Goal: Task Accomplishment & Management: Manage account settings

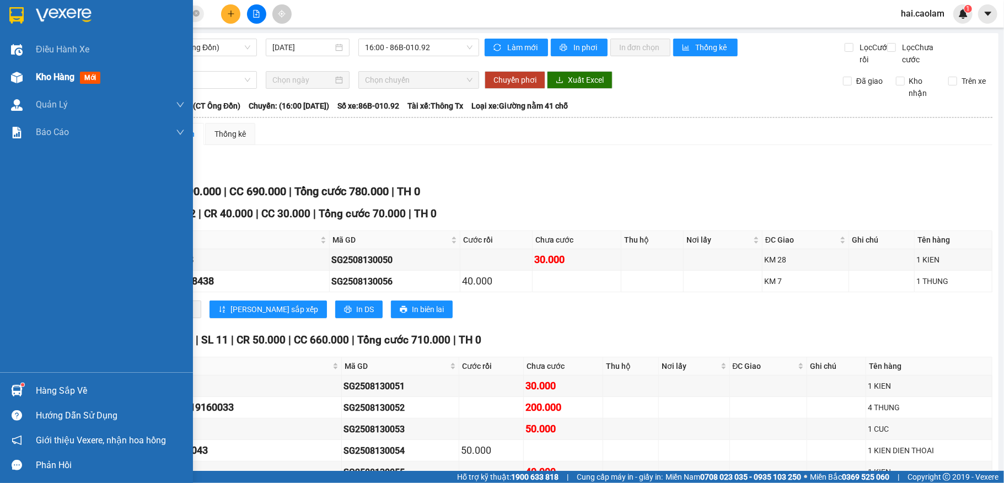
click at [53, 76] on span "Kho hàng" at bounding box center [55, 77] width 39 height 10
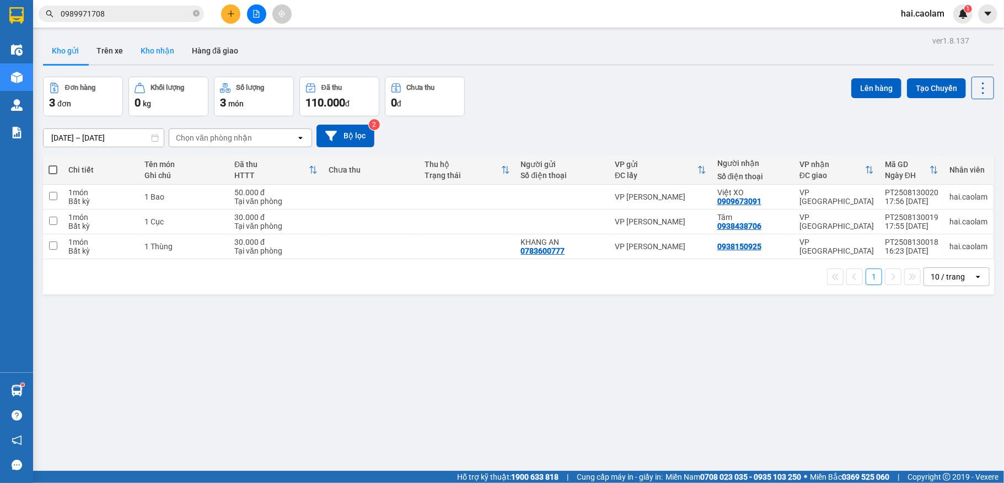
click at [163, 41] on button "Kho nhận" at bounding box center [157, 50] width 51 height 26
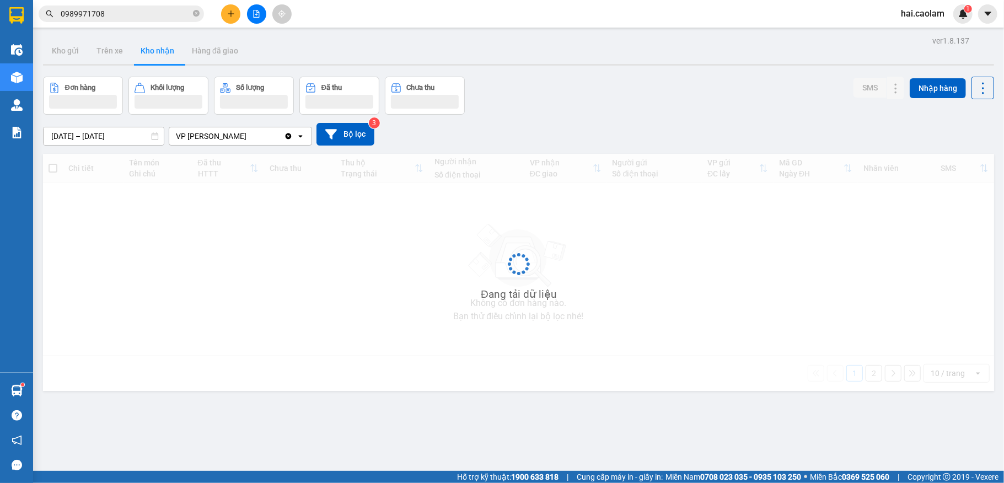
click at [163, 42] on button "Kho nhận" at bounding box center [157, 50] width 51 height 26
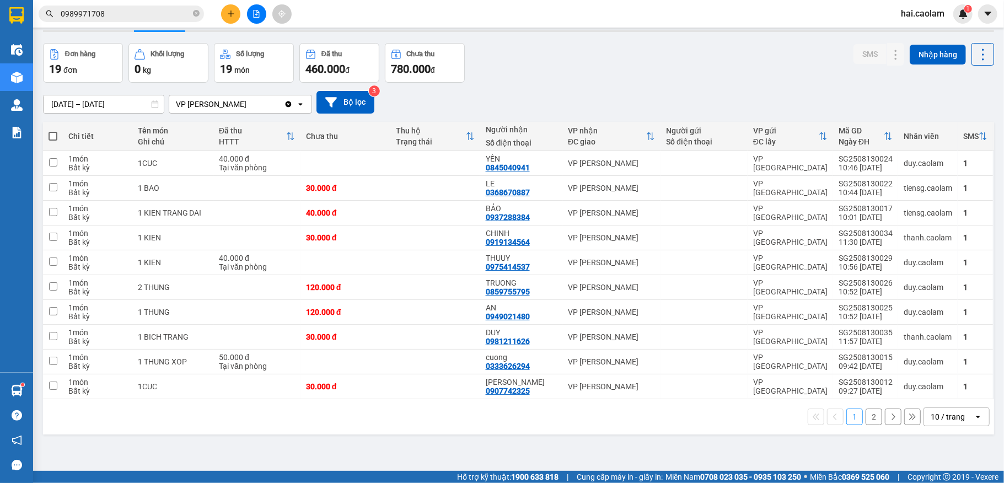
scroll to position [51, 0]
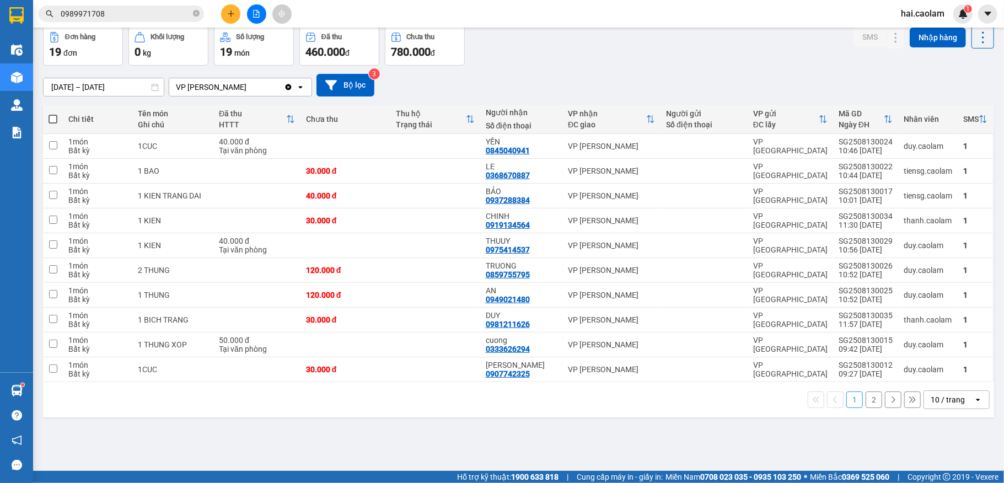
click at [958, 397] on div "10 / trang" at bounding box center [949, 400] width 50 height 18
click at [943, 378] on span "100 / trang" at bounding box center [939, 378] width 40 height 11
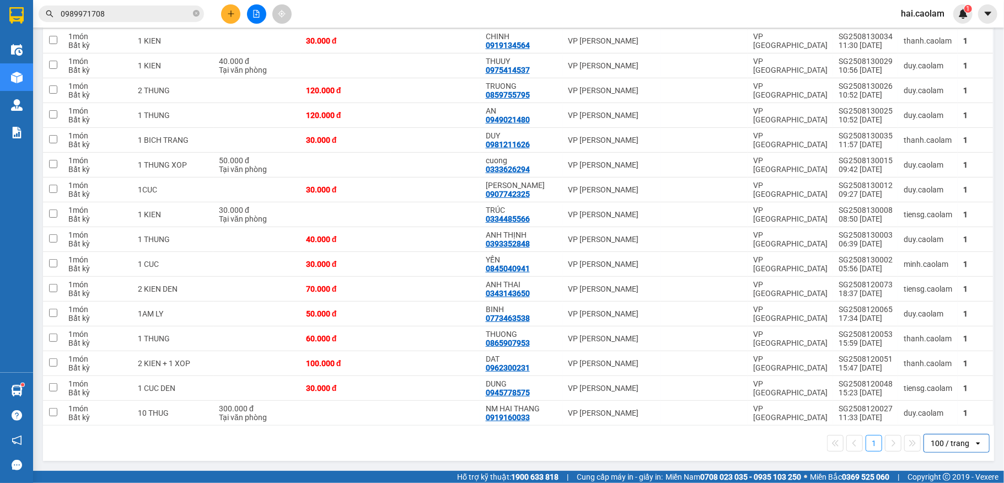
scroll to position [0, 0]
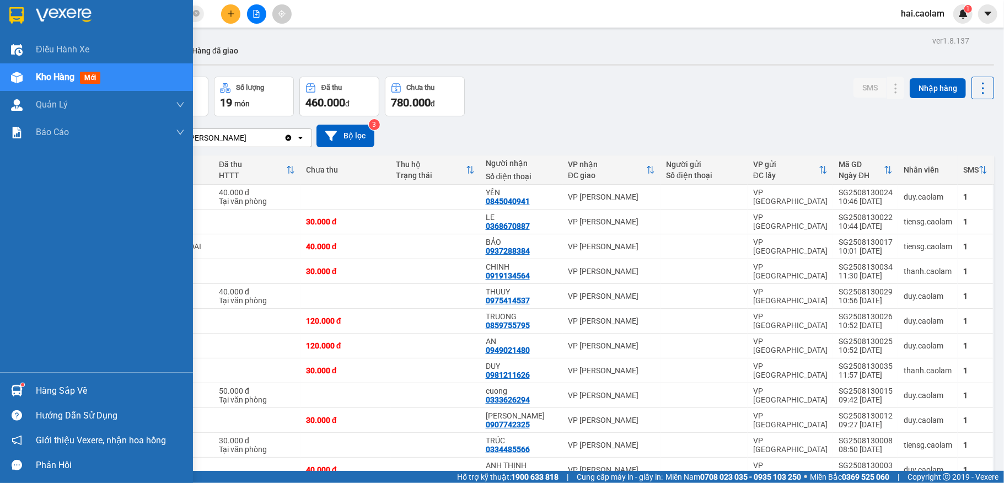
click at [26, 382] on div "Hàng sắp về" at bounding box center [96, 390] width 193 height 25
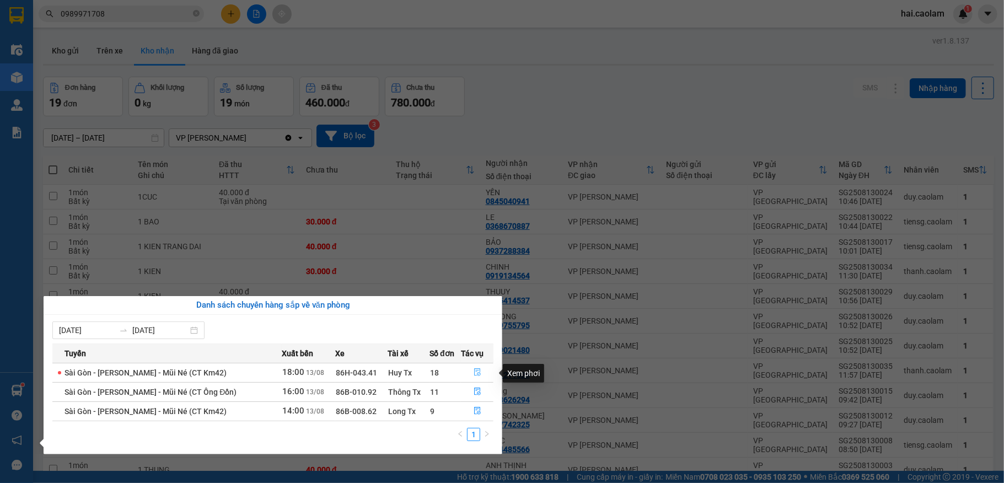
click at [477, 375] on icon "file-done" at bounding box center [477, 373] width 7 height 8
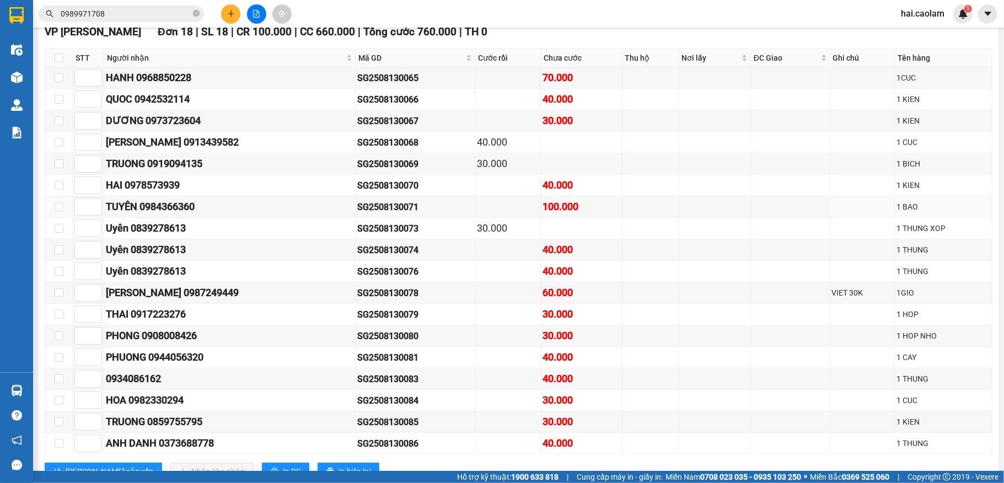
scroll to position [270, 0]
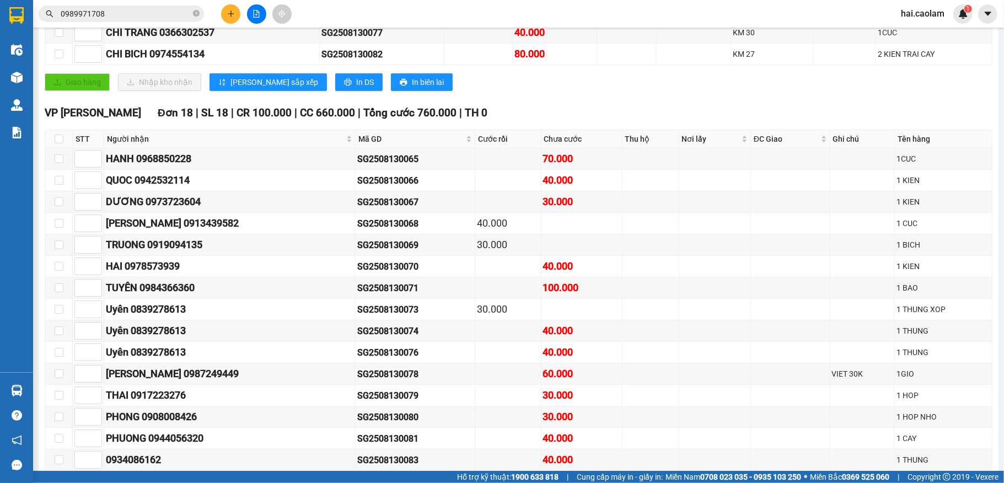
click at [155, 14] on input "0989971708" at bounding box center [126, 14] width 130 height 12
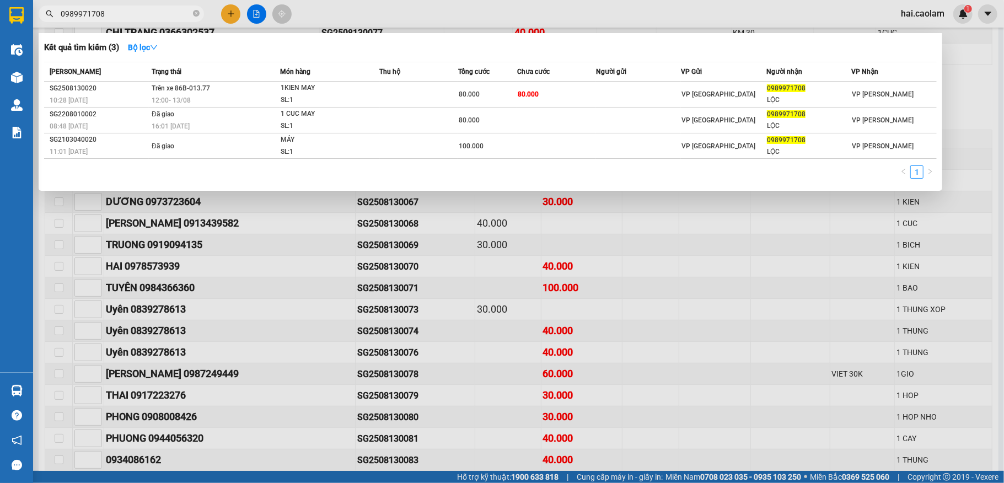
click at [424, 18] on div at bounding box center [502, 241] width 1004 height 483
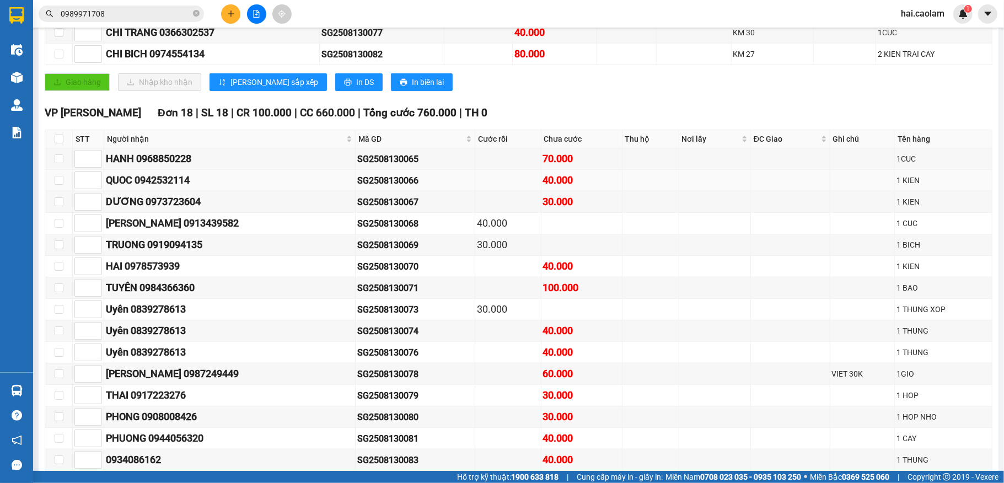
scroll to position [417, 0]
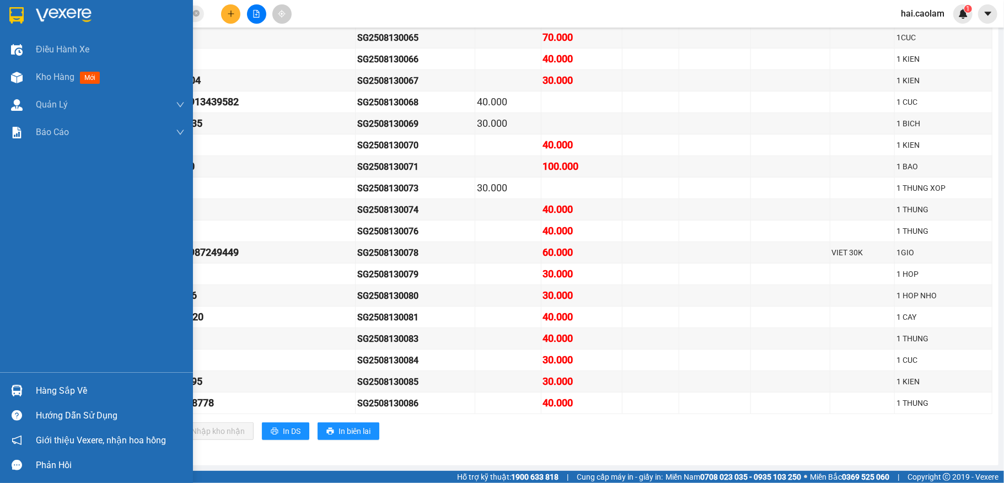
click at [78, 395] on div "Hàng sắp về" at bounding box center [110, 391] width 149 height 17
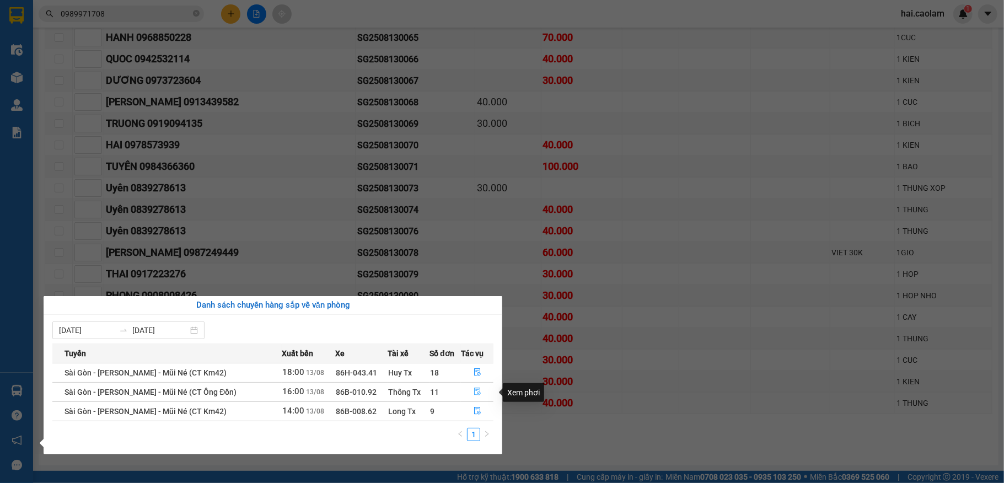
click at [479, 395] on icon "file-done" at bounding box center [478, 392] width 8 height 8
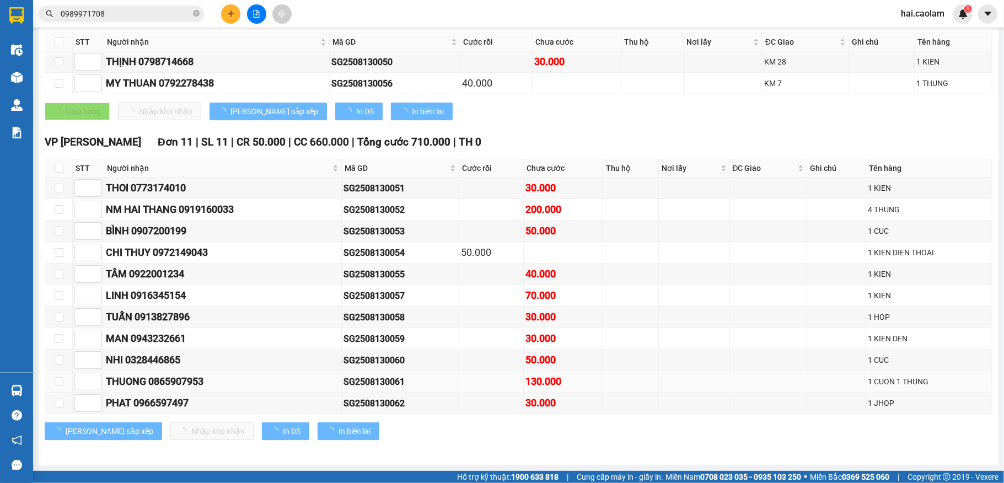
scroll to position [219, 0]
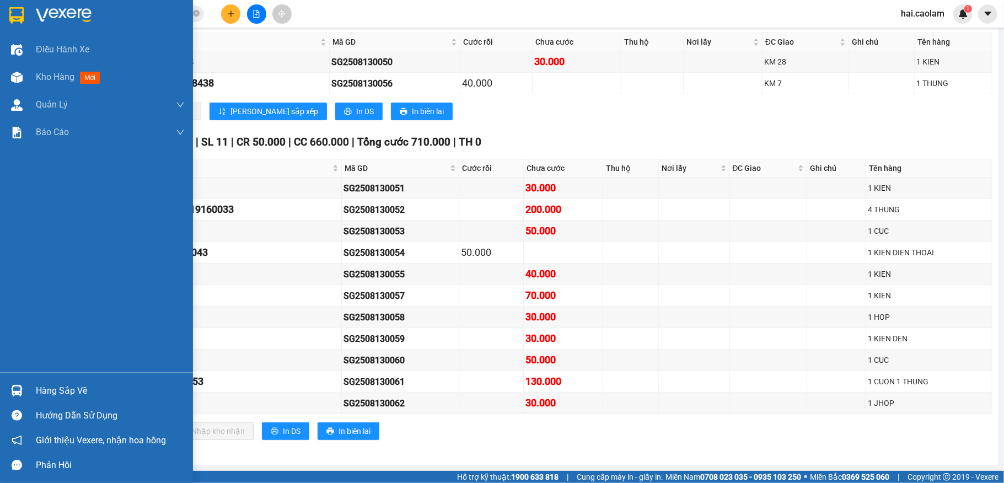
click at [58, 389] on div "Hàng sắp về" at bounding box center [110, 391] width 149 height 17
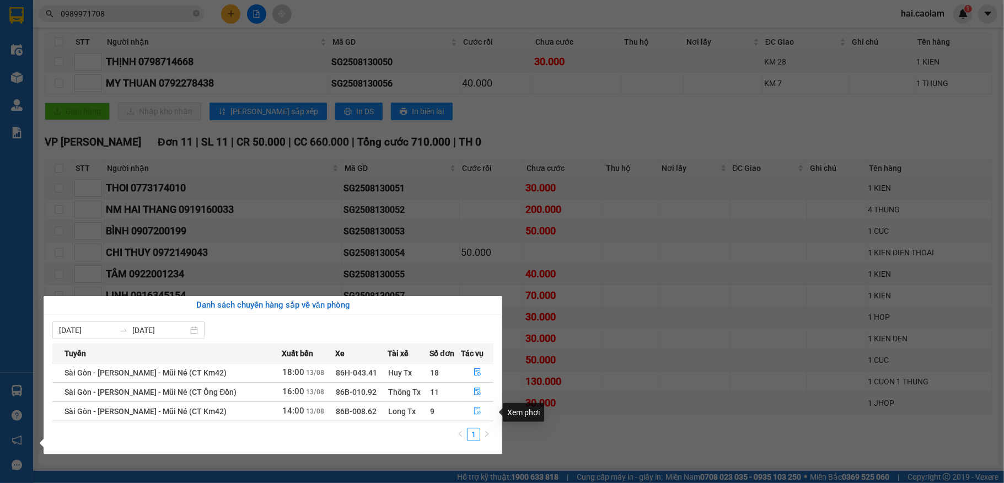
click at [475, 411] on icon "file-done" at bounding box center [477, 411] width 7 height 8
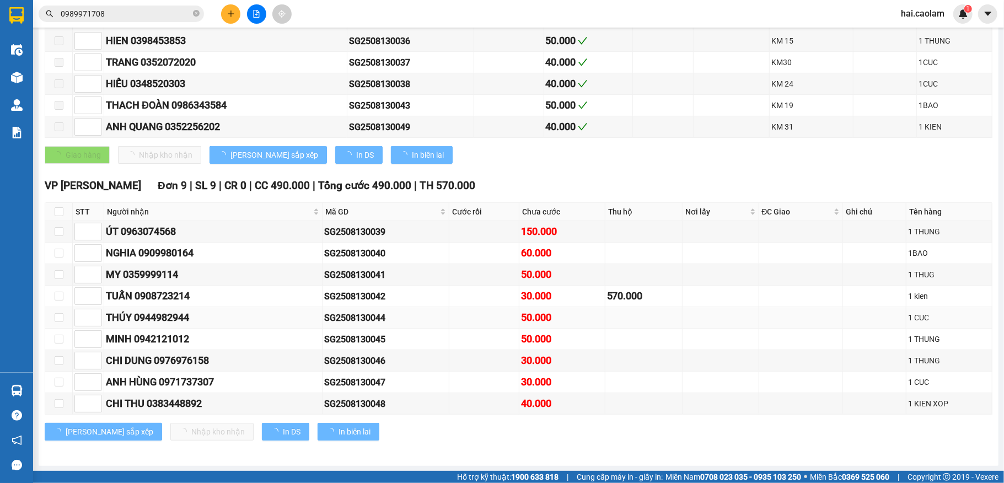
scroll to position [241, 0]
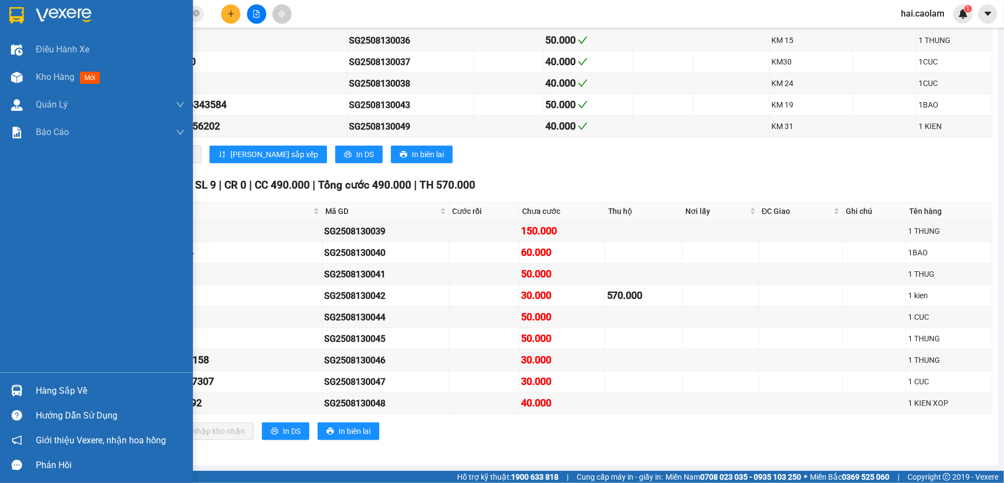
click at [23, 388] on div at bounding box center [16, 390] width 19 height 19
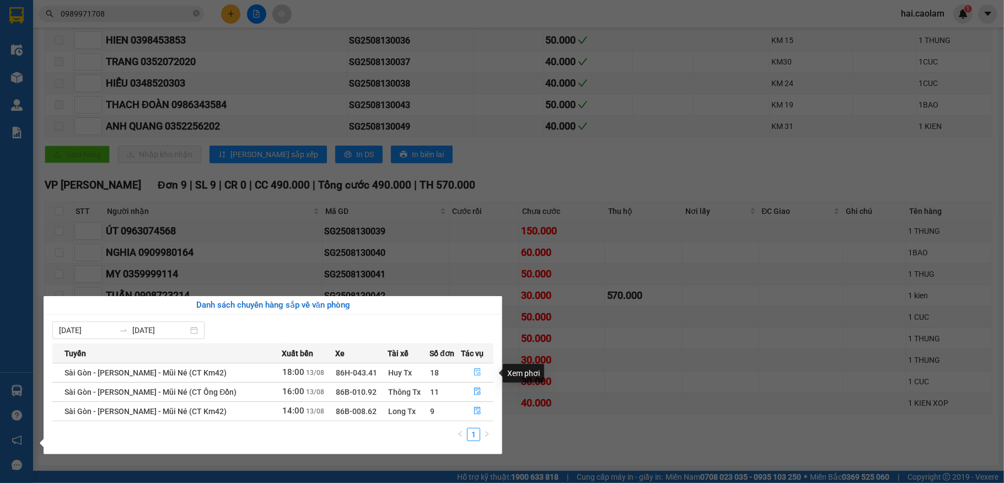
click at [474, 375] on icon "file-done" at bounding box center [478, 372] width 8 height 8
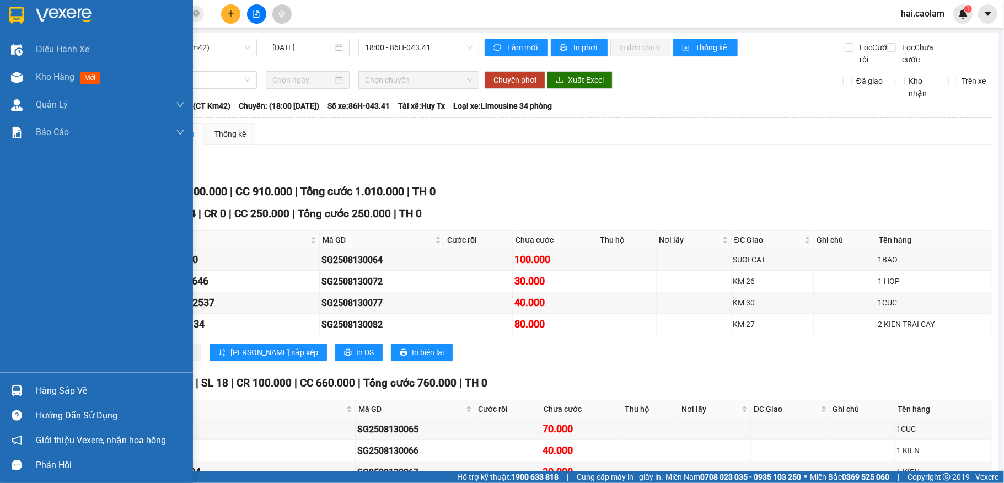
click at [11, 385] on img at bounding box center [17, 391] width 12 height 12
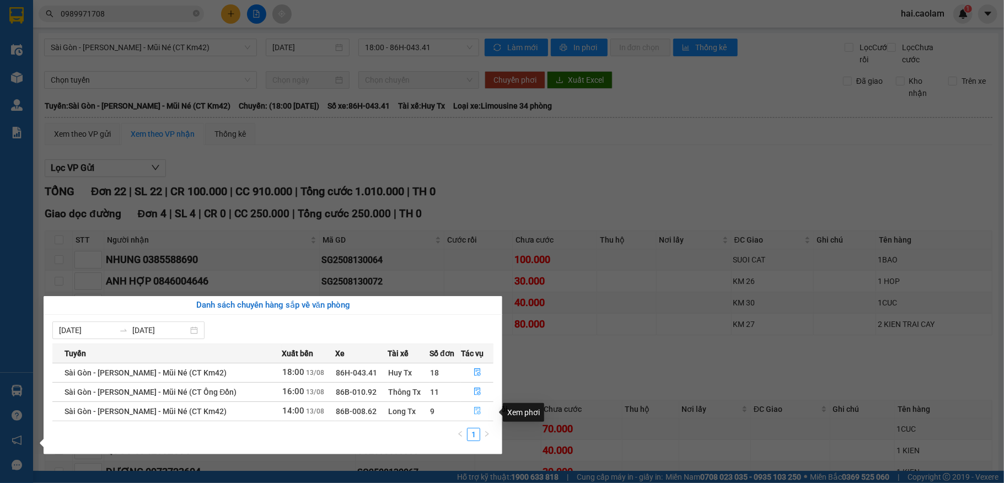
click at [475, 413] on icon "file-done" at bounding box center [478, 411] width 8 height 8
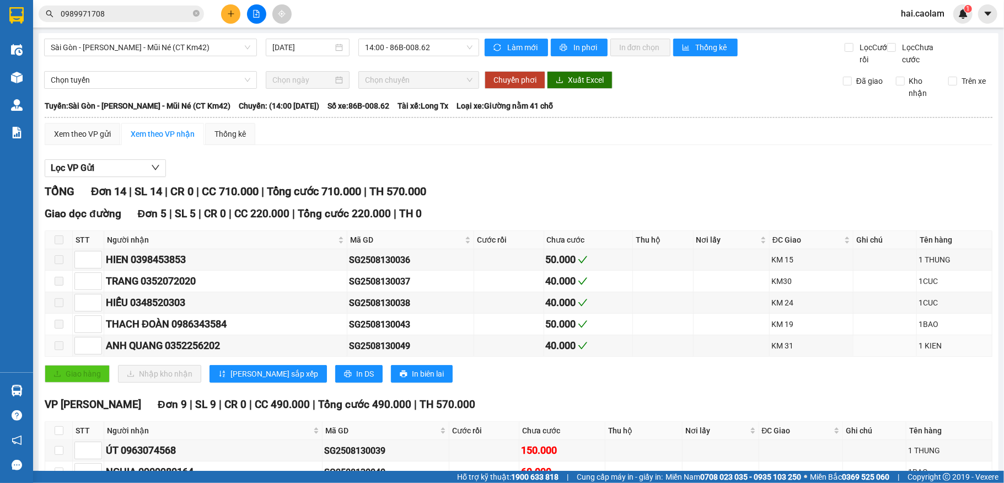
scroll to position [241, 0]
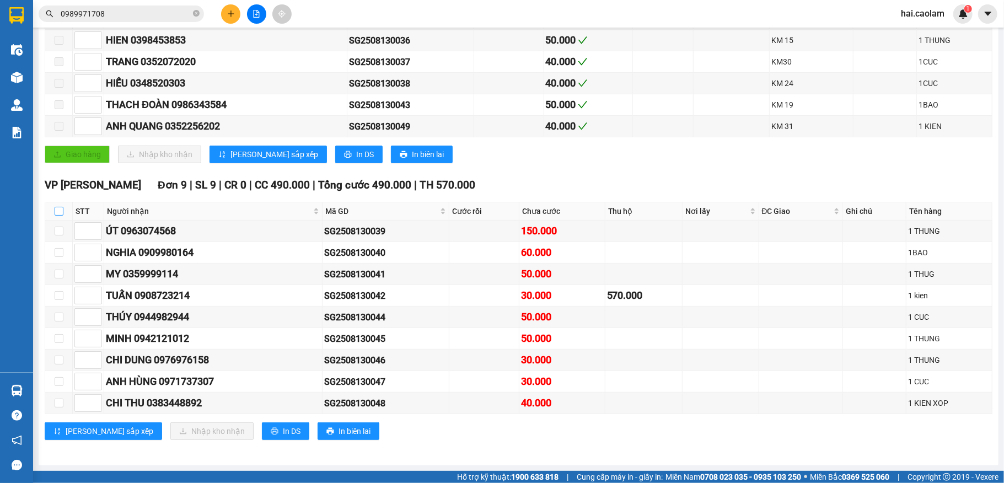
click at [60, 207] on input "checkbox" at bounding box center [59, 211] width 9 height 9
checkbox input "true"
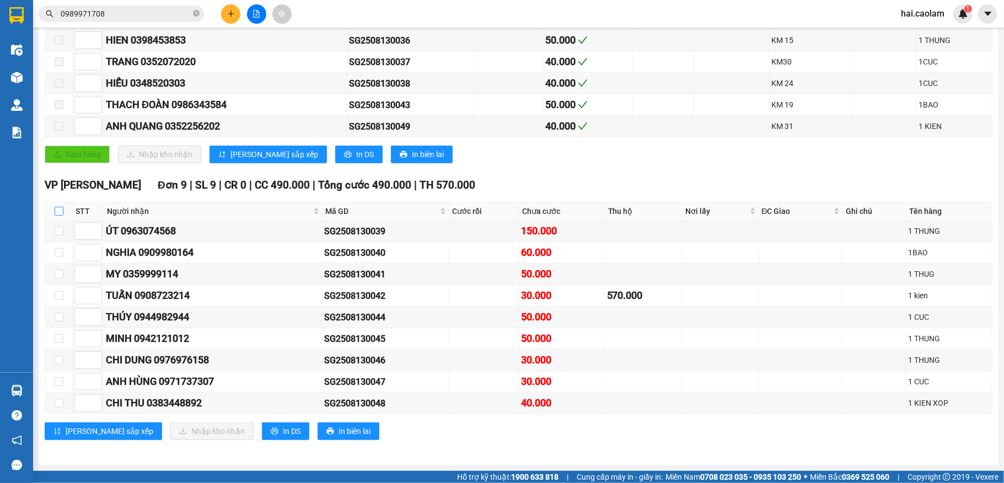
checkbox input "true"
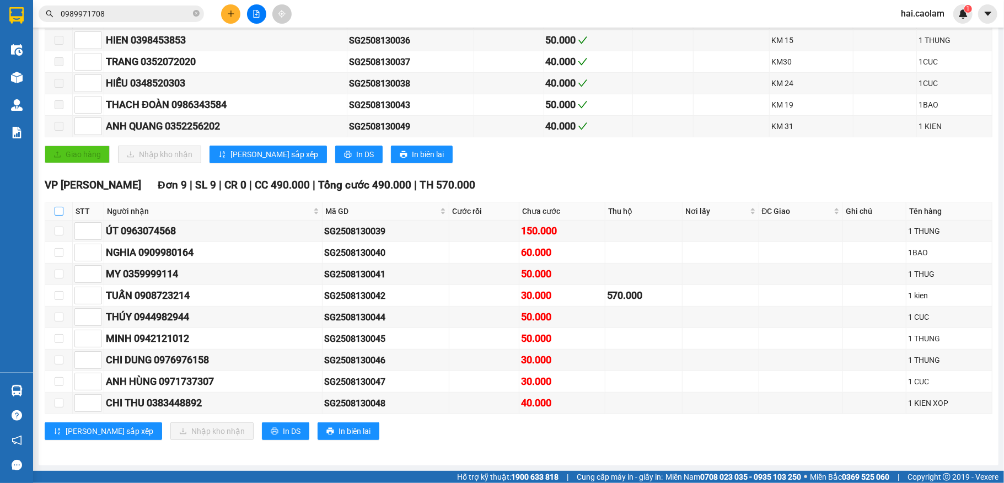
checkbox input "true"
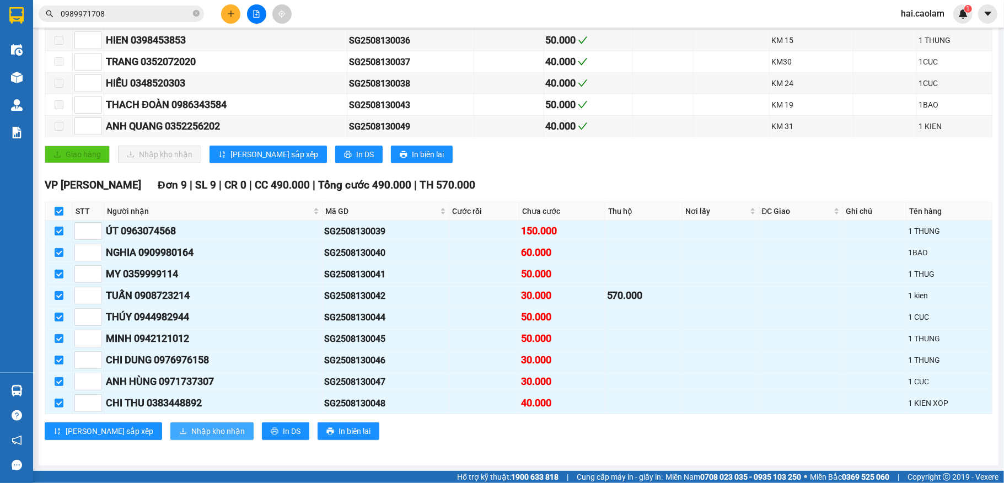
click at [191, 426] on span "Nhập kho nhận" at bounding box center [217, 431] width 53 height 12
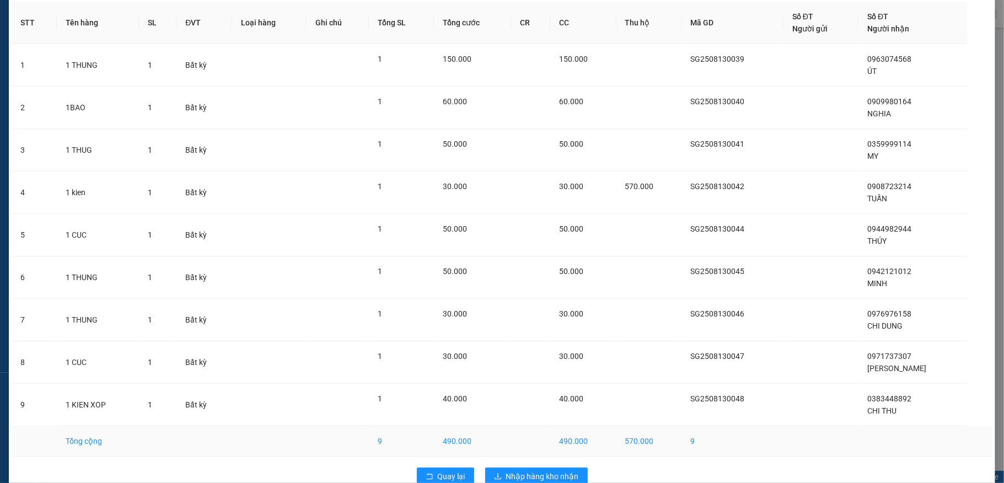
scroll to position [74, 0]
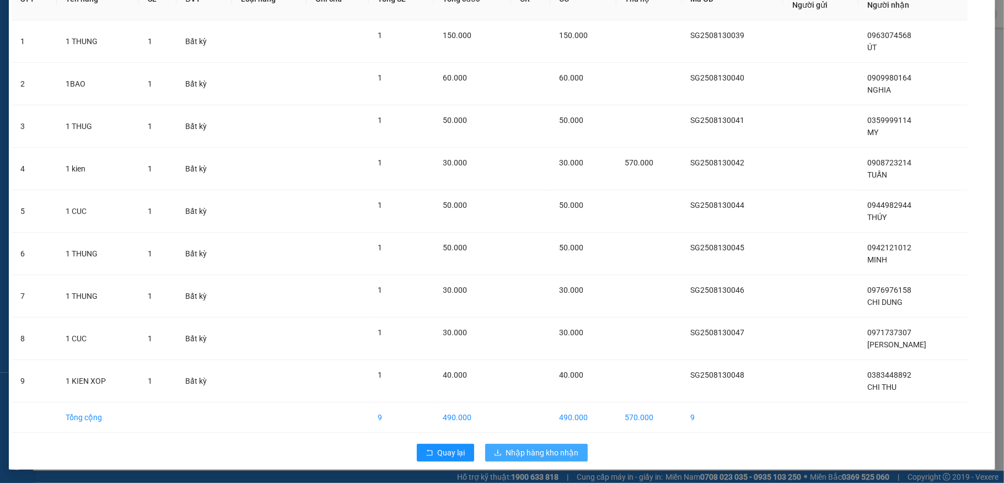
click at [519, 450] on span "Nhập hàng kho nhận" at bounding box center [542, 453] width 73 height 12
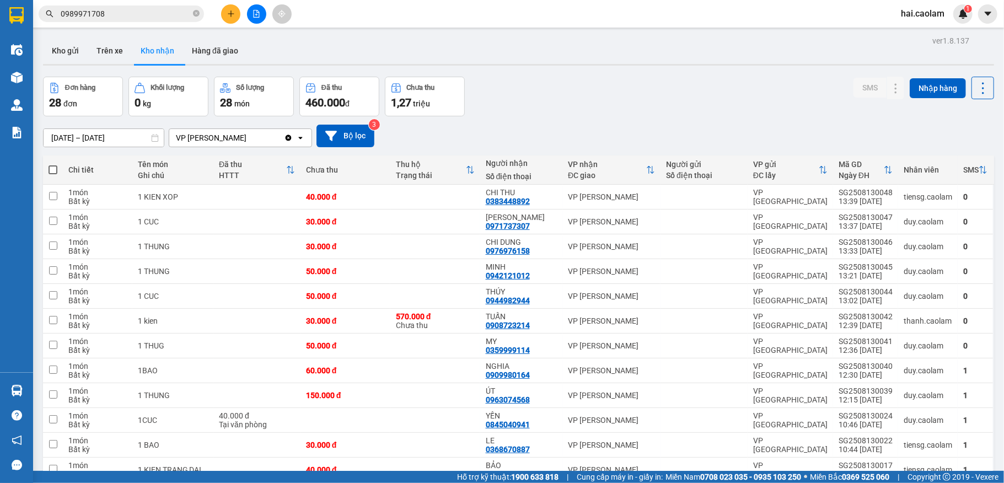
click at [541, 100] on div "Đơn hàng 28 đơn Khối lượng 0 kg Số lượng 28 món Đã thu 460.000 đ Chưa thu 1,27 …" at bounding box center [518, 97] width 951 height 40
click at [583, 95] on div "Đơn hàng 28 đơn Khối lượng 0 kg Số lượng 28 món Đã thu 460.000 đ Chưa thu 1,27 …" at bounding box center [518, 97] width 951 height 40
click at [100, 138] on input "[DATE] – [DATE]" at bounding box center [104, 138] width 120 height 18
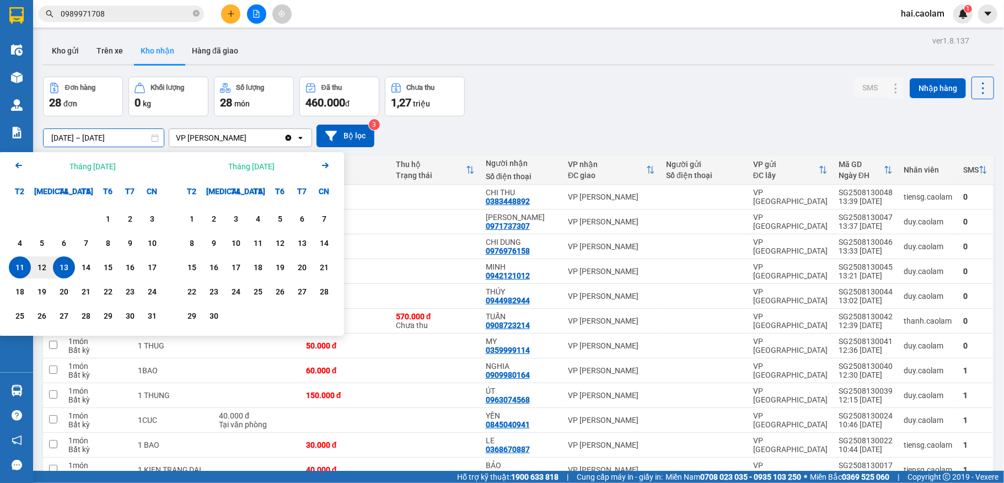
click at [17, 168] on icon "Arrow Left" at bounding box center [18, 165] width 13 height 13
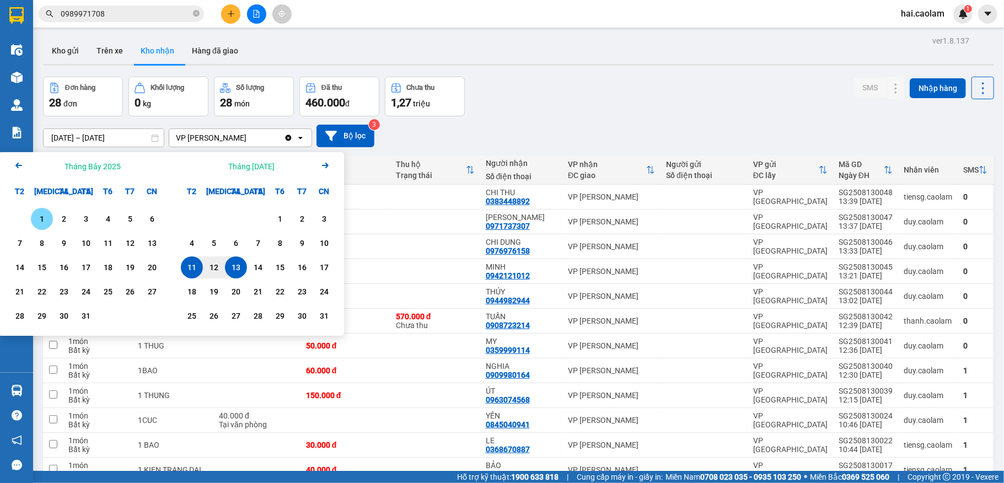
click at [16, 168] on icon "Arrow Left" at bounding box center [18, 165] width 13 height 13
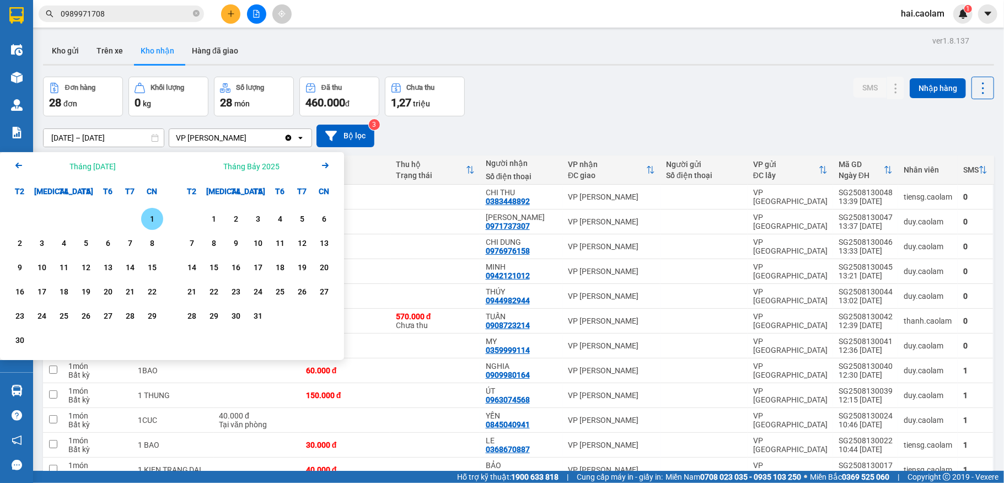
click at [148, 221] on div "1" at bounding box center [151, 218] width 15 height 13
click at [324, 164] on icon "Arrow Right" at bounding box center [325, 165] width 13 height 13
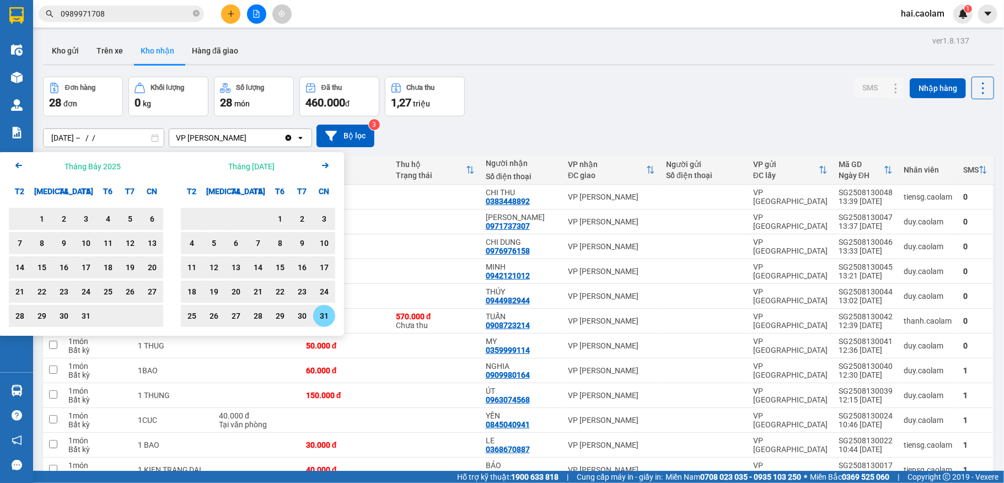
click at [322, 319] on div "31" at bounding box center [323, 315] width 15 height 13
type input "[DATE] – [DATE]"
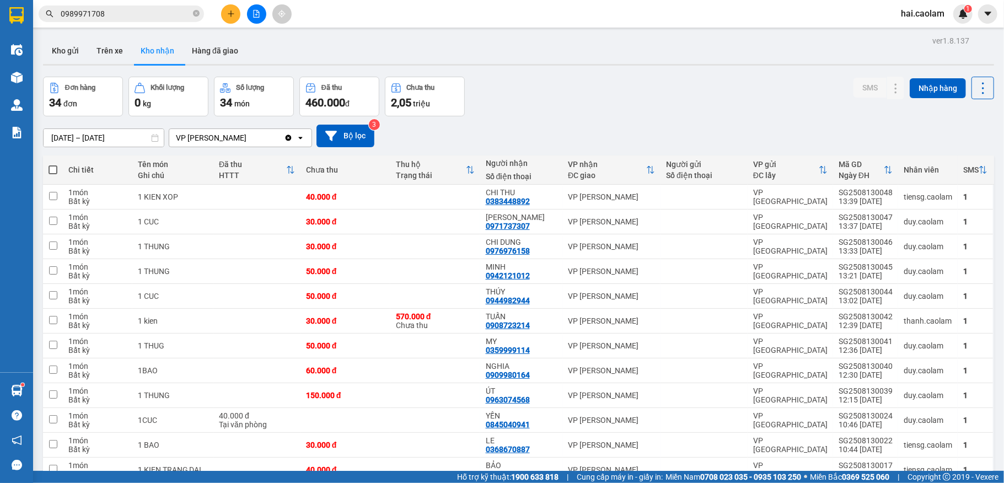
click at [233, 15] on icon "plus" at bounding box center [231, 14] width 8 height 8
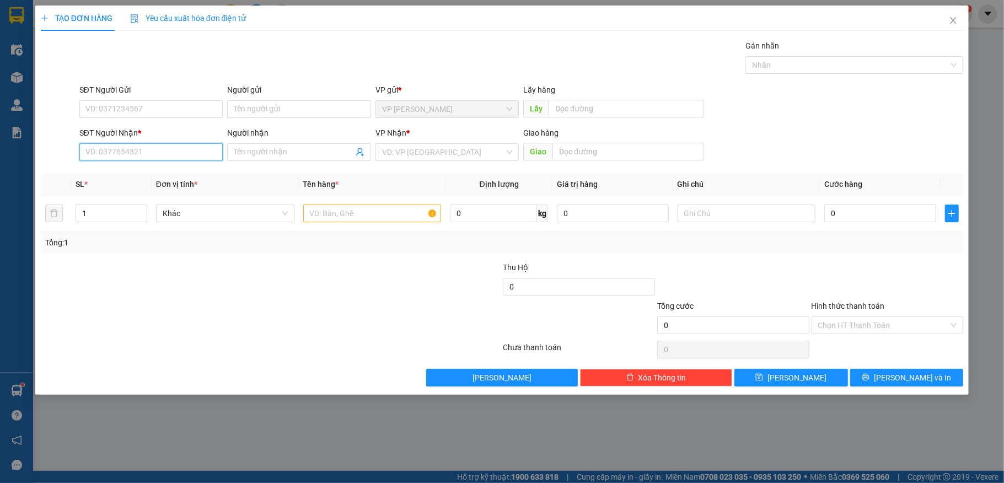
click at [155, 149] on input "SĐT Người Nhận *" at bounding box center [151, 152] width 144 height 18
type input "09794443333"
click at [144, 107] on input "SĐT Người Gửi" at bounding box center [151, 109] width 144 height 18
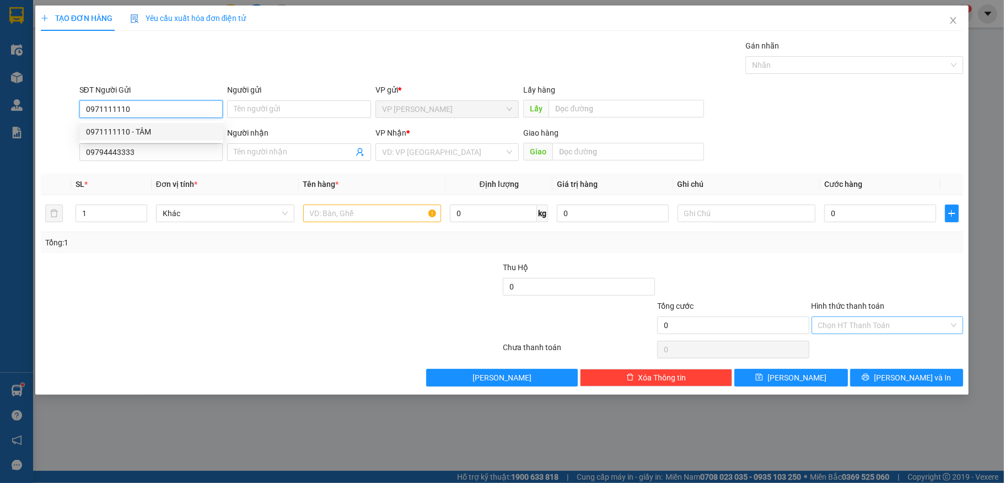
type input "0971111110"
click at [896, 327] on input "Hình thức thanh toán" at bounding box center [883, 325] width 131 height 17
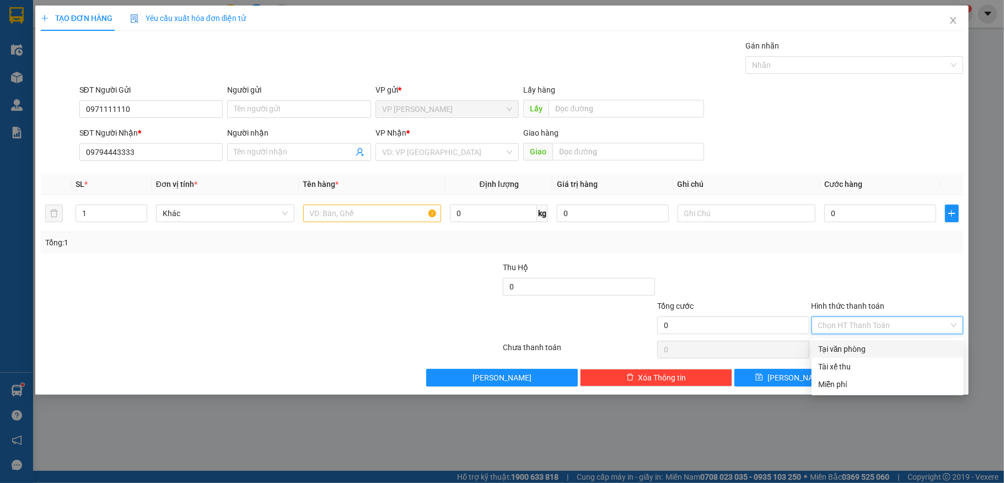
click at [873, 349] on div "Tại văn phòng" at bounding box center [887, 349] width 139 height 12
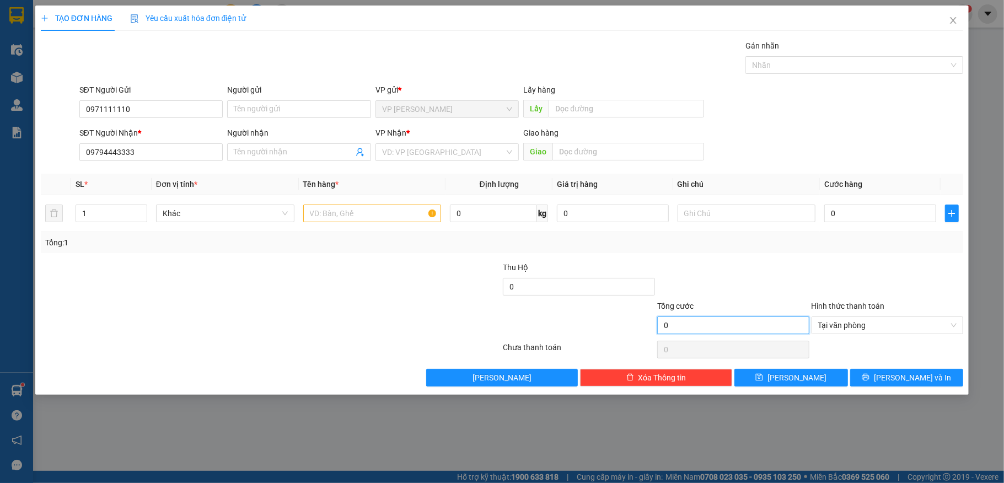
click at [722, 329] on input "0" at bounding box center [733, 325] width 152 height 18
click at [869, 210] on input "0" at bounding box center [879, 214] width 111 height 18
type input "3"
type input "30"
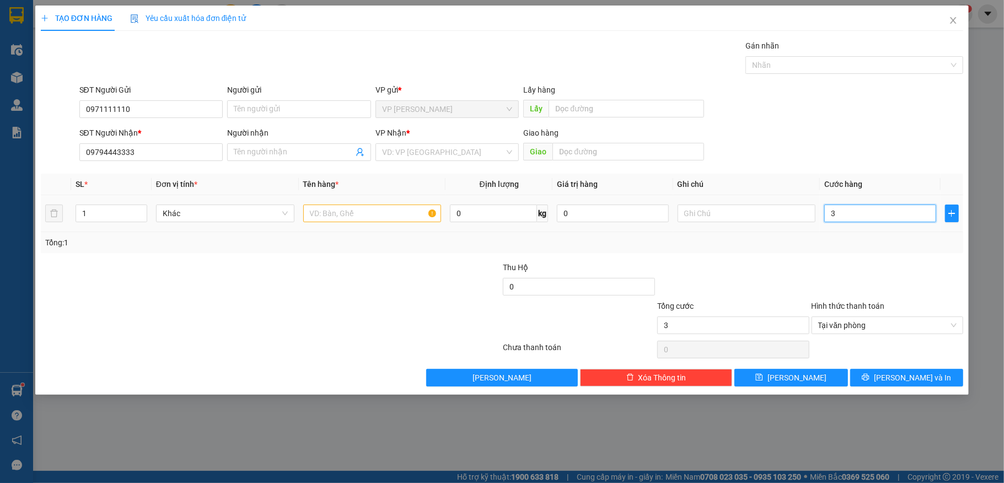
type input "30"
type input "30.000"
click at [276, 154] on input "Người nhận" at bounding box center [294, 152] width 120 height 12
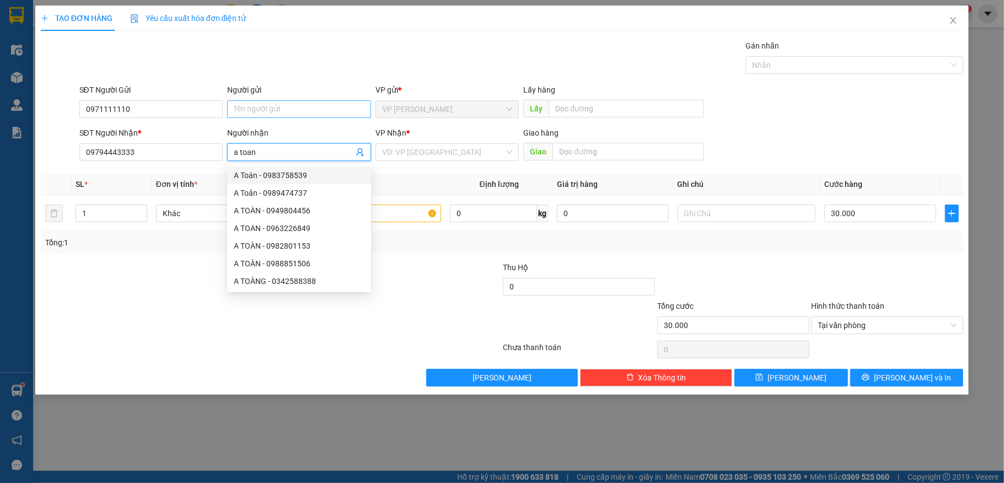
type input "a toan"
click at [261, 108] on input "Người gửi" at bounding box center [299, 109] width 144 height 18
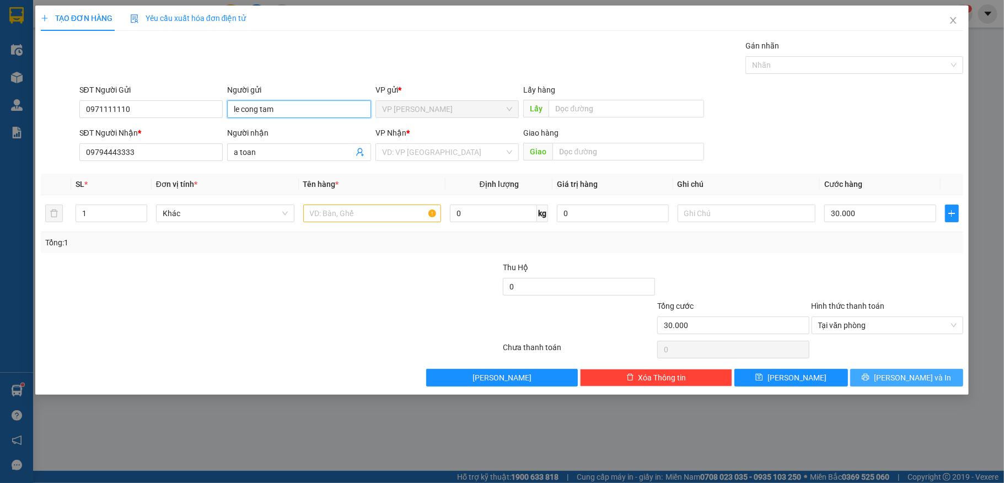
type input "le cong tam"
click at [911, 381] on span "[PERSON_NAME] và In" at bounding box center [912, 378] width 77 height 12
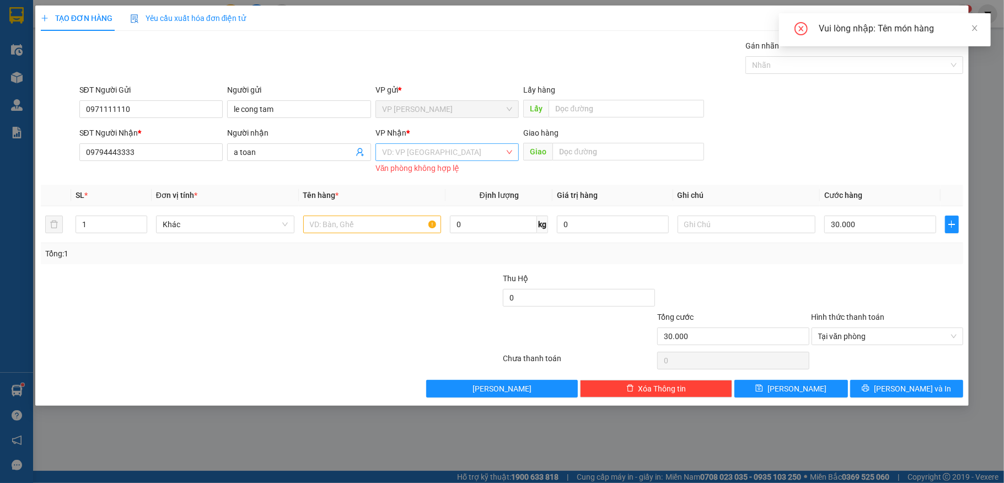
click at [499, 159] on input "search" at bounding box center [443, 152] width 123 height 17
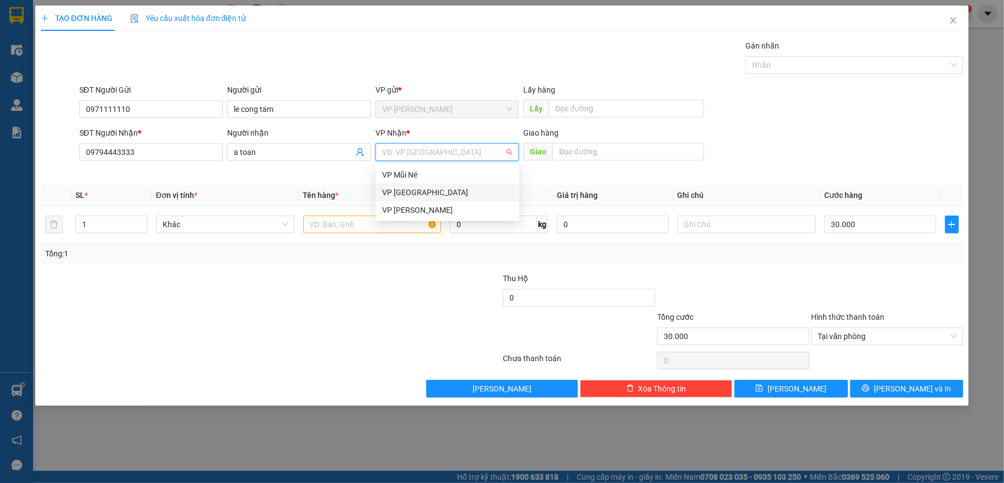
click at [426, 190] on div "VP [GEOGRAPHIC_DATA]" at bounding box center [447, 192] width 131 height 12
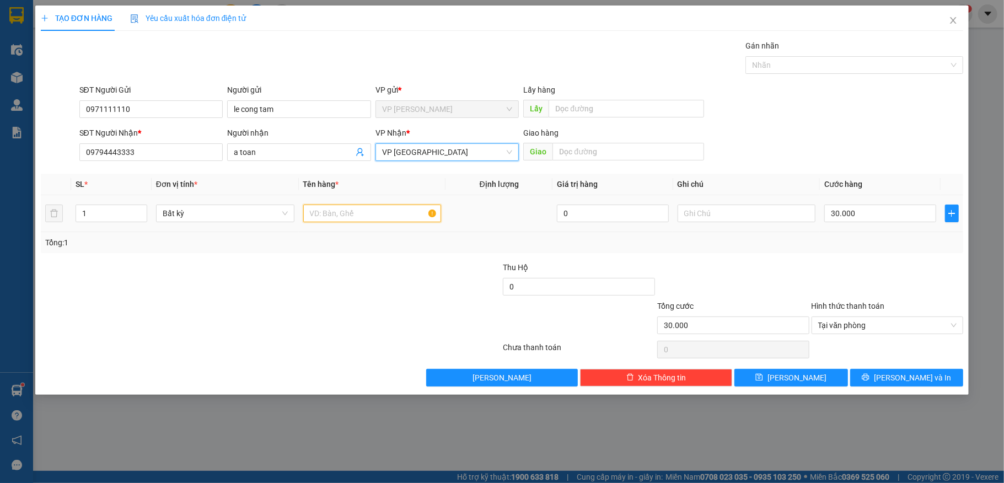
click at [384, 218] on input "text" at bounding box center [372, 214] width 138 height 18
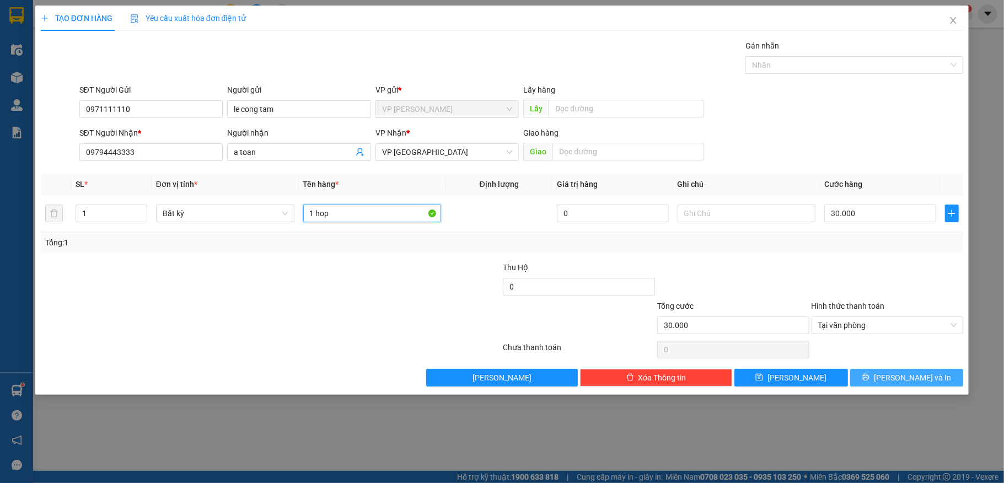
type input "1 hop"
click at [897, 384] on span "[PERSON_NAME] và In" at bounding box center [912, 378] width 77 height 12
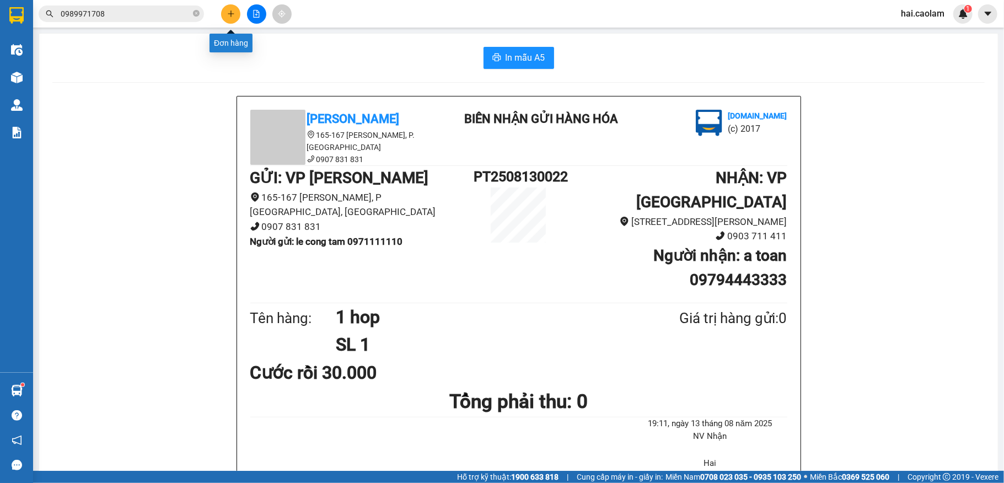
click at [234, 10] on icon "plus" at bounding box center [231, 14] width 8 height 8
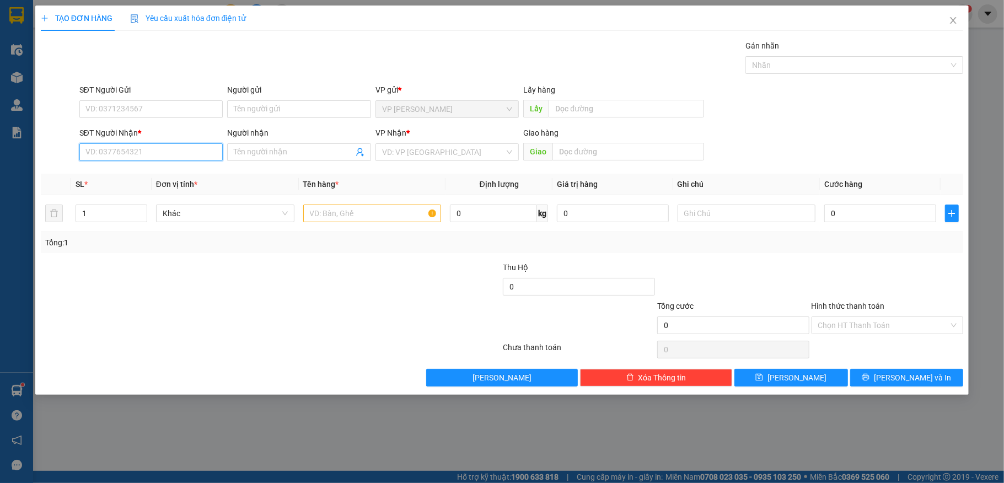
click at [129, 149] on input "SĐT Người Nhận *" at bounding box center [151, 152] width 144 height 18
type input "0866000077"
click at [200, 105] on input "SĐT Người Gửi" at bounding box center [151, 109] width 144 height 18
click at [261, 155] on input "Người nhận" at bounding box center [294, 152] width 120 height 12
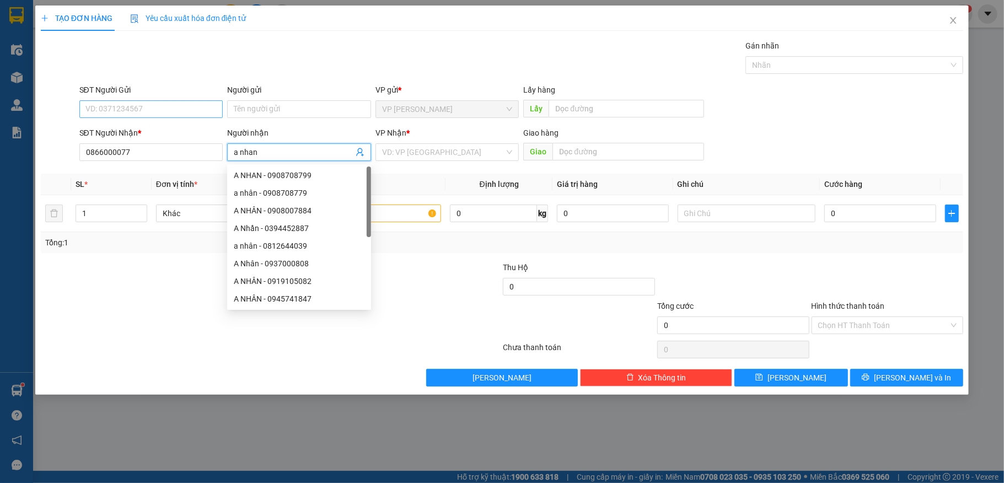
type input "a nhan"
click at [162, 111] on input "SĐT Người Gửi" at bounding box center [151, 109] width 144 height 18
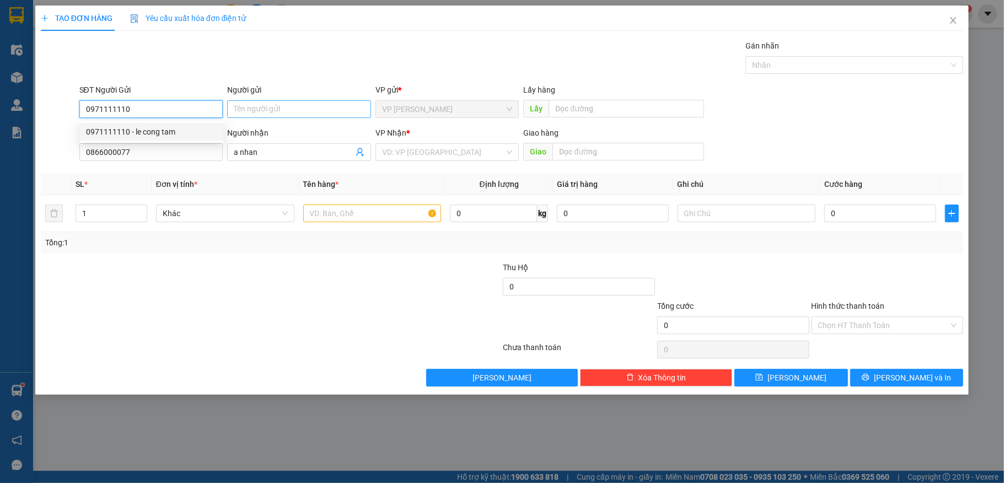
type input "0971111110"
click at [293, 111] on input "Người gửi" at bounding box center [299, 109] width 144 height 18
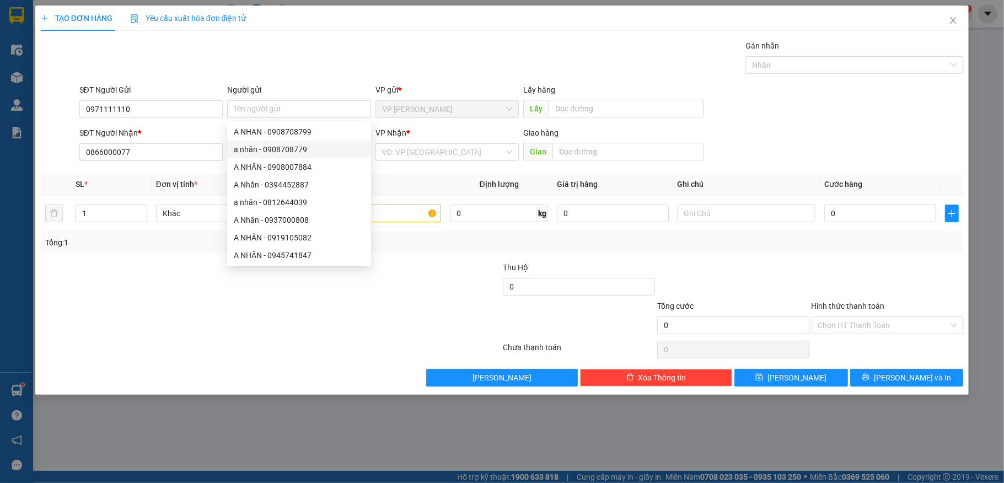
drag, startPoint x: 280, startPoint y: 71, endPoint x: 278, endPoint y: 63, distance: 8.6
click at [278, 63] on div "Gói vận chuyển * Tiêu chuẩn Gán nhãn Nhãn" at bounding box center [521, 59] width 889 height 39
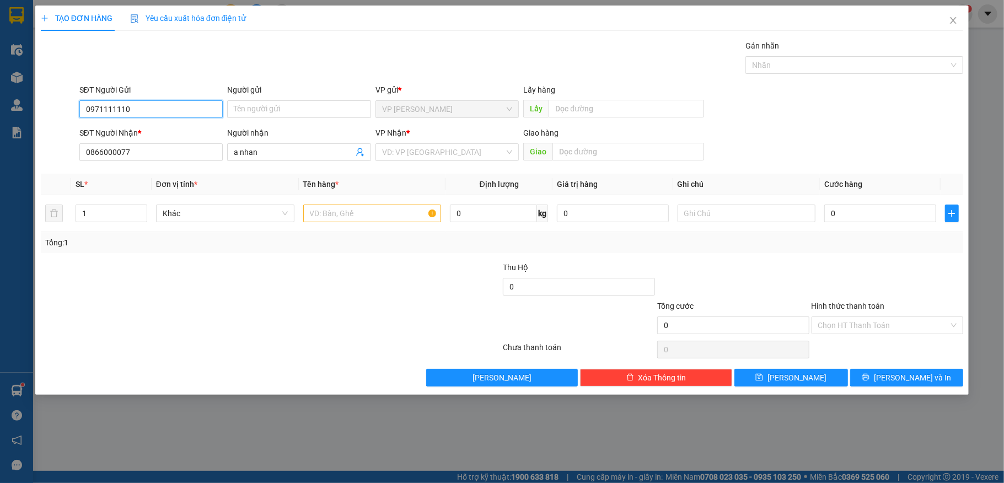
click at [173, 109] on input "0971111110" at bounding box center [151, 109] width 144 height 18
click at [137, 127] on div "0971111110 - le cong tam" at bounding box center [151, 132] width 131 height 12
type input "le cong tam"
click at [878, 211] on input "0" at bounding box center [879, 214] width 111 height 18
type input "3"
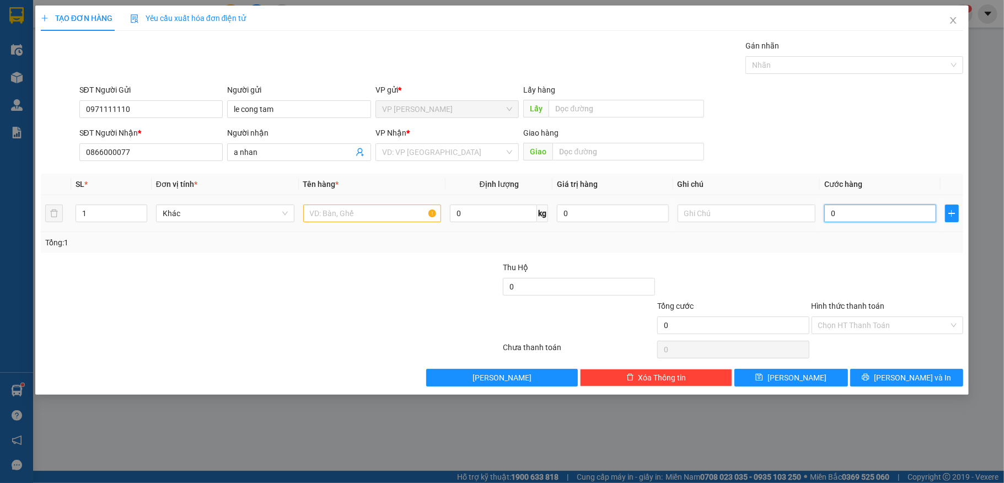
type input "3"
type input "30"
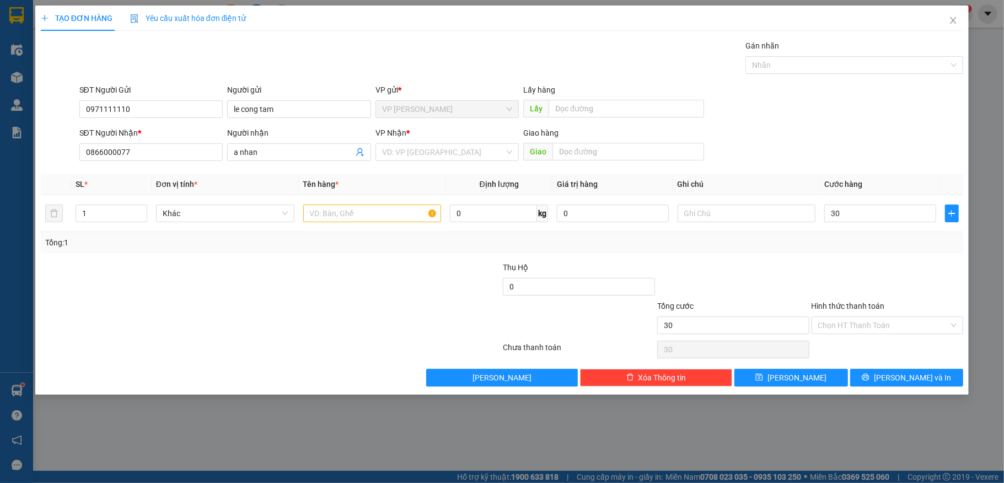
click at [764, 142] on div "SĐT Người Nhận * 0866000077 Người nhận a nhan VP Nhận * VD: VP [GEOGRAPHIC_DATA…" at bounding box center [521, 146] width 889 height 39
type input "30.000"
click at [446, 146] on input "search" at bounding box center [443, 152] width 123 height 17
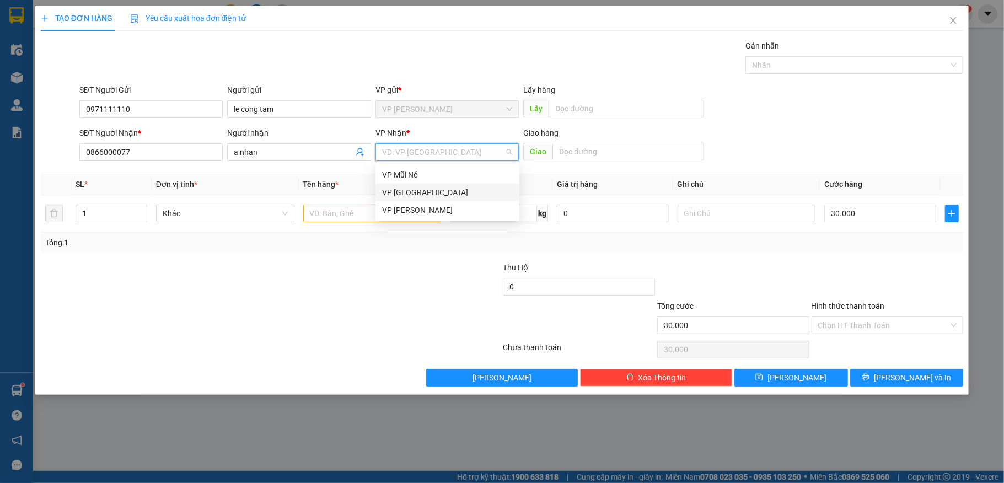
click at [431, 190] on div "VP [GEOGRAPHIC_DATA]" at bounding box center [447, 192] width 131 height 12
click at [360, 219] on input "text" at bounding box center [372, 214] width 138 height 18
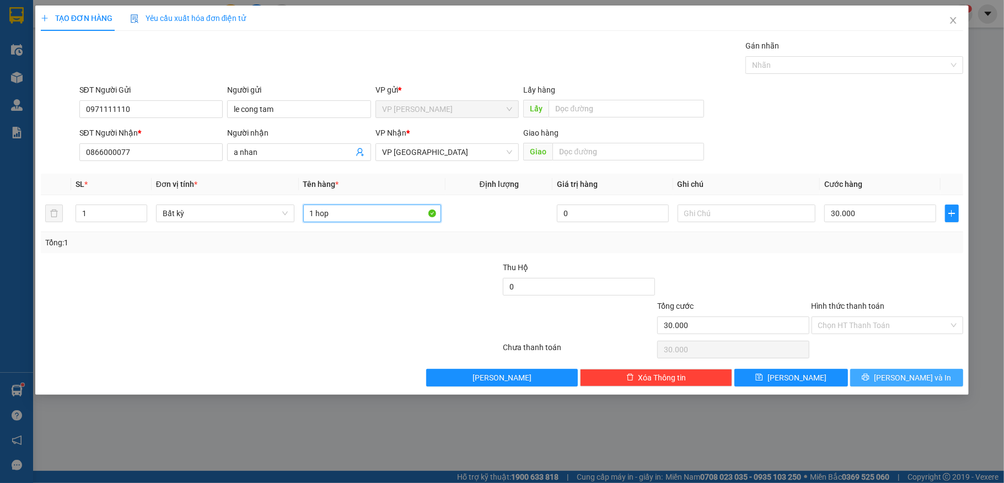
type input "1 hop"
click at [896, 379] on span "[PERSON_NAME] và In" at bounding box center [912, 378] width 77 height 12
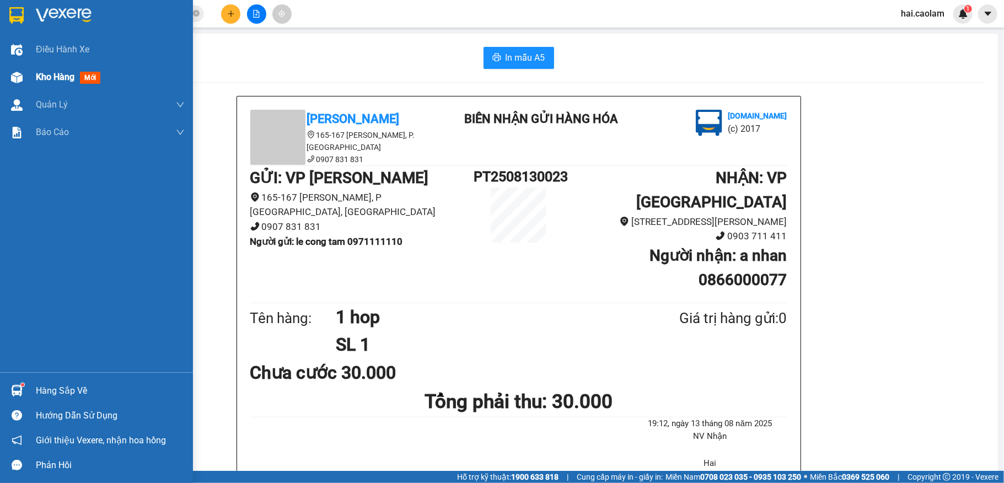
click at [18, 78] on img at bounding box center [17, 78] width 12 height 12
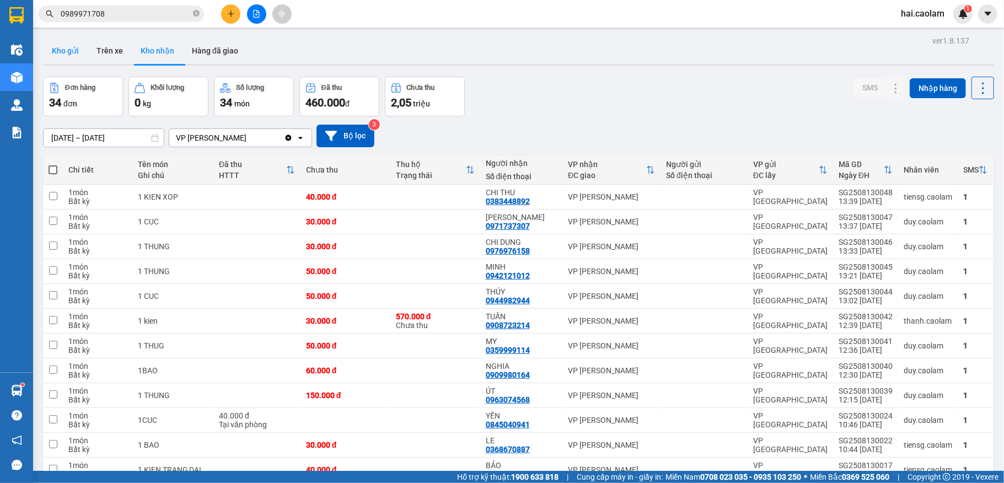
click at [74, 53] on button "Kho gửi" at bounding box center [65, 50] width 45 height 26
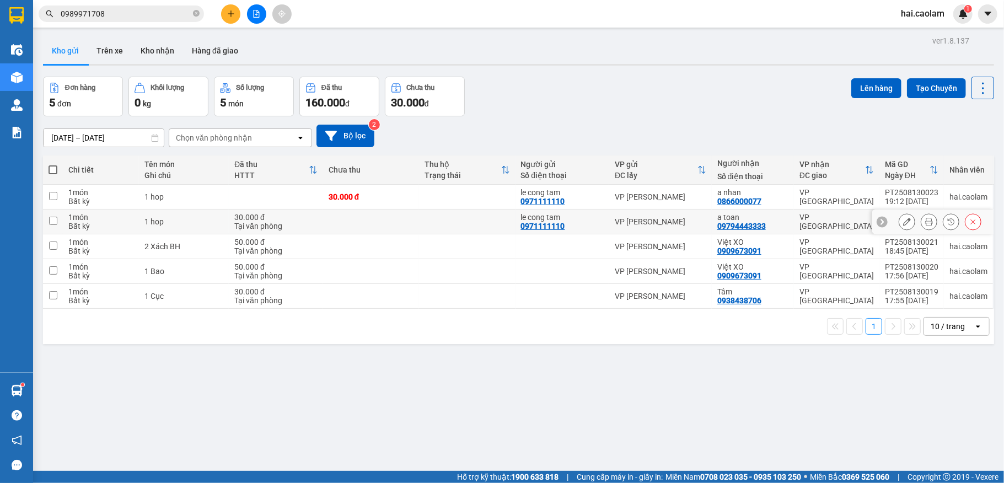
click at [391, 216] on td at bounding box center [371, 221] width 96 height 25
checkbox input "true"
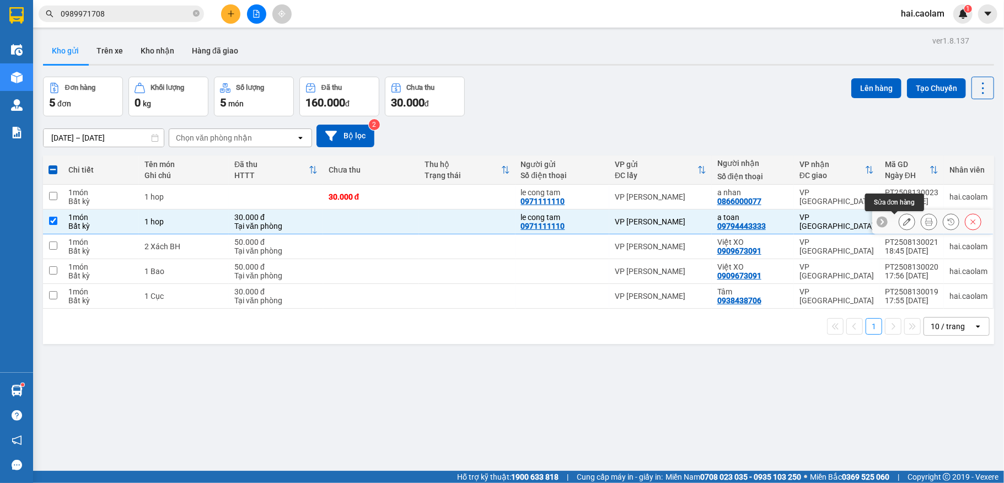
click at [903, 221] on icon at bounding box center [907, 222] width 8 height 8
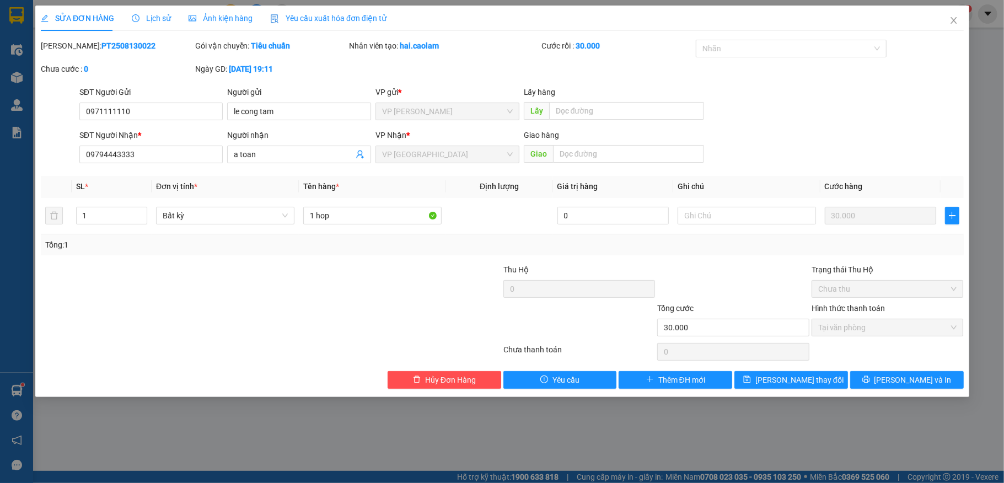
type input "0971111110"
type input "09794443333"
type input "30.000"
click at [148, 159] on input "09794443333" at bounding box center [151, 155] width 144 height 18
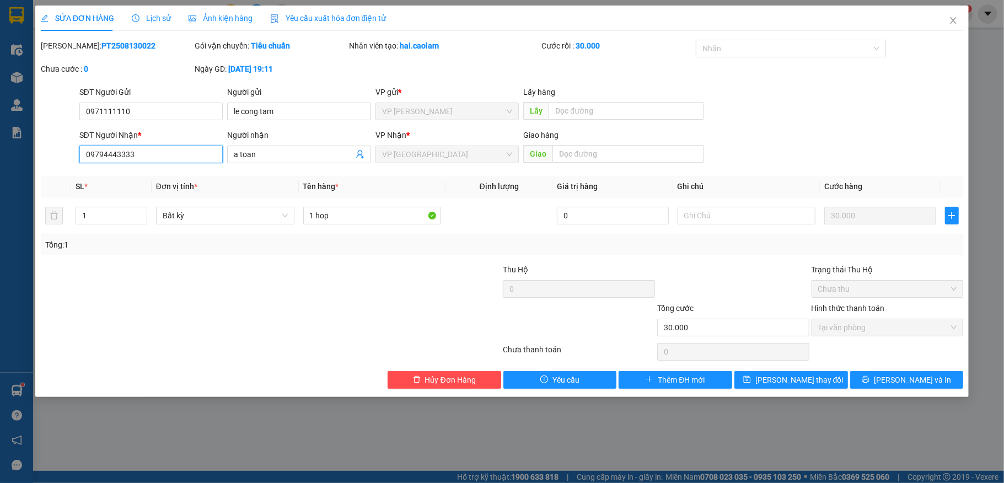
click at [148, 159] on input "09794443333" at bounding box center [151, 155] width 144 height 18
click at [419, 370] on div "Total Paid Fee 30.000 Total UnPaid Fee 0 Cash Collection Total Fee Mã ĐH: PT250…" at bounding box center [502, 214] width 923 height 349
click at [422, 377] on button "Hủy Đơn Hàng" at bounding box center [445, 380] width 114 height 18
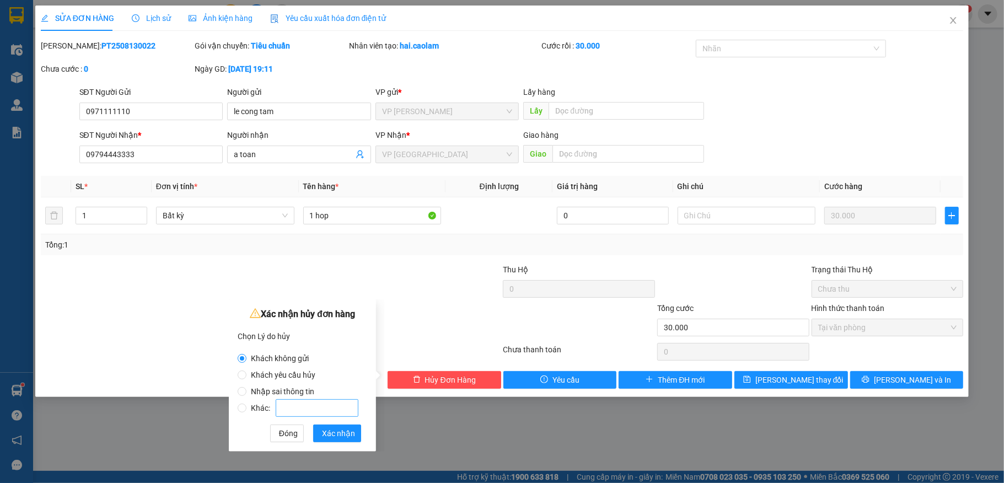
drag, startPoint x: 276, startPoint y: 387, endPoint x: 283, endPoint y: 413, distance: 26.7
click at [274, 389] on span "Nhập sai thông tin" at bounding box center [282, 391] width 72 height 9
click at [246, 389] on input "Nhập sai thông tin" at bounding box center [242, 391] width 9 height 9
radio input "true"
radio input "false"
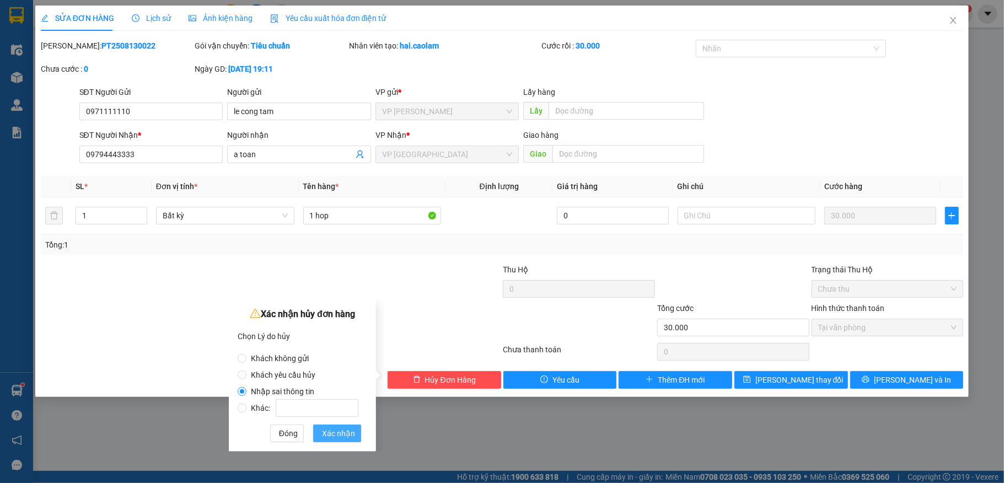
click at [344, 434] on span "Xác nhận" at bounding box center [338, 433] width 33 height 12
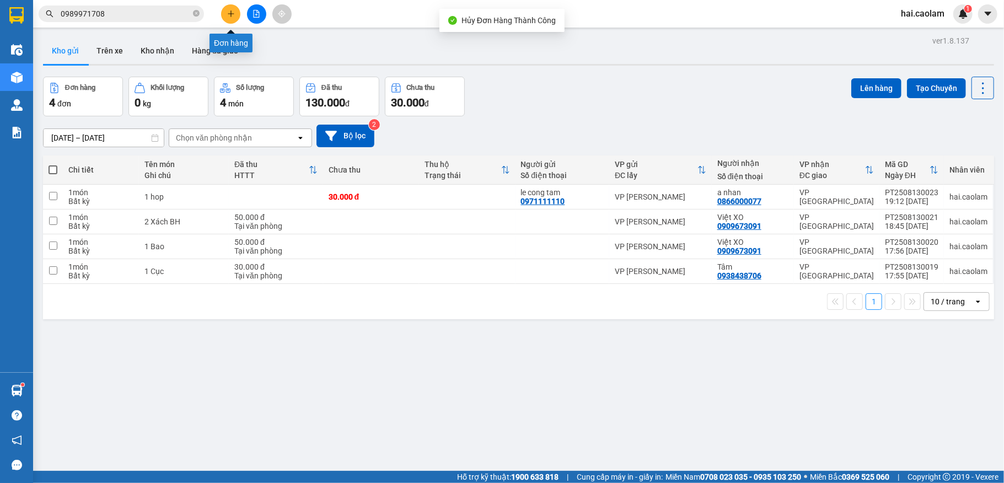
click at [228, 7] on button at bounding box center [230, 13] width 19 height 19
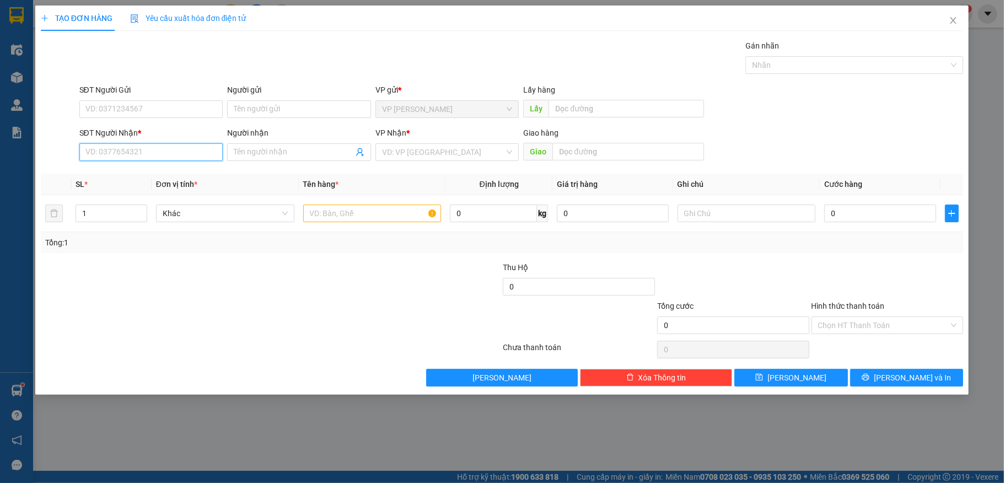
click at [159, 157] on input "SĐT Người Nhận *" at bounding box center [151, 152] width 144 height 18
paste input "09794443333"
type input "09794443333"
click at [171, 109] on input "SĐT Người Gửi" at bounding box center [151, 109] width 144 height 18
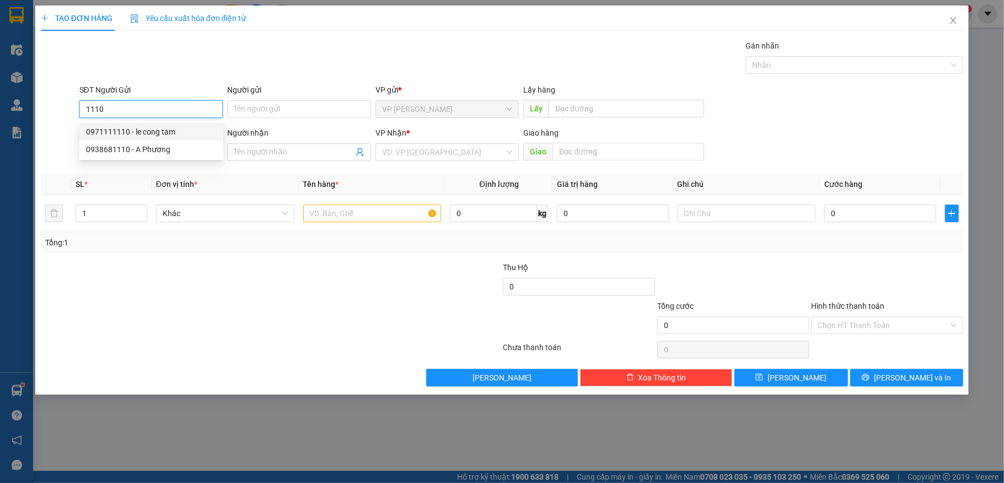
click at [179, 131] on div "0971111110 - le cong tam" at bounding box center [151, 132] width 131 height 12
type input "0971111110"
type input "le cong tam"
type input "0971111110"
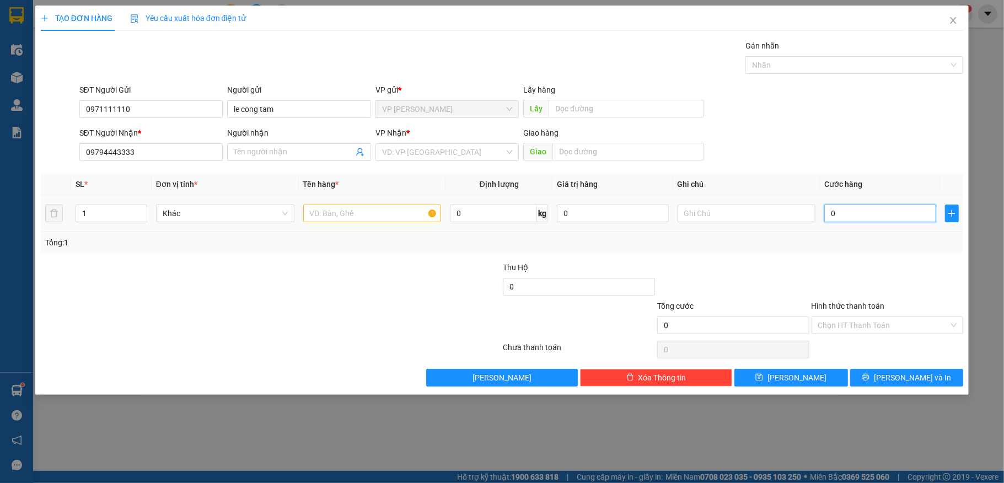
click at [861, 215] on input "0" at bounding box center [879, 214] width 111 height 18
type input "3"
type input "30"
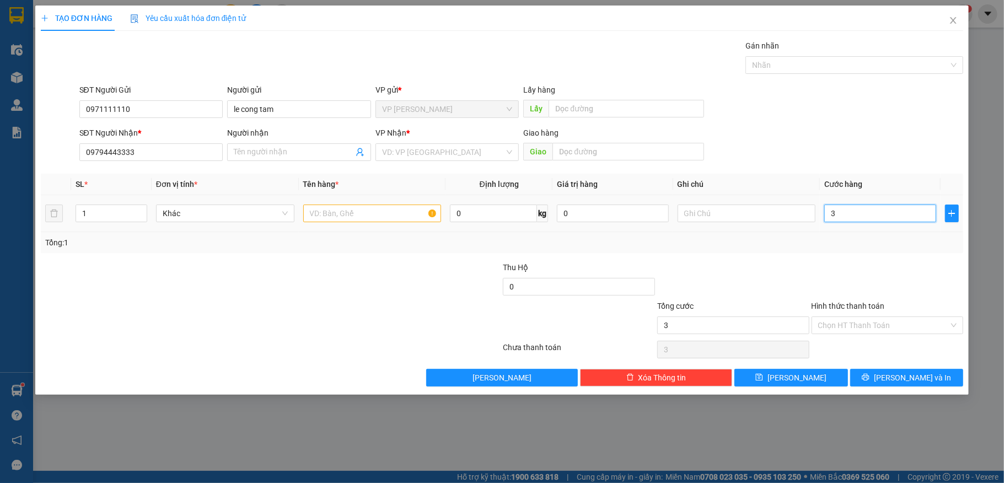
type input "30"
type input "30.000"
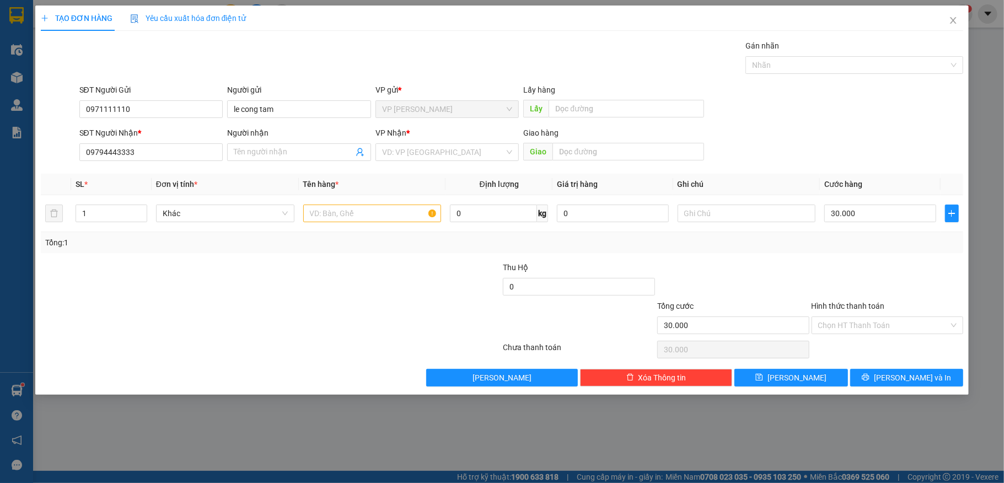
click at [785, 256] on div "Transit Pickup Surcharge Ids Transit Deliver Surcharge Ids Transit Deliver Surc…" at bounding box center [502, 213] width 923 height 347
click at [366, 215] on input "text" at bounding box center [372, 214] width 138 height 18
type input "1 hop"
click at [429, 151] on input "search" at bounding box center [443, 152] width 123 height 17
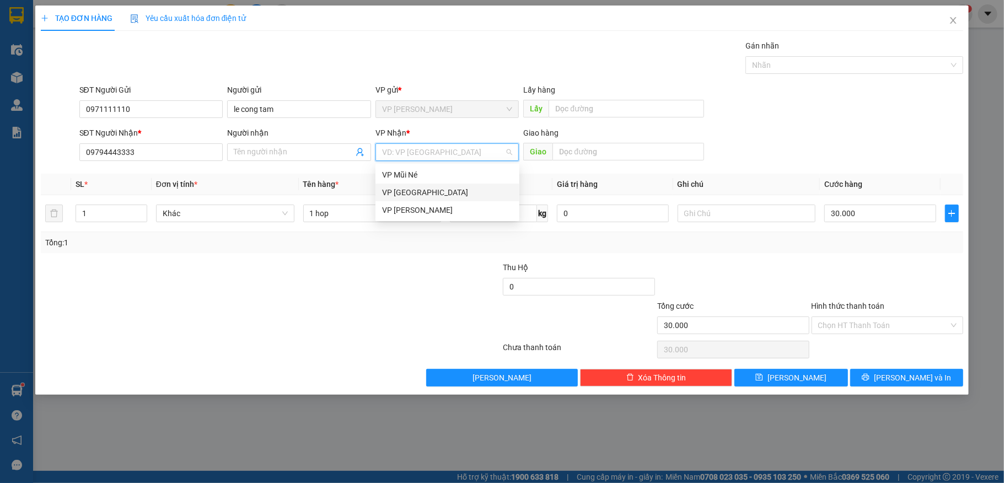
click at [412, 191] on div "VP [GEOGRAPHIC_DATA]" at bounding box center [447, 192] width 131 height 12
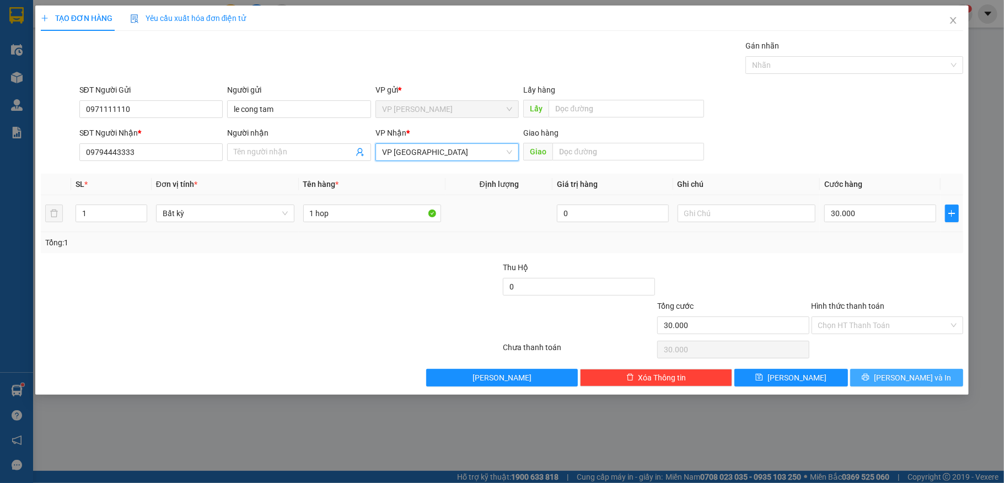
click at [869, 380] on icon "printer" at bounding box center [866, 377] width 8 height 8
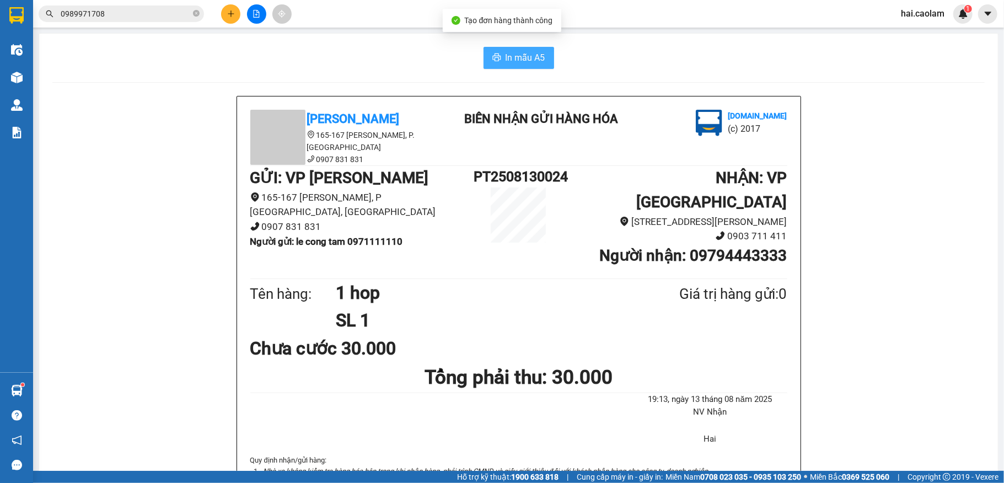
drag, startPoint x: 525, startPoint y: 64, endPoint x: 643, endPoint y: 69, distance: 118.1
click at [524, 64] on span "In mẫu A5" at bounding box center [525, 58] width 40 height 14
click at [416, 68] on div "In mẫu A5" at bounding box center [518, 58] width 932 height 22
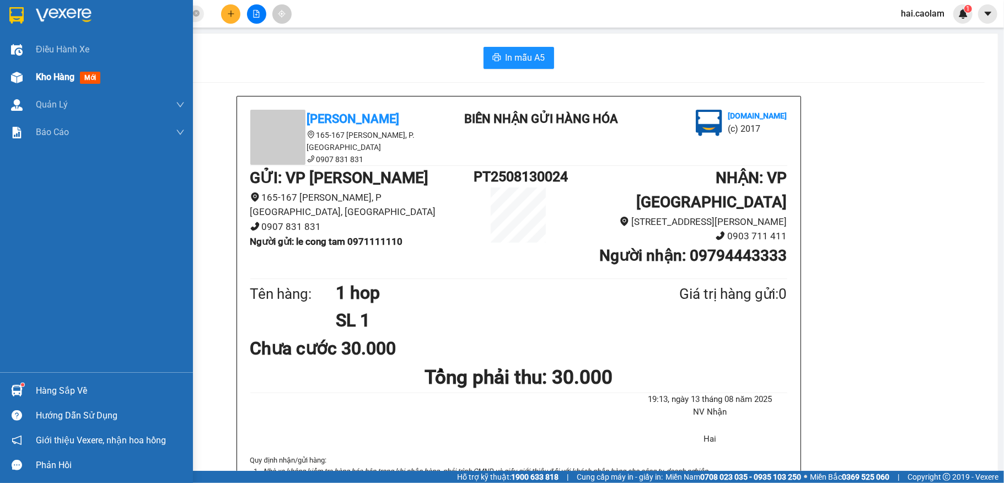
click at [26, 82] on div "Kho hàng mới" at bounding box center [96, 77] width 193 height 28
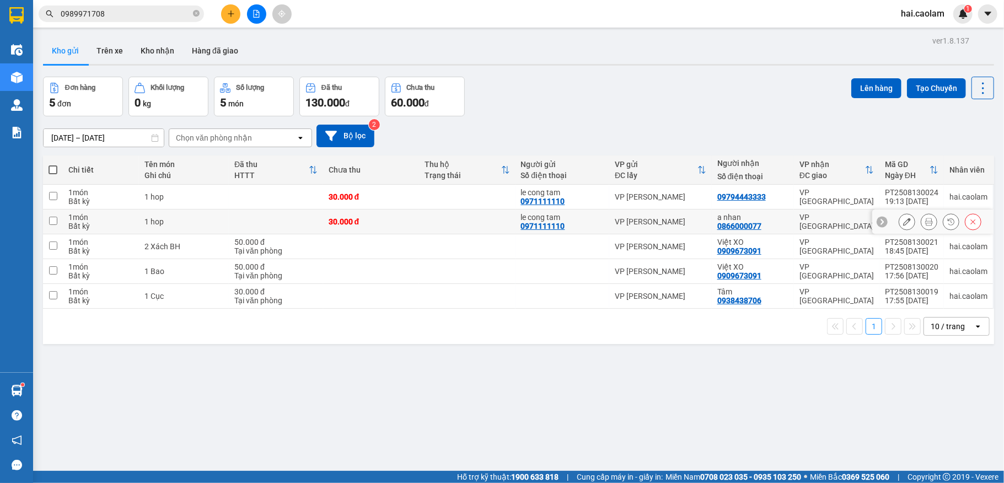
click at [794, 223] on td "VP [GEOGRAPHIC_DATA]" at bounding box center [836, 221] width 85 height 25
checkbox input "true"
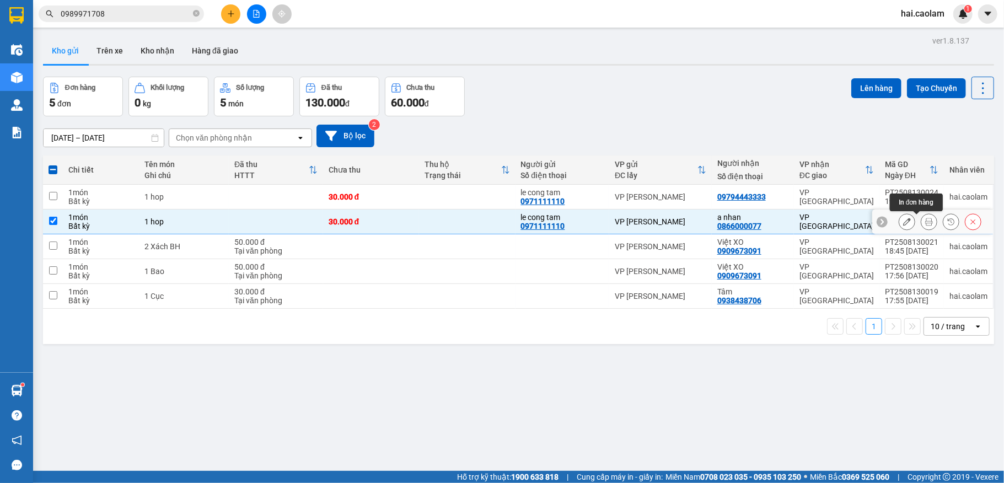
click at [925, 223] on icon at bounding box center [929, 222] width 8 height 8
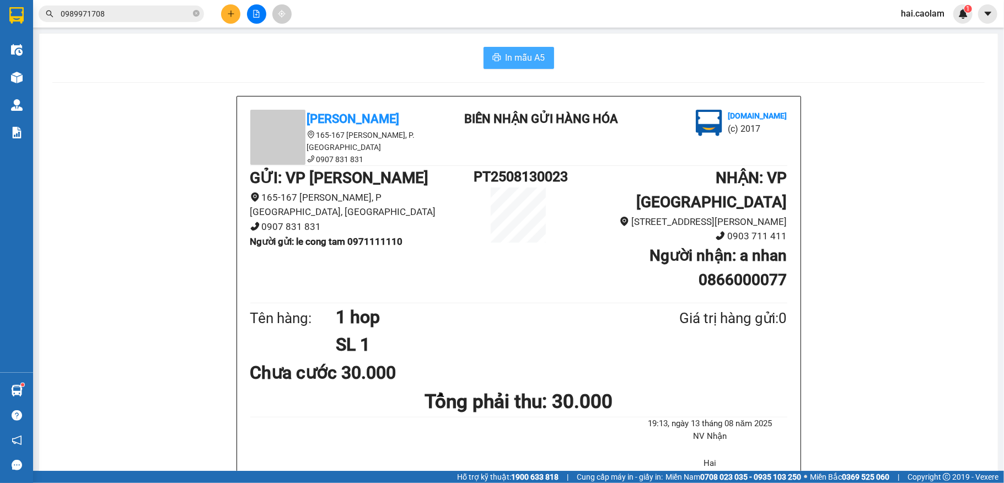
click at [505, 60] on span "In mẫu A5" at bounding box center [525, 58] width 40 height 14
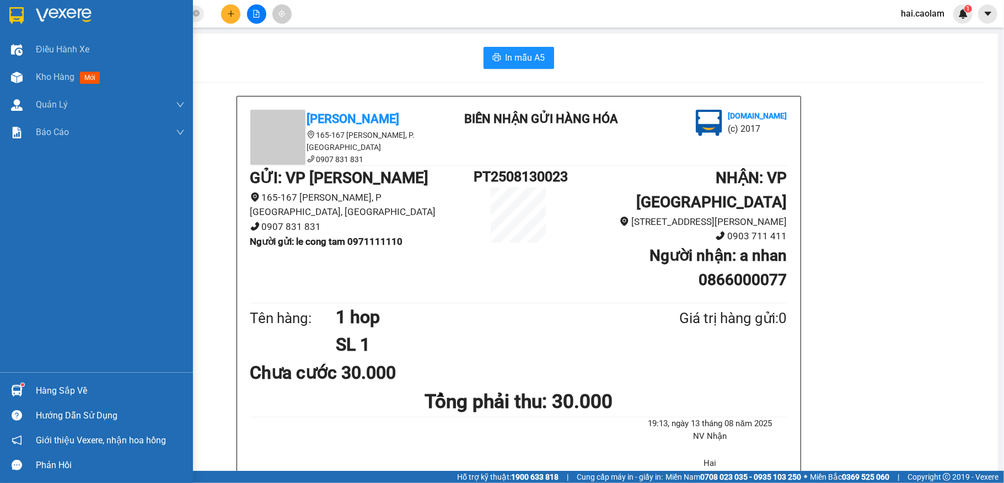
click at [76, 389] on div "Hàng sắp về" at bounding box center [110, 391] width 149 height 17
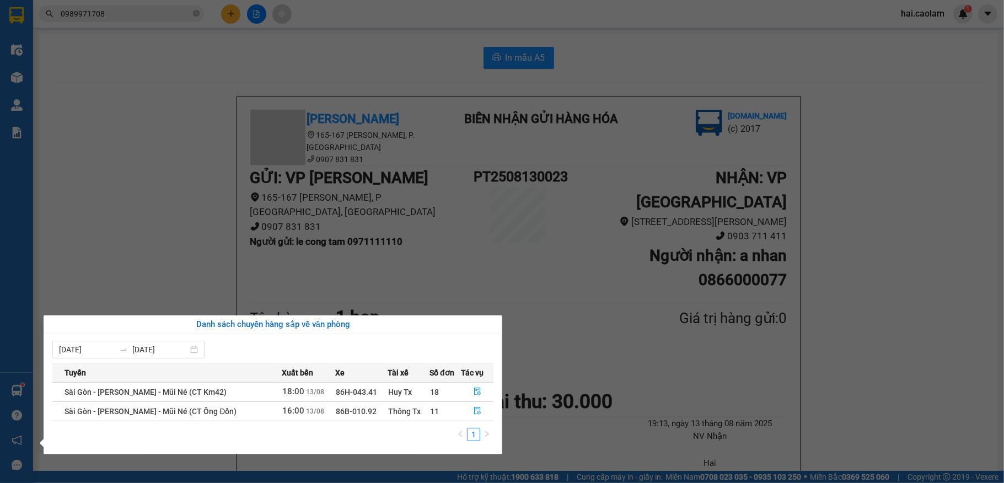
click at [129, 211] on section "Kết quả tìm kiếm ( 3 ) Bộ lọc Mã ĐH Trạng thái Món hàng Thu hộ Tổng cước Chưa c…" at bounding box center [502, 241] width 1004 height 483
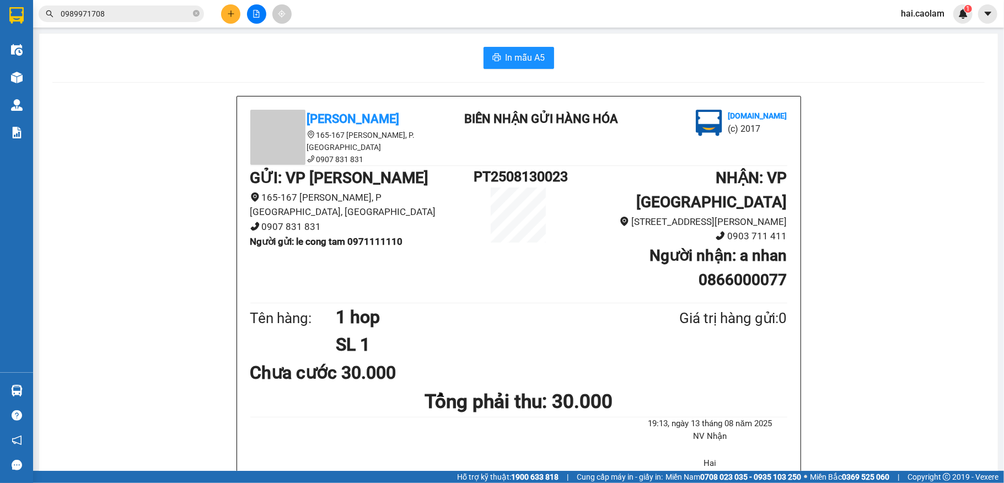
click at [128, 16] on input "0989971708" at bounding box center [126, 14] width 130 height 12
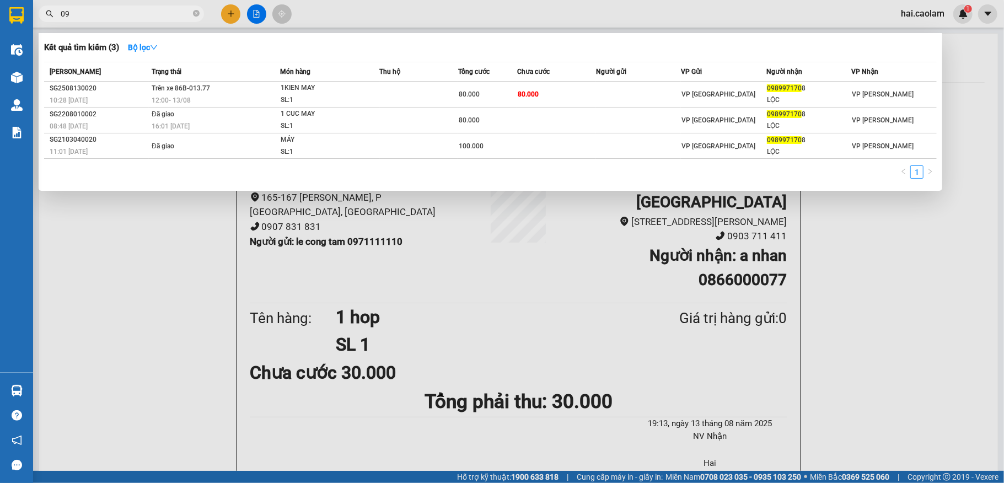
type input "0"
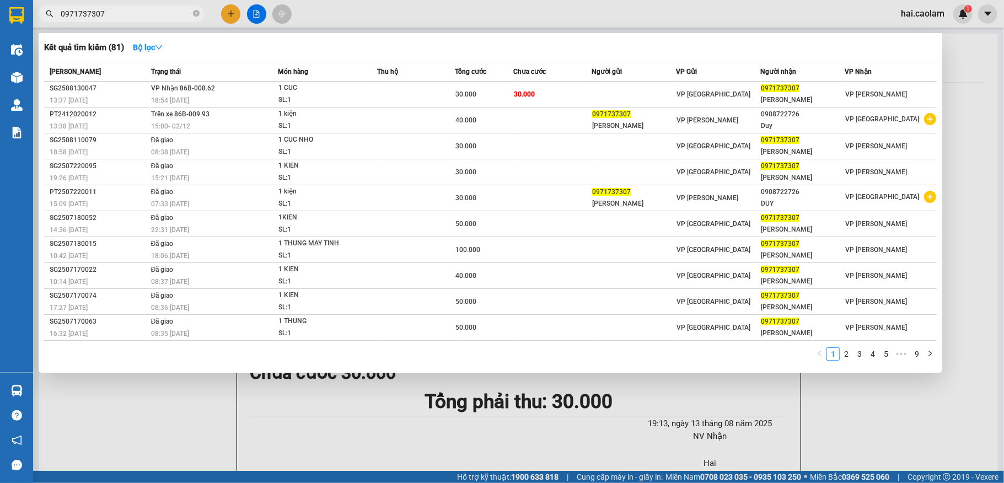
click at [158, 11] on input "0971737307" at bounding box center [126, 14] width 130 height 12
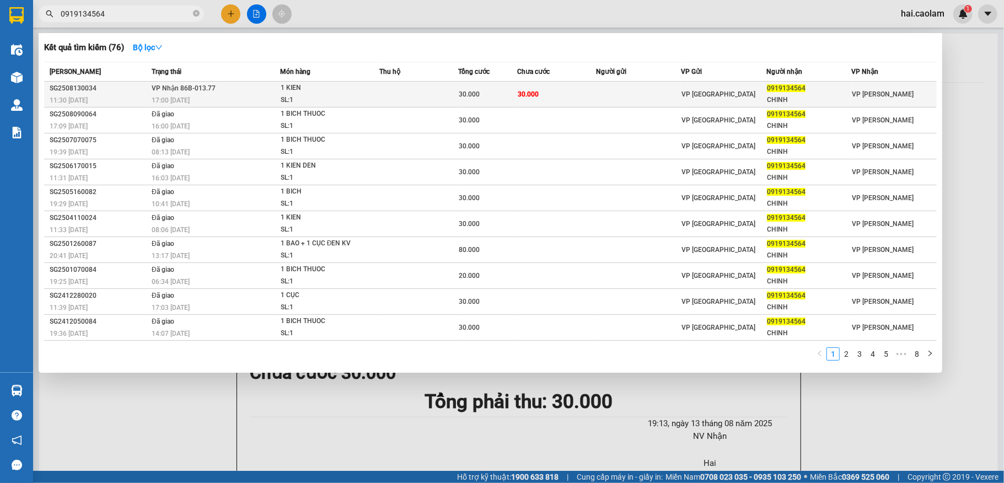
type input "0919134564"
click at [592, 95] on td "30.000" at bounding box center [556, 95] width 79 height 26
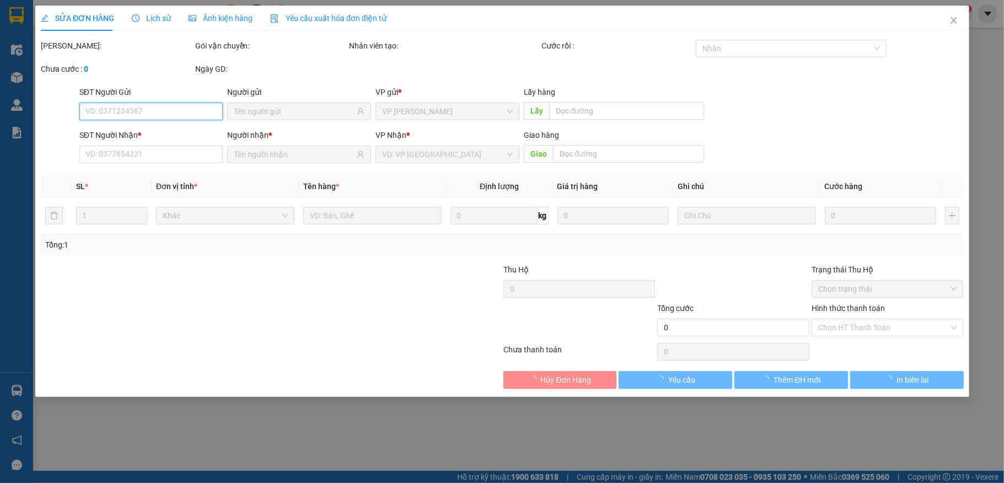
type input "0919134564"
type input "CHINH"
type input "30.000"
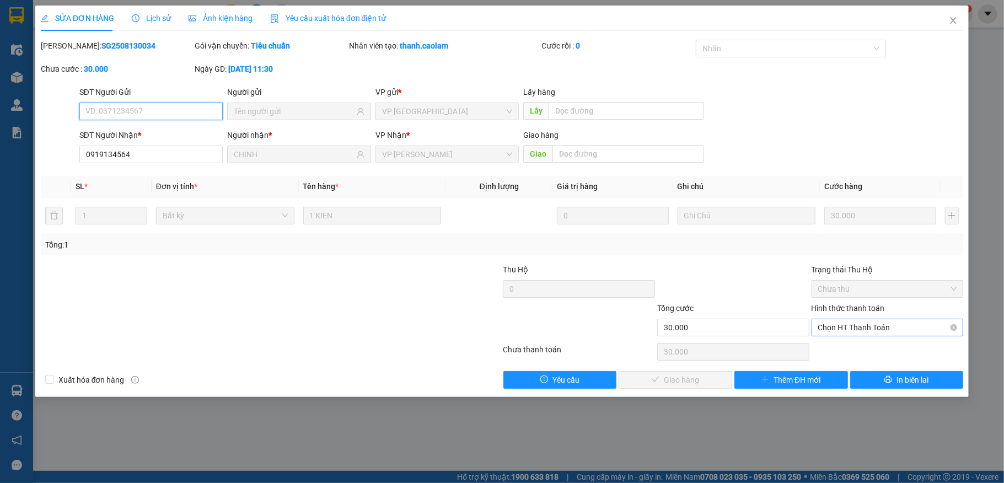
click at [873, 331] on span "Chọn HT Thanh Toán" at bounding box center [887, 327] width 139 height 17
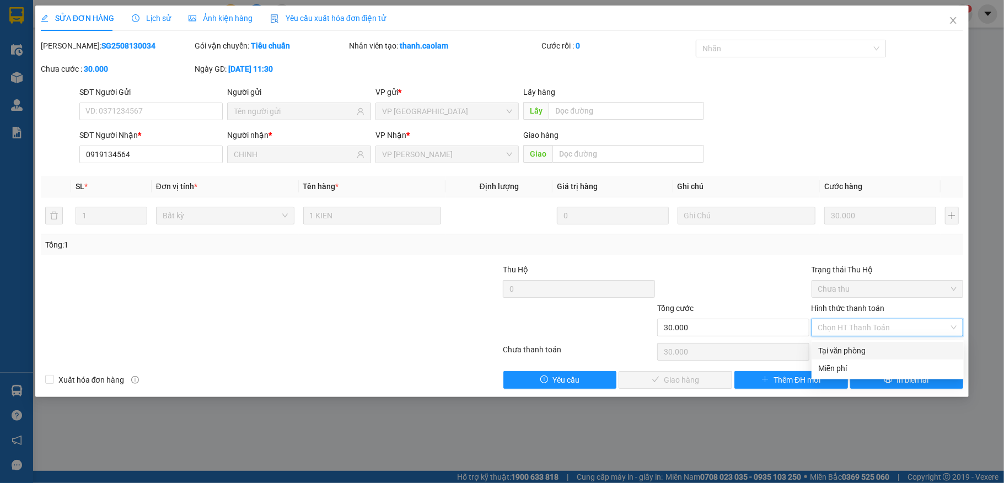
click at [842, 354] on div "Tại văn phòng" at bounding box center [887, 351] width 139 height 12
type input "0"
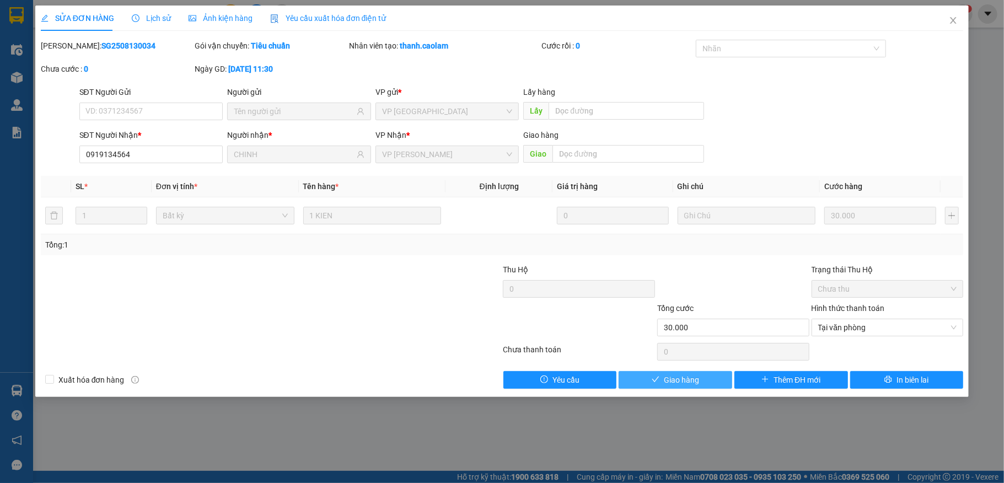
click at [693, 382] on span "Giao hàng" at bounding box center [681, 380] width 35 height 12
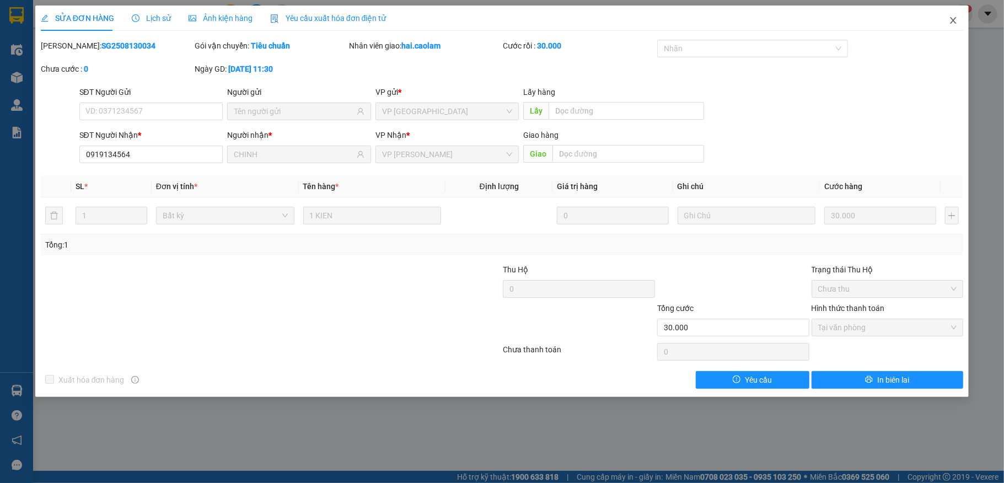
drag, startPoint x: 951, startPoint y: 13, endPoint x: 951, endPoint y: 26, distance: 13.2
click at [951, 26] on span "Close" at bounding box center [953, 21] width 31 height 31
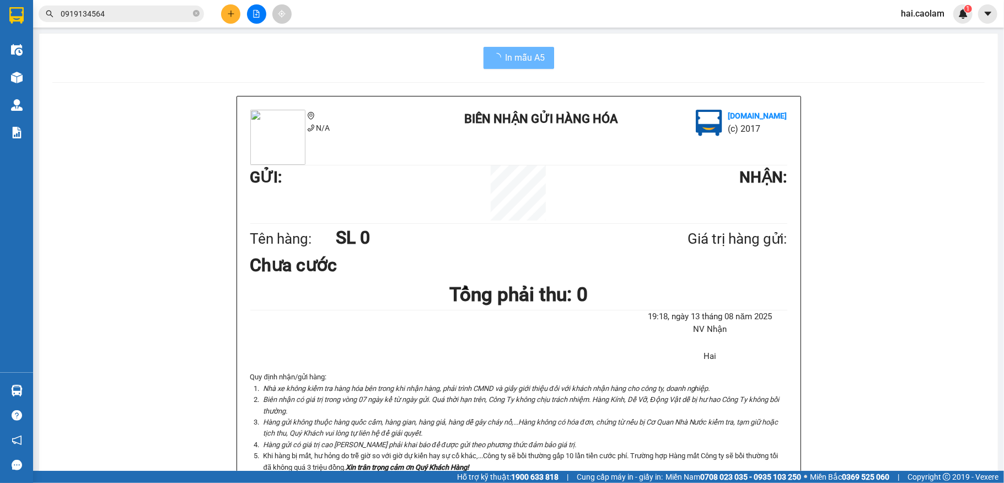
click at [951, 25] on div "Kết quả tìm kiếm ( 76 ) Bộ lọc Mã ĐH Trạng thái Món hàng Thu hộ Tổng cước Chưa …" at bounding box center [502, 14] width 1004 height 28
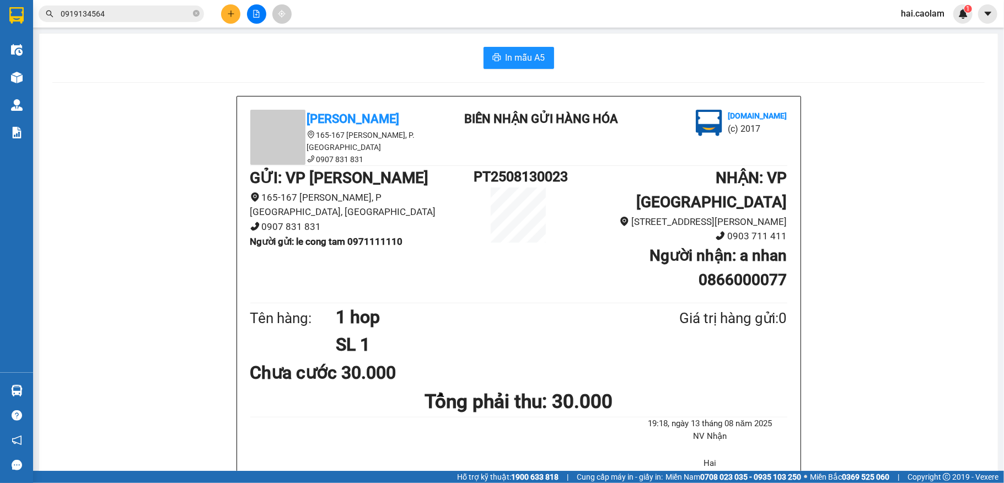
click at [142, 19] on input "0919134564" at bounding box center [126, 14] width 130 height 12
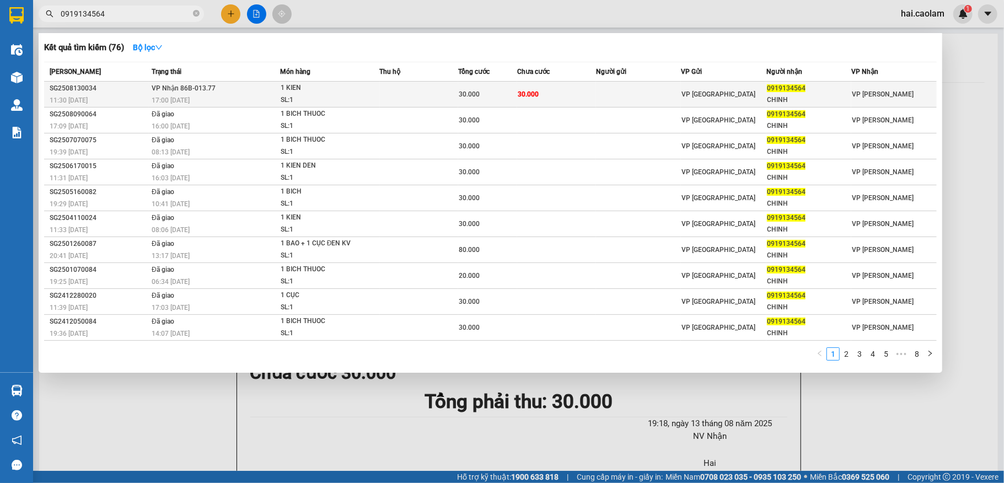
click at [819, 93] on div "0919134564" at bounding box center [809, 89] width 84 height 12
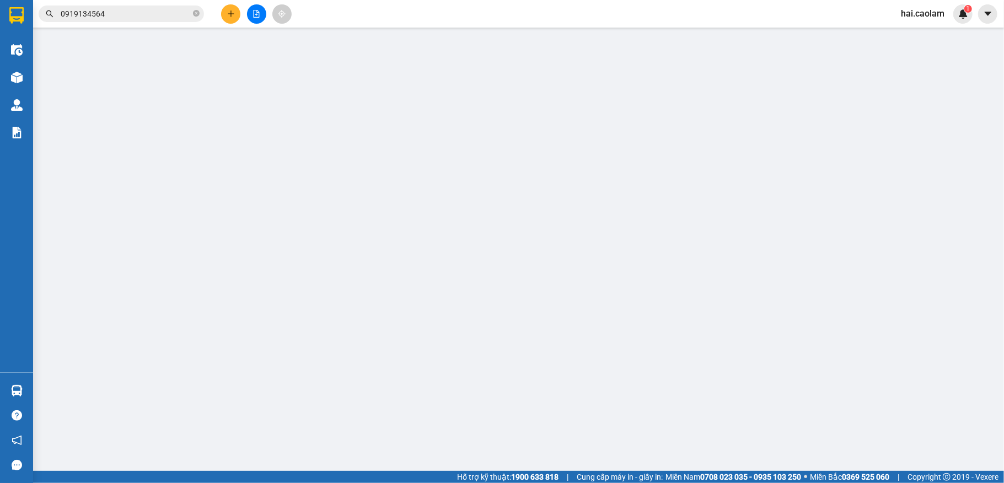
type input "0919134564"
type input "CHINH"
type input "30.000"
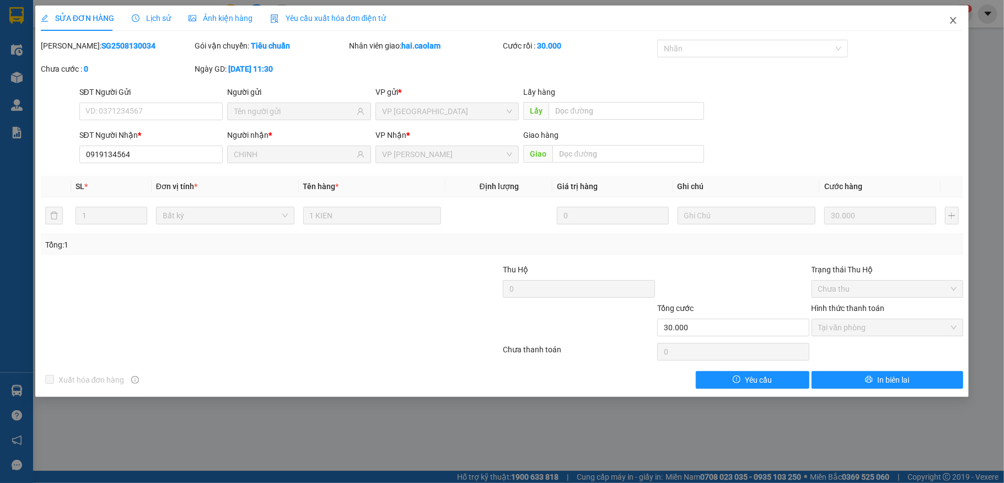
click at [951, 18] on icon "close" at bounding box center [953, 20] width 9 height 9
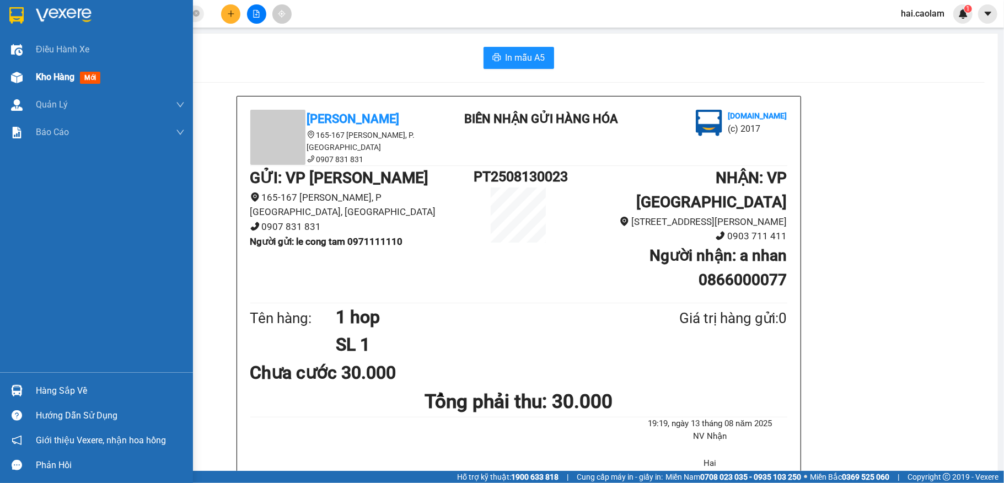
click at [68, 73] on span "Kho hàng" at bounding box center [55, 77] width 39 height 10
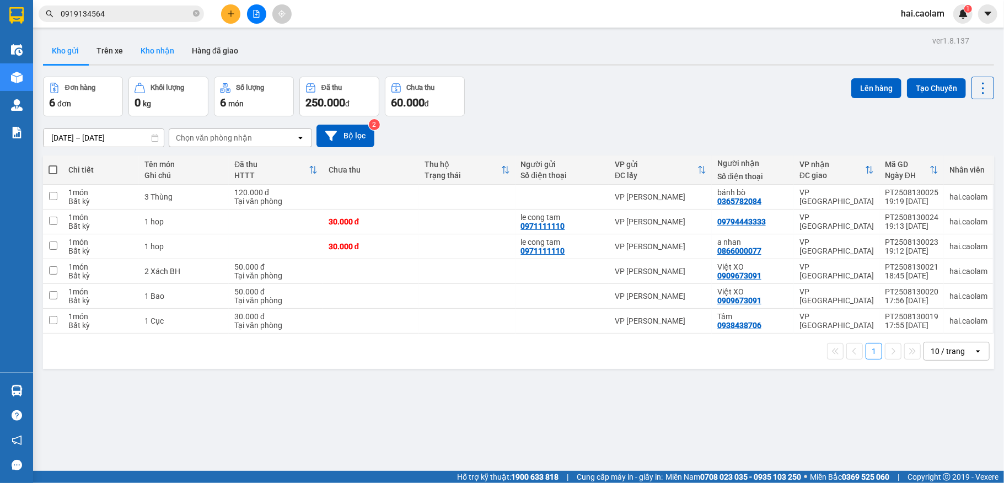
click at [148, 46] on button "Kho nhận" at bounding box center [157, 50] width 51 height 26
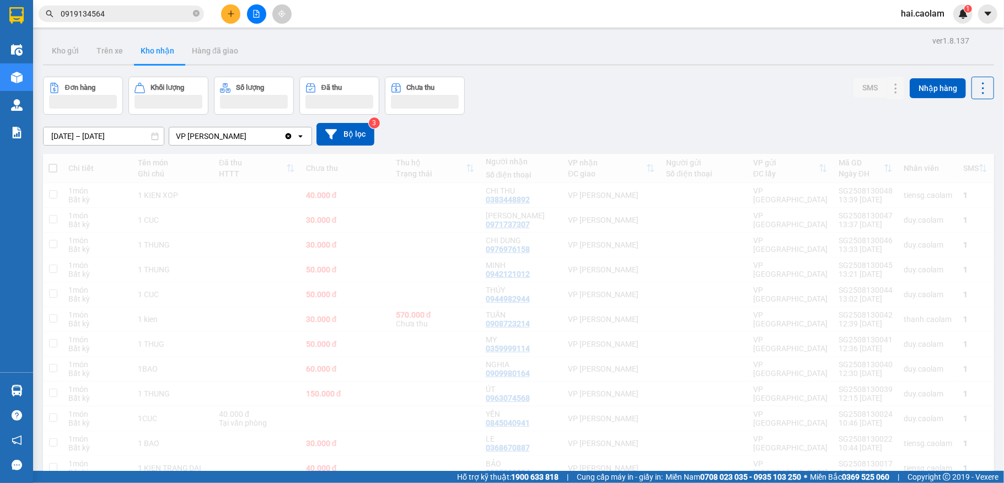
click at [643, 100] on div "Đơn hàng Khối lượng Số lượng Đã thu Chưa thu SMS Nhập hàng" at bounding box center [518, 96] width 951 height 38
click at [642, 100] on div "Đơn hàng Khối lượng Số lượng Đã thu Chưa thu SMS Nhập hàng" at bounding box center [518, 96] width 951 height 38
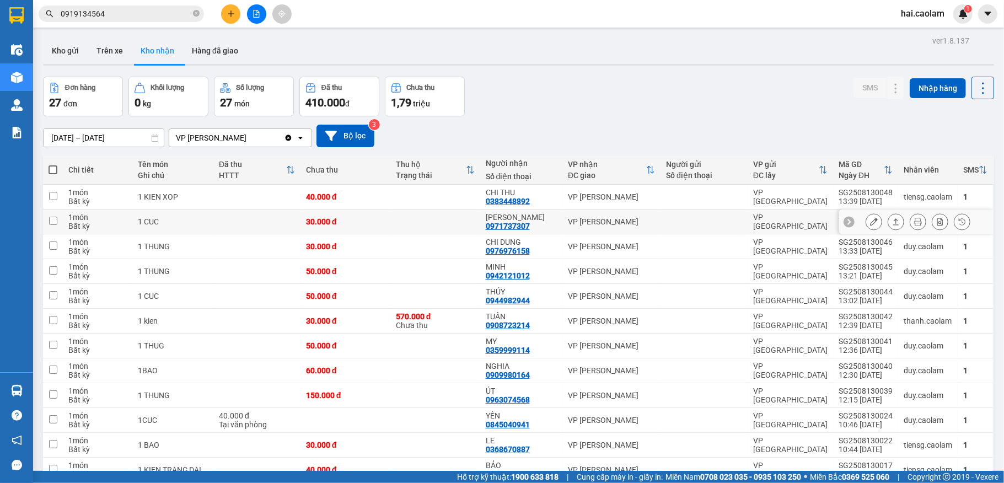
click at [551, 226] on td "ANH HÙNG 0971737307" at bounding box center [521, 221] width 82 height 25
checkbox input "true"
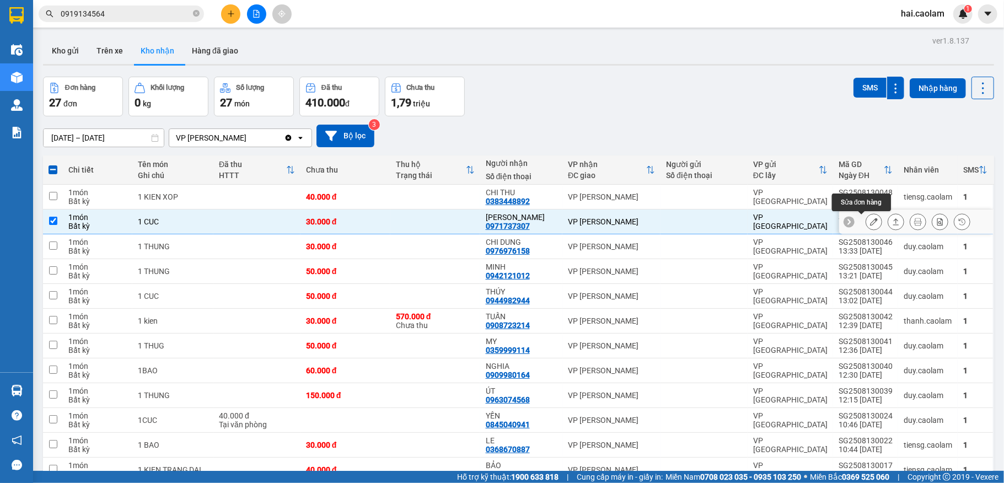
click at [870, 219] on icon at bounding box center [874, 222] width 8 height 8
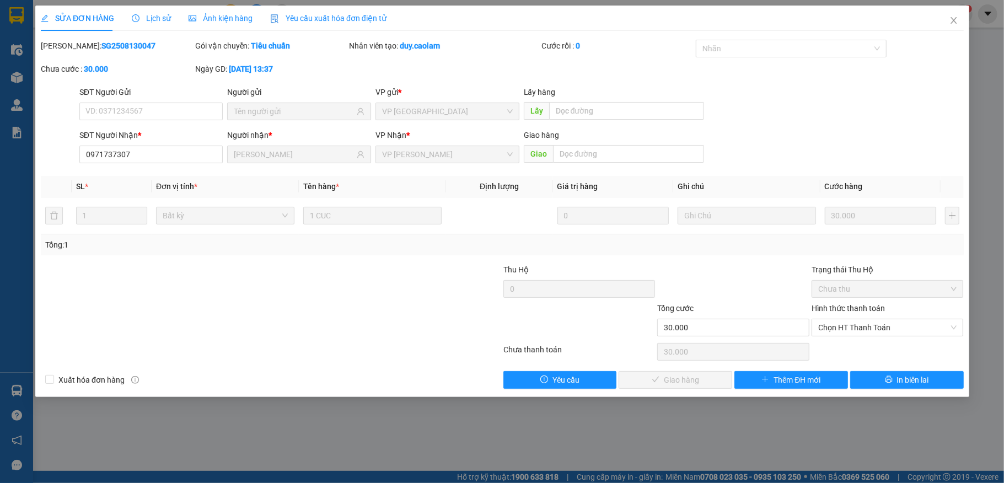
type input "0971737307"
type input "[PERSON_NAME]"
type input "30.000"
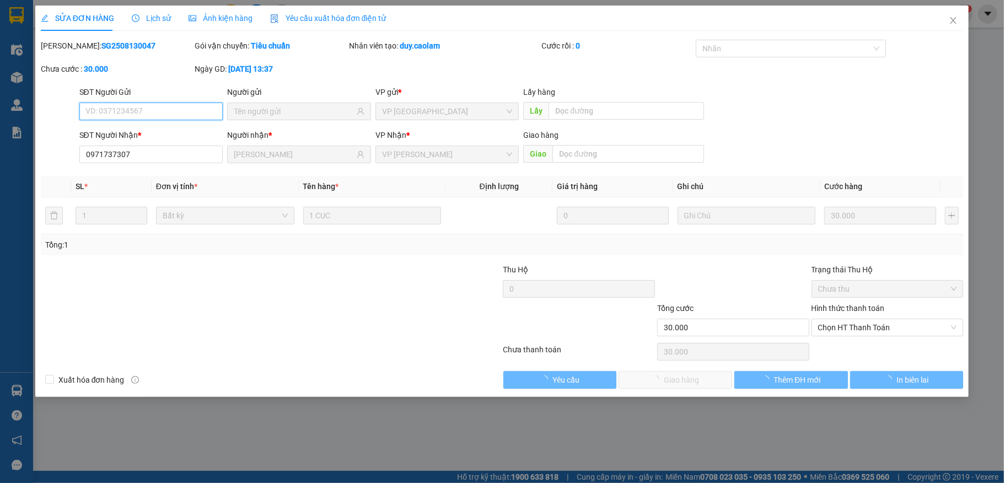
click at [862, 334] on span "Chọn HT Thanh Toán" at bounding box center [887, 327] width 139 height 17
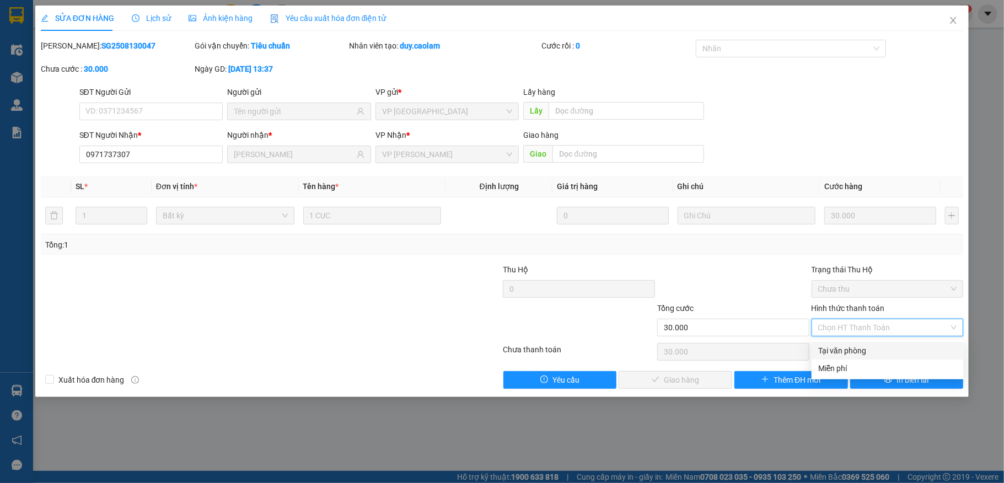
click at [858, 348] on div "Tại văn phòng" at bounding box center [887, 351] width 139 height 12
type input "0"
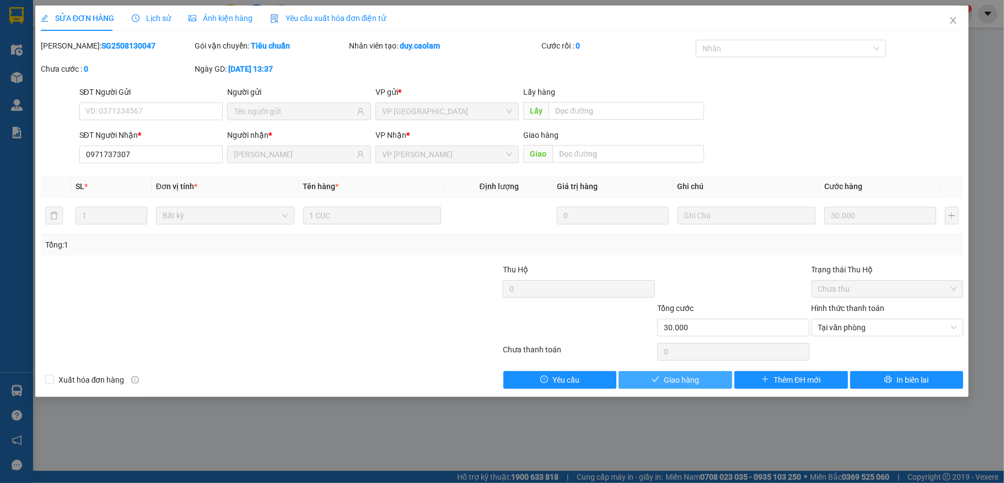
click at [682, 381] on span "Giao hàng" at bounding box center [681, 380] width 35 height 12
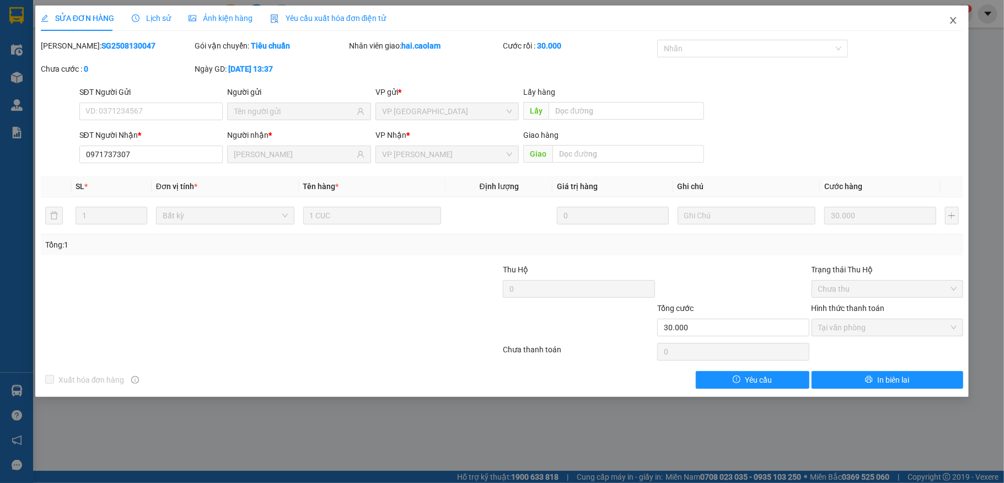
click at [956, 18] on icon "close" at bounding box center [953, 20] width 9 height 9
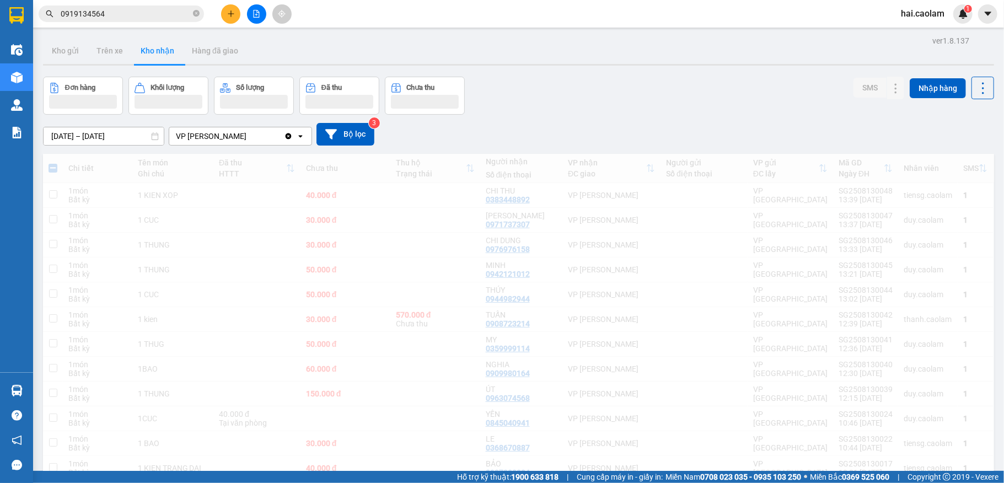
click at [951, 20] on span "hai.caolam" at bounding box center [922, 14] width 61 height 14
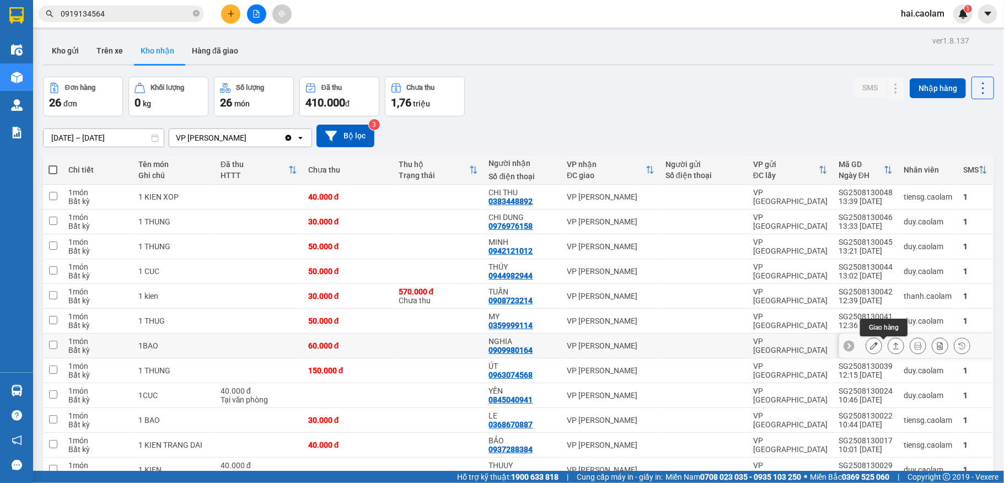
click at [893, 347] on icon at bounding box center [896, 345] width 6 height 7
click at [893, 349] on icon at bounding box center [896, 345] width 6 height 7
click at [892, 349] on icon at bounding box center [896, 346] width 8 height 8
click at [892, 348] on icon at bounding box center [896, 346] width 8 height 8
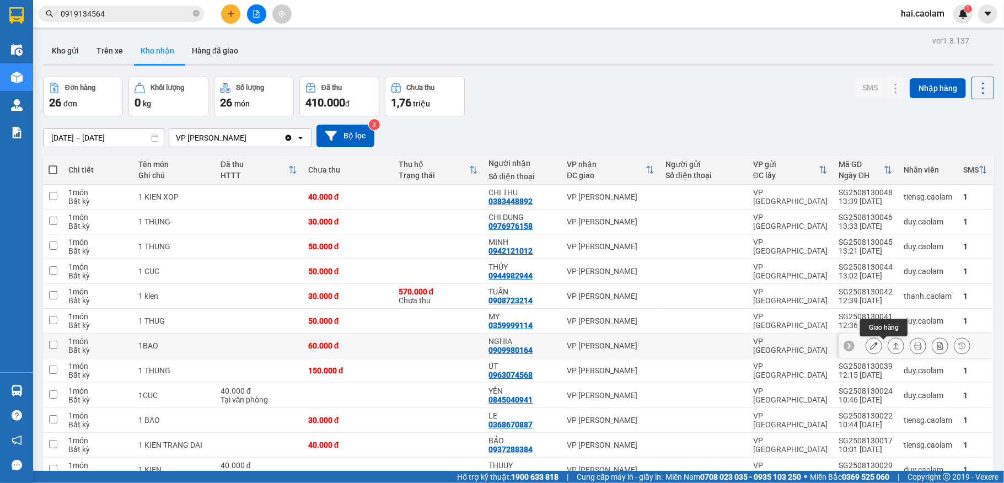
click at [892, 348] on icon at bounding box center [896, 346] width 8 height 8
click at [888, 345] on button at bounding box center [895, 345] width 15 height 19
click at [892, 345] on icon at bounding box center [896, 346] width 8 height 8
click at [111, 18] on input "0919134564" at bounding box center [126, 14] width 130 height 12
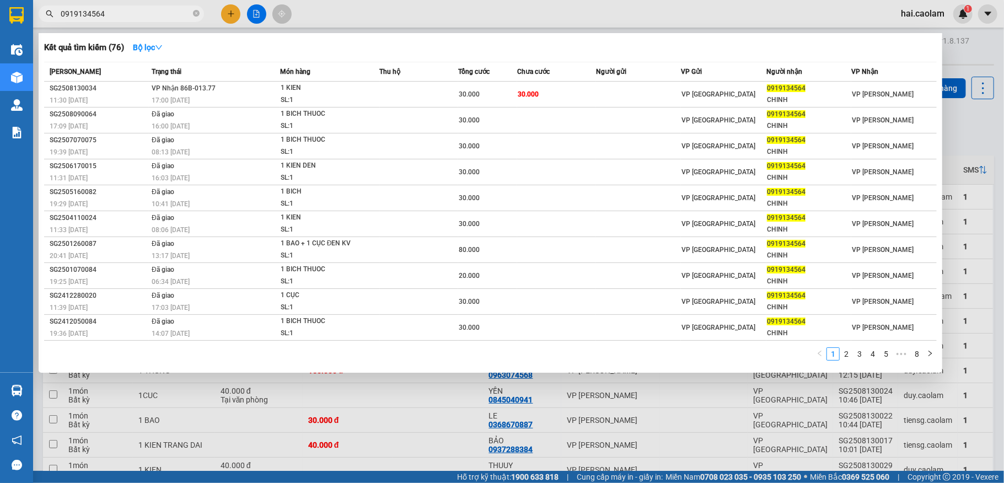
click at [112, 18] on input "0919134564" at bounding box center [126, 14] width 130 height 12
click at [114, 18] on input "0919134564" at bounding box center [126, 14] width 130 height 12
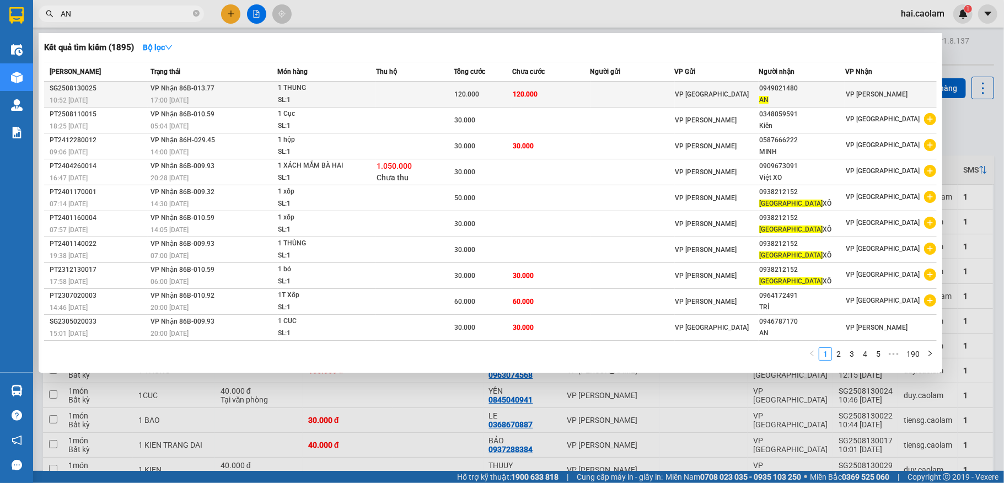
type input "AN"
click at [788, 85] on div "0949021480" at bounding box center [801, 89] width 85 height 12
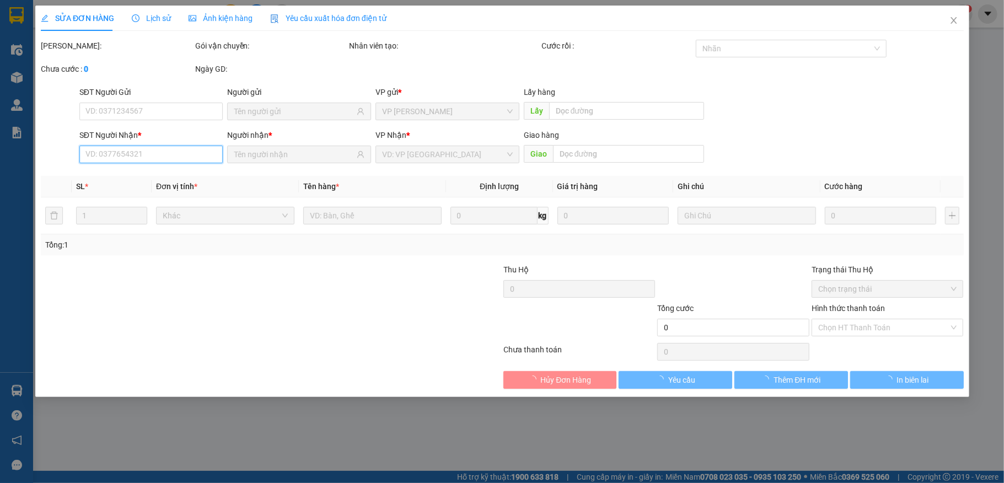
click at [165, 146] on input "SĐT Người Nhận *" at bounding box center [151, 155] width 144 height 18
click at [166, 153] on input "SĐT Người Nhận *" at bounding box center [151, 155] width 144 height 18
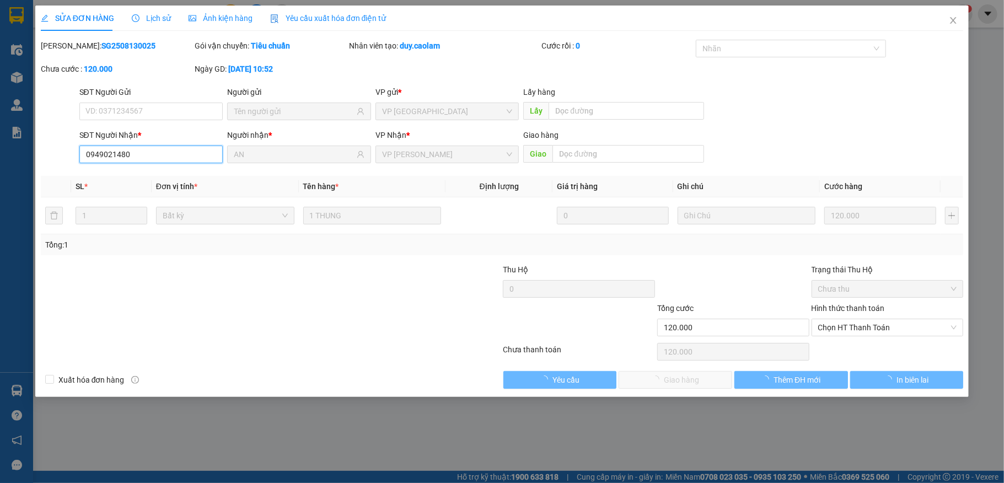
type input "0949021480"
type input "AN"
type input "120.000"
click at [162, 161] on input "0949021480" at bounding box center [151, 155] width 144 height 18
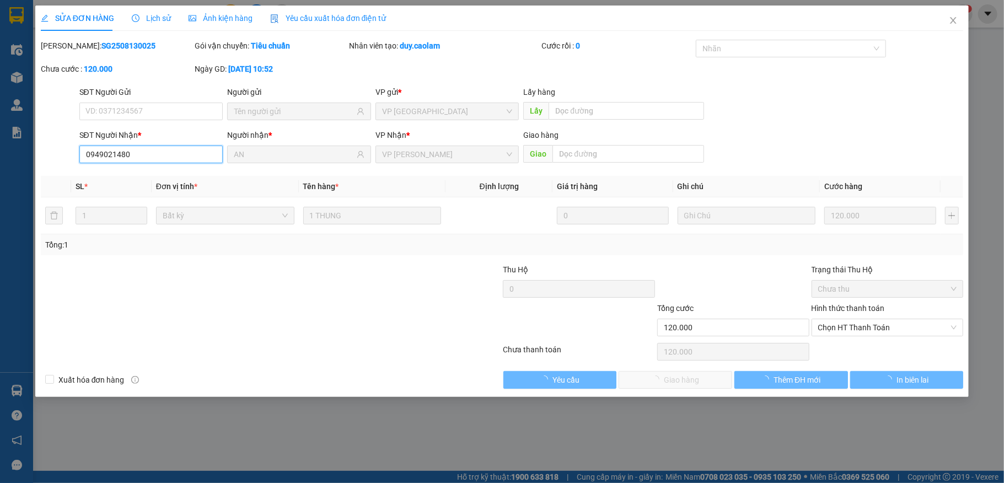
click at [161, 160] on input "0949021480" at bounding box center [151, 155] width 144 height 18
click at [161, 159] on input "0949021480" at bounding box center [151, 155] width 144 height 18
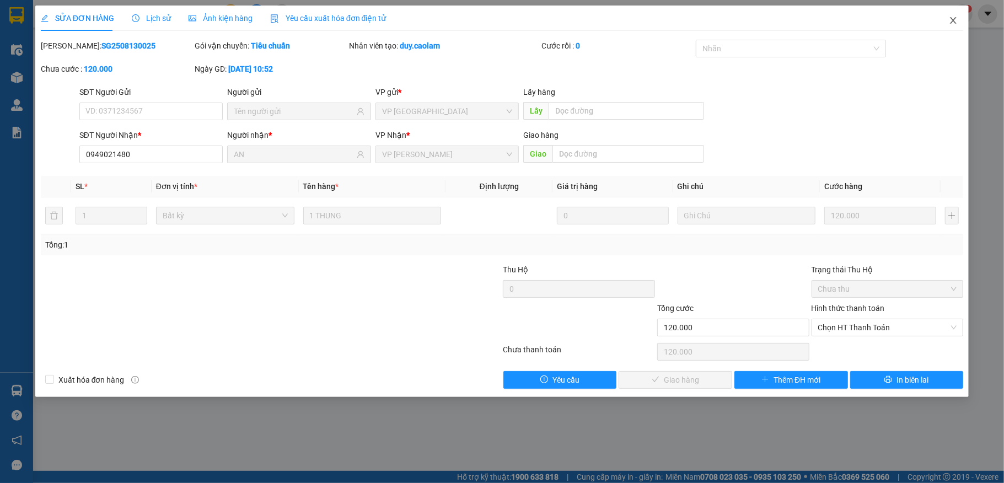
click at [951, 24] on icon "close" at bounding box center [953, 20] width 6 height 7
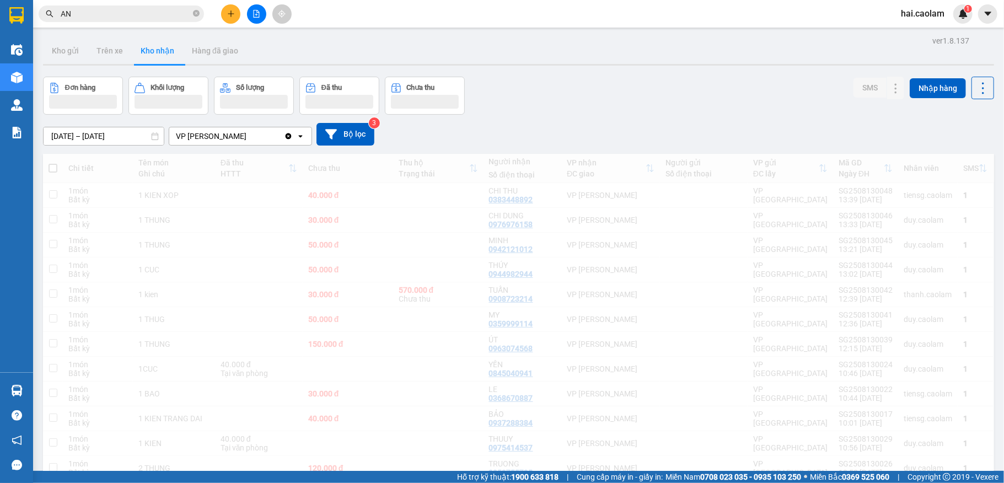
click at [146, 14] on input "AN" at bounding box center [126, 14] width 130 height 12
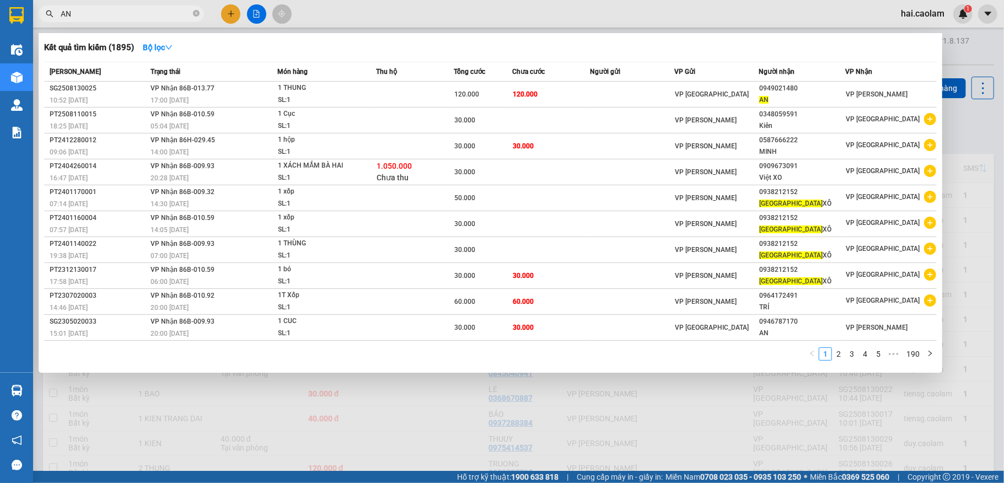
click at [146, 14] on input "AN" at bounding box center [126, 14] width 130 height 12
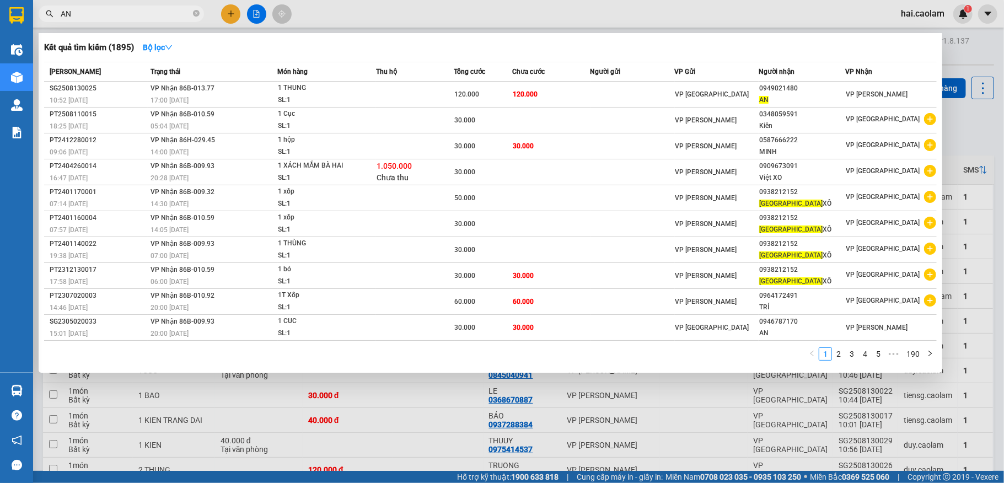
paste input "0949021480"
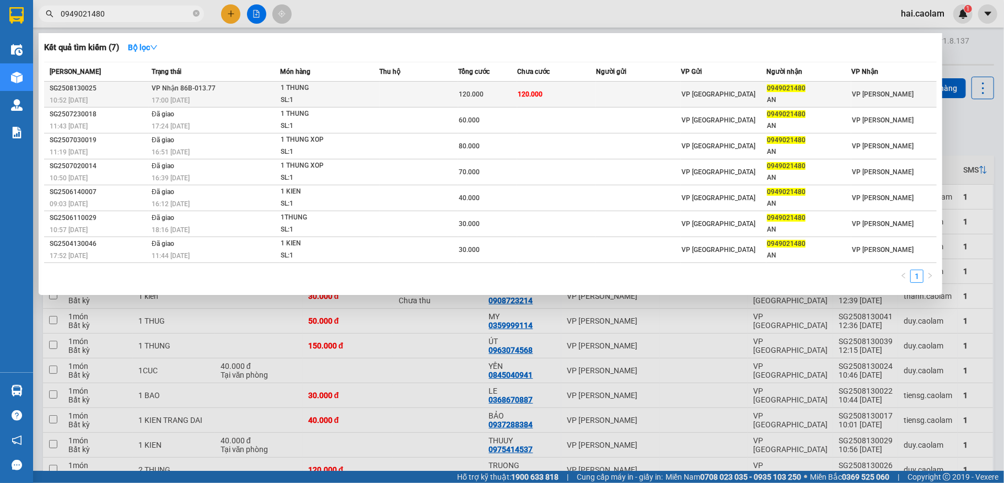
type input "0949021480"
click at [669, 91] on td at bounding box center [638, 95] width 85 height 26
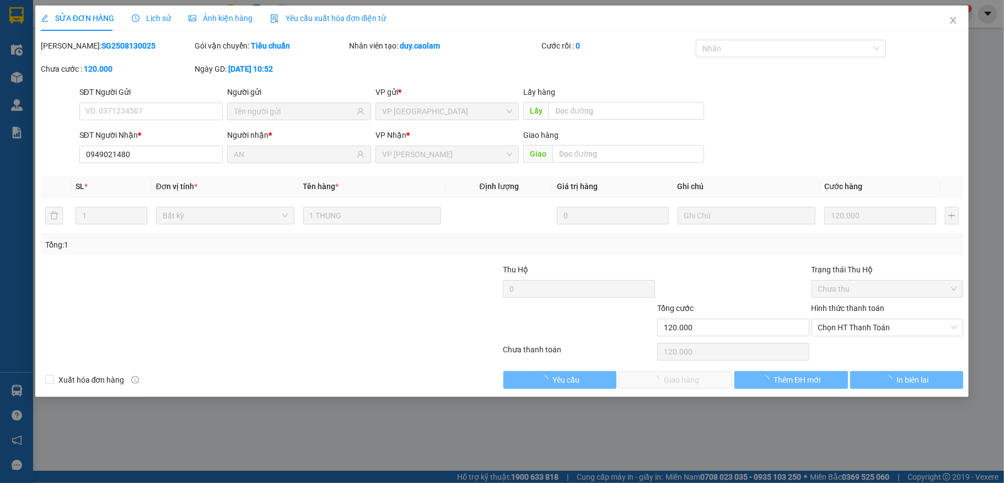
type input "0949021480"
type input "AN"
type input "120.000"
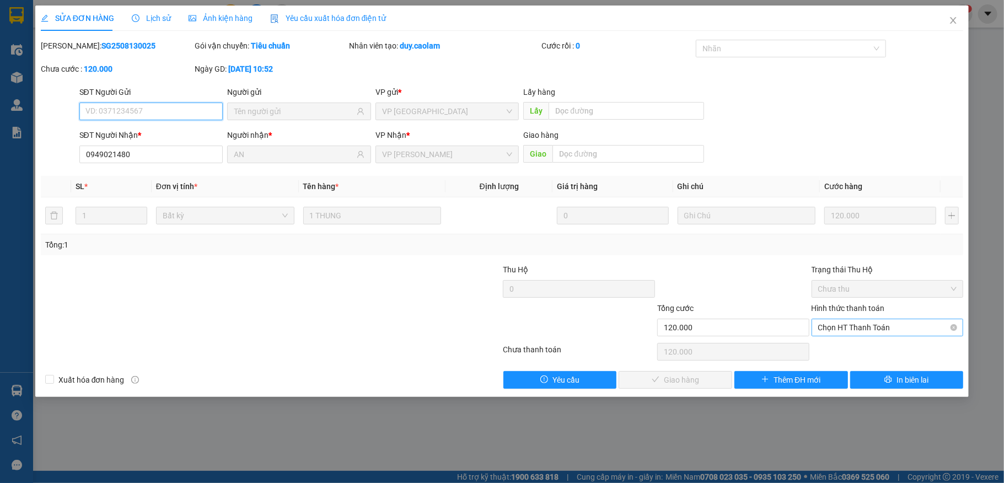
click at [909, 332] on span "Chọn HT Thanh Toán" at bounding box center [887, 327] width 139 height 17
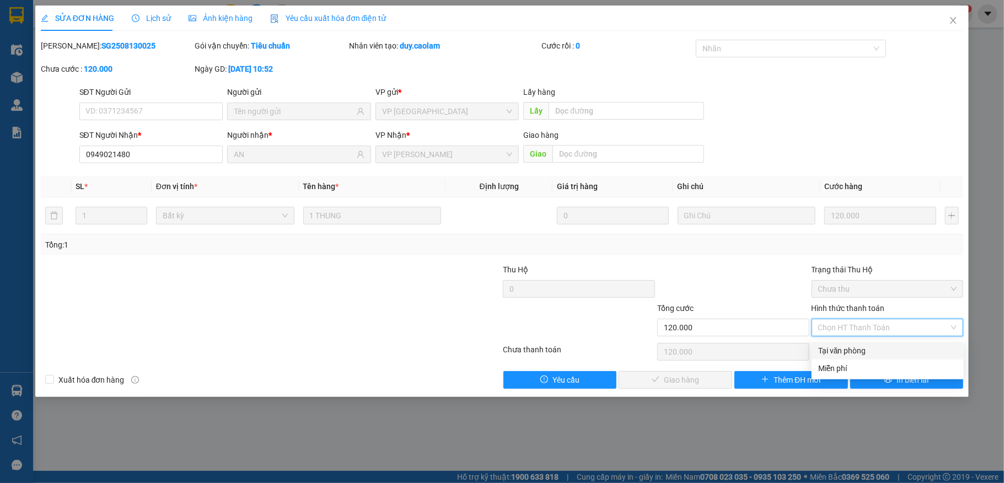
click at [868, 352] on div "Tại văn phòng" at bounding box center [887, 351] width 139 height 12
type input "0"
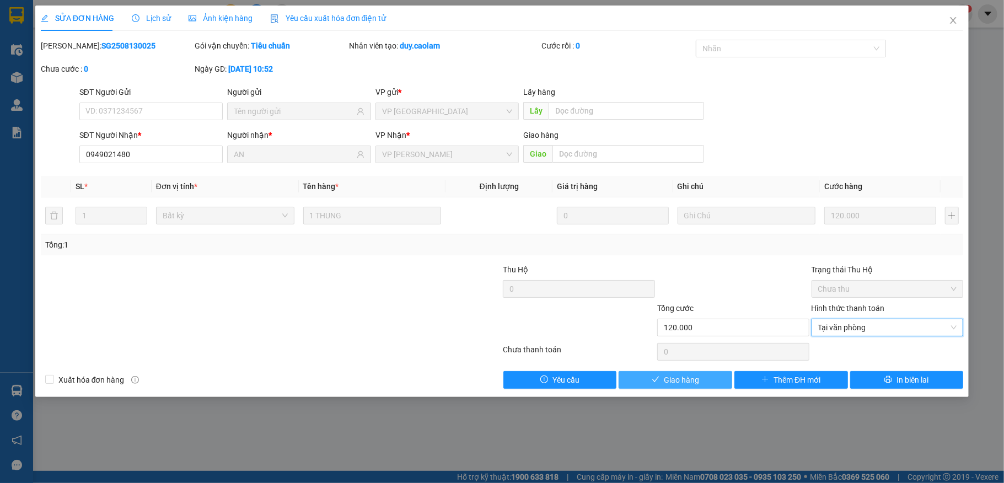
click at [671, 380] on span "Giao hàng" at bounding box center [681, 380] width 35 height 12
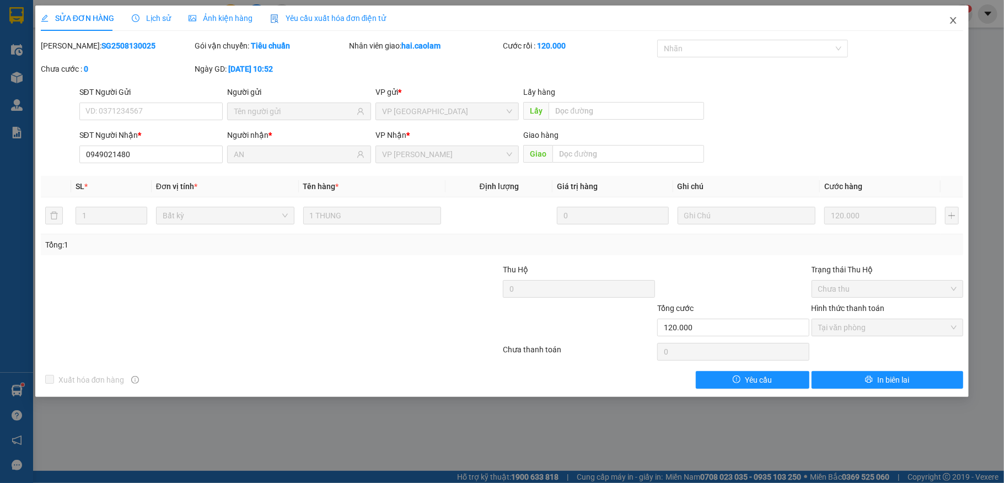
click at [951, 23] on icon "close" at bounding box center [953, 20] width 6 height 7
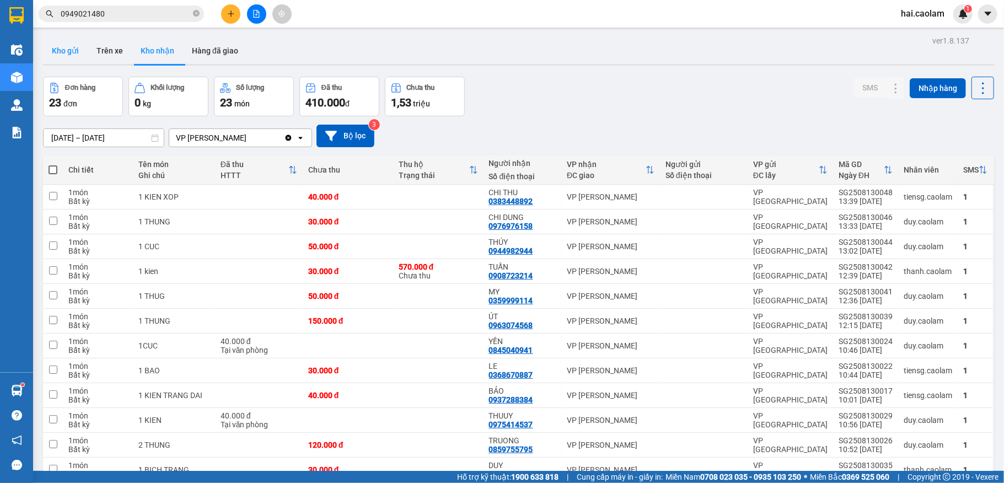
click at [64, 49] on button "Kho gửi" at bounding box center [65, 50] width 45 height 26
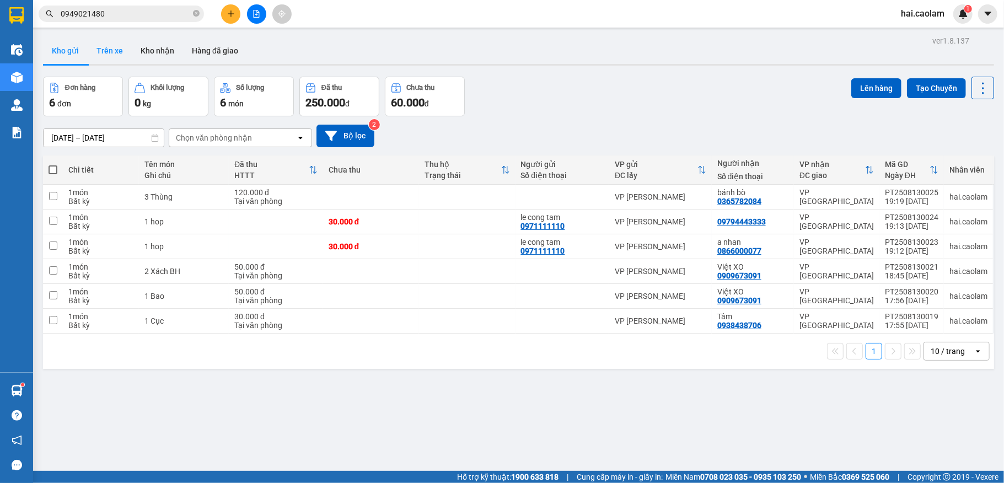
click at [110, 50] on button "Trên xe" at bounding box center [110, 50] width 44 height 26
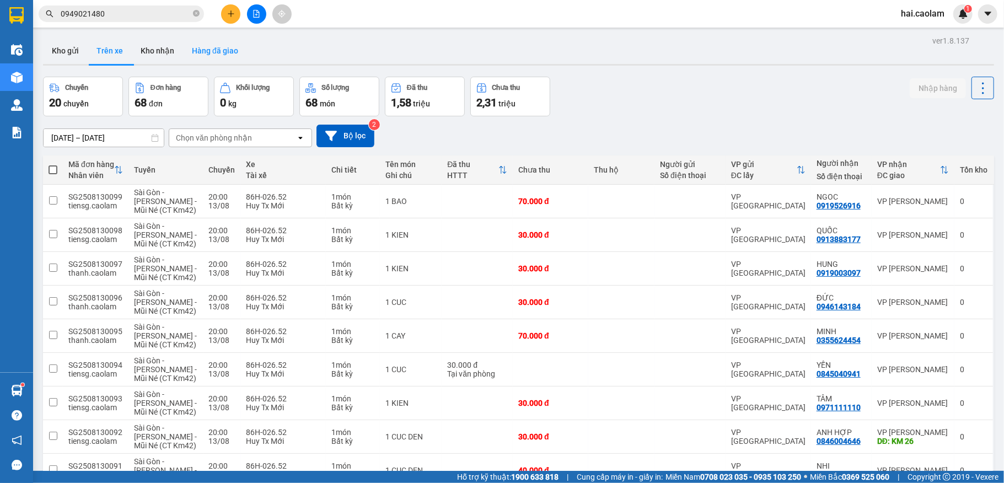
click at [217, 49] on button "Hàng đã giao" at bounding box center [215, 50] width 64 height 26
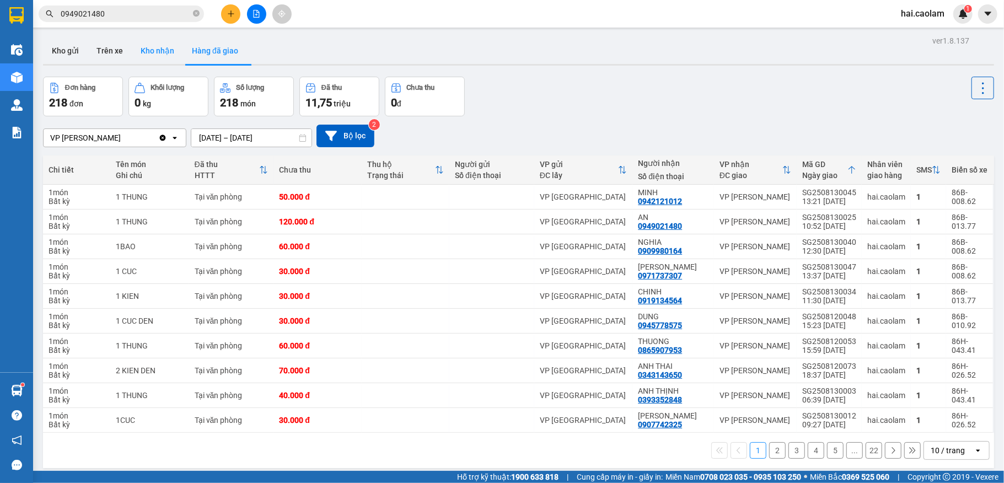
click at [159, 47] on button "Kho nhận" at bounding box center [157, 50] width 51 height 26
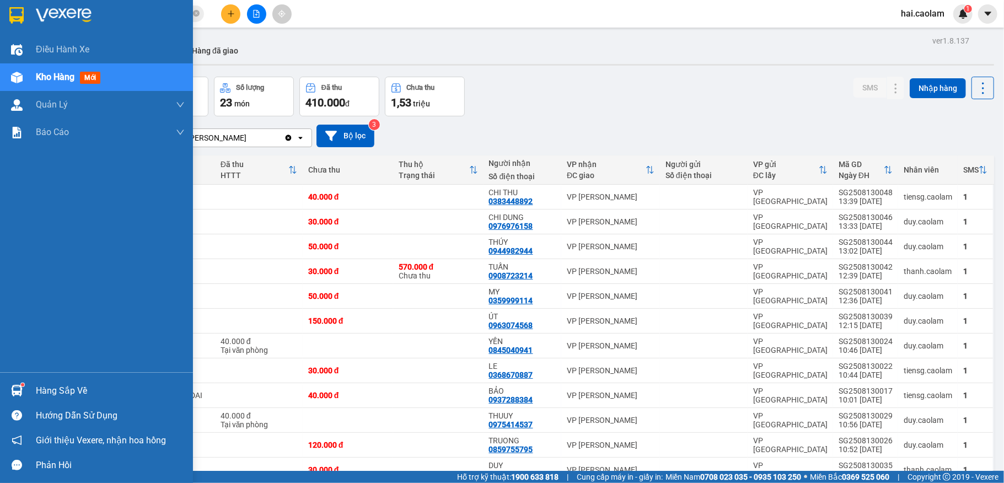
click at [24, 389] on div at bounding box center [16, 390] width 19 height 19
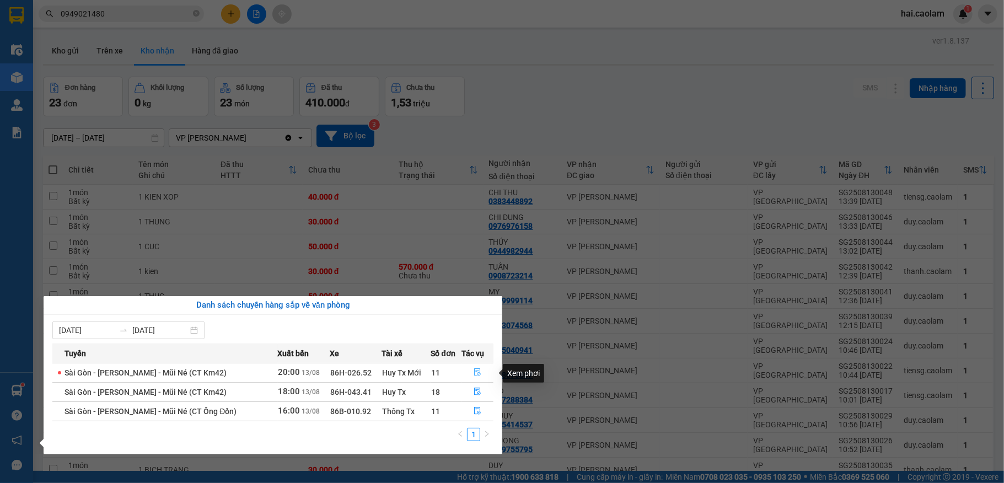
click at [477, 374] on icon "file-done" at bounding box center [478, 372] width 8 height 8
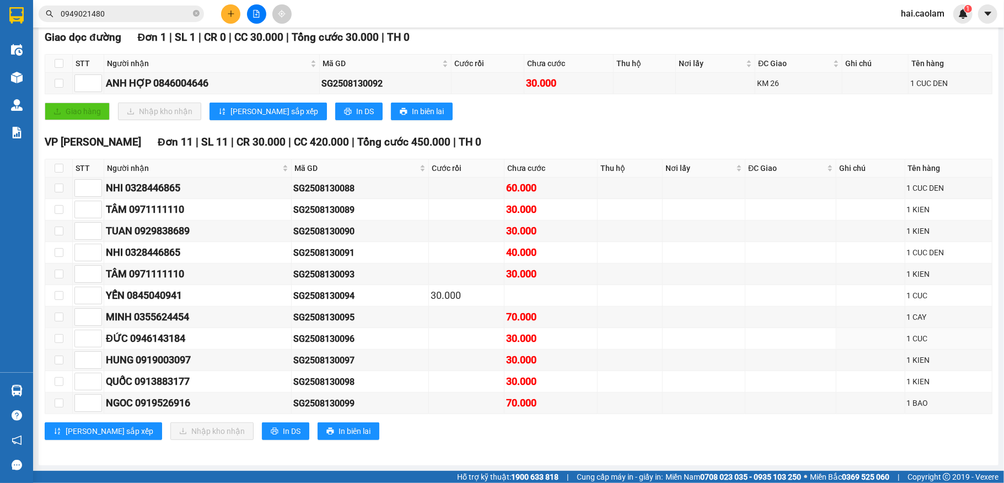
scroll to position [197, 0]
click at [64, 402] on td at bounding box center [59, 402] width 28 height 21
click at [61, 396] on td at bounding box center [59, 402] width 28 height 21
click at [56, 161] on th at bounding box center [59, 168] width 28 height 18
click at [56, 164] on input "checkbox" at bounding box center [59, 168] width 9 height 9
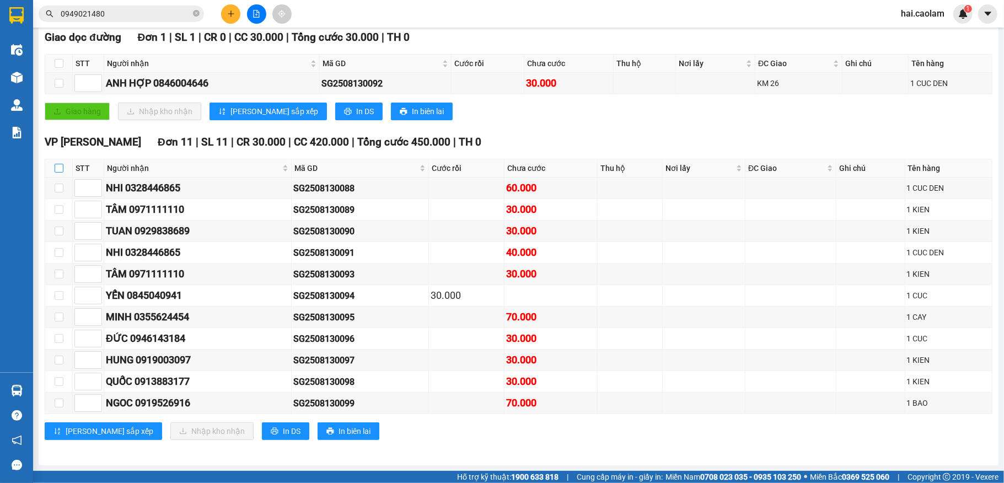
checkbox input "true"
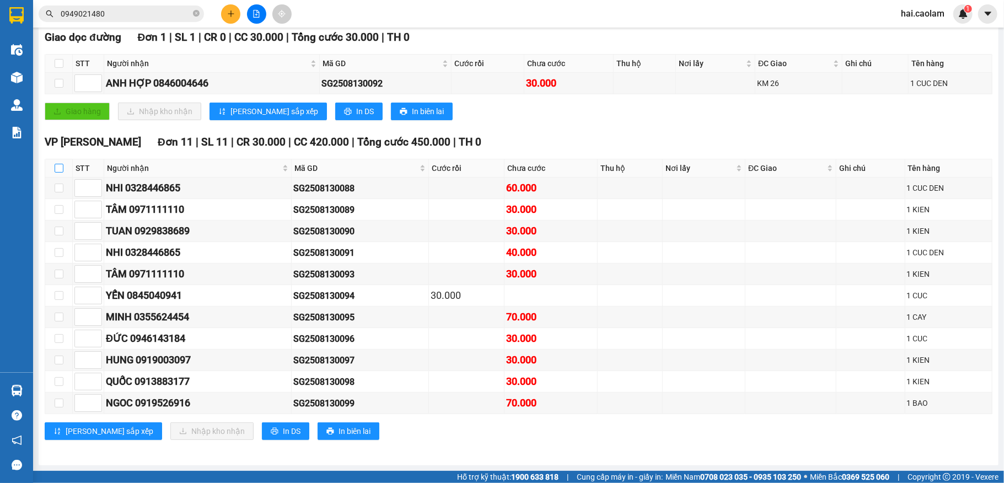
checkbox input "true"
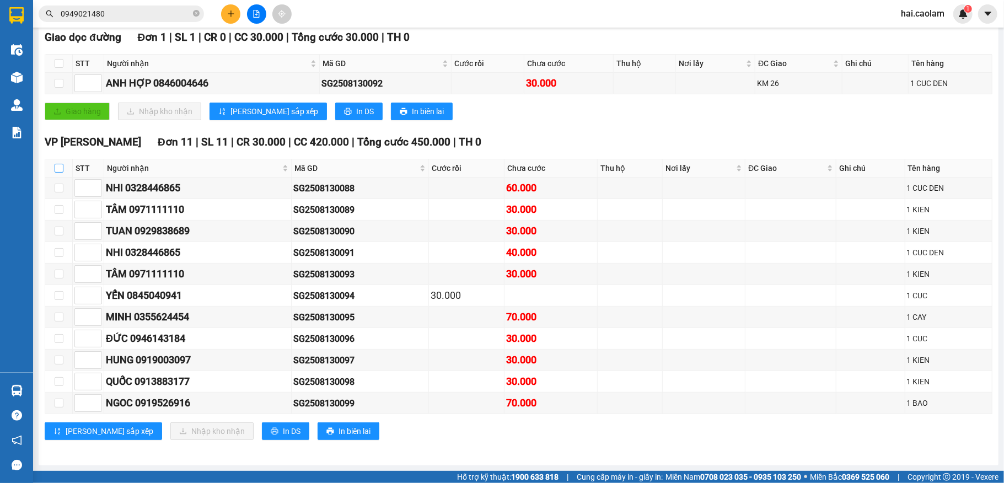
checkbox input "true"
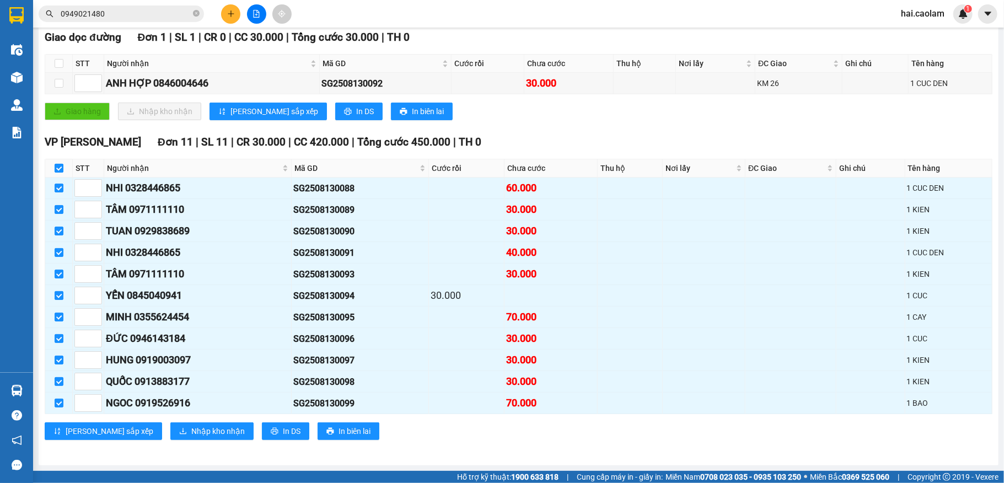
click at [60, 164] on input "checkbox" at bounding box center [59, 168] width 9 height 9
checkbox input "false"
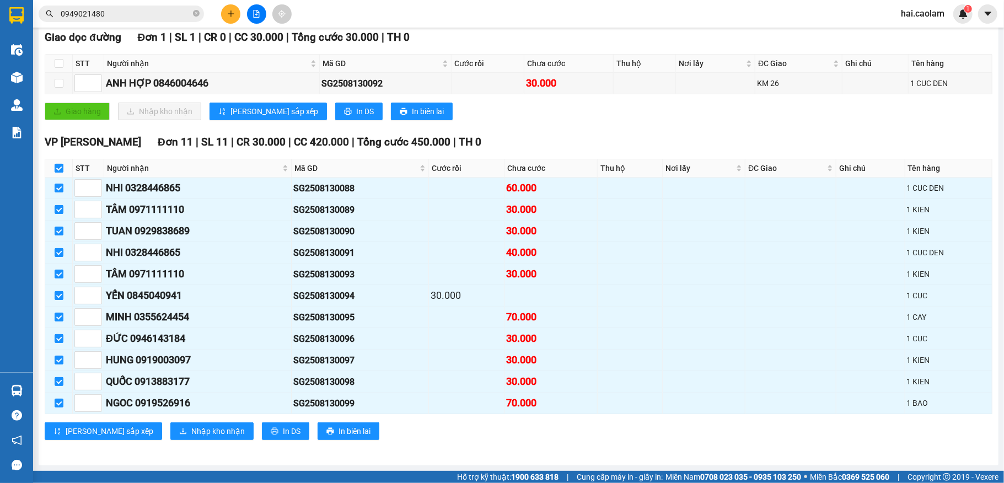
checkbox input "false"
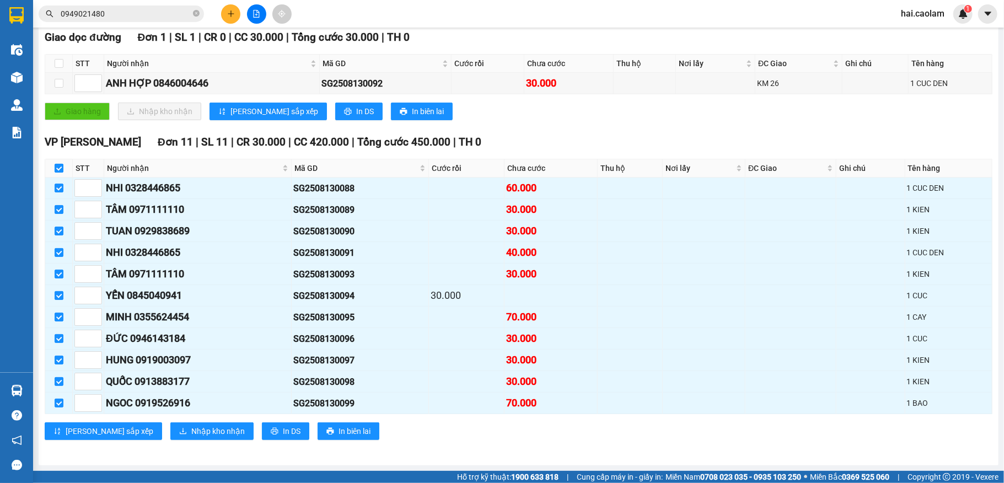
checkbox input "false"
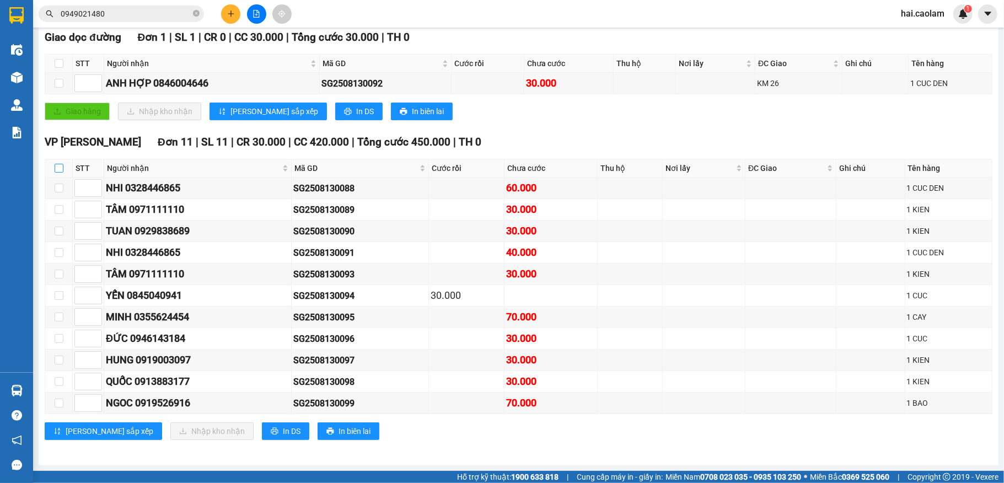
click at [58, 164] on input "checkbox" at bounding box center [59, 168] width 9 height 9
checkbox input "true"
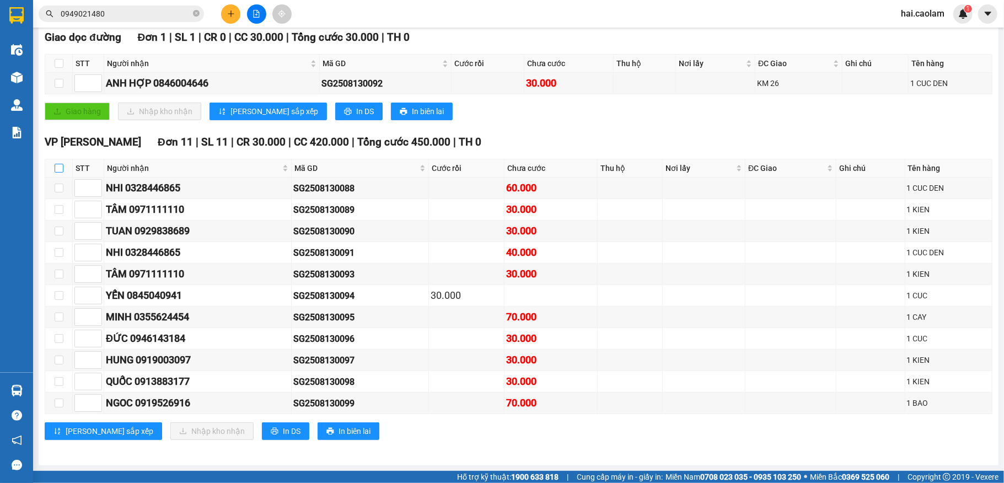
checkbox input "true"
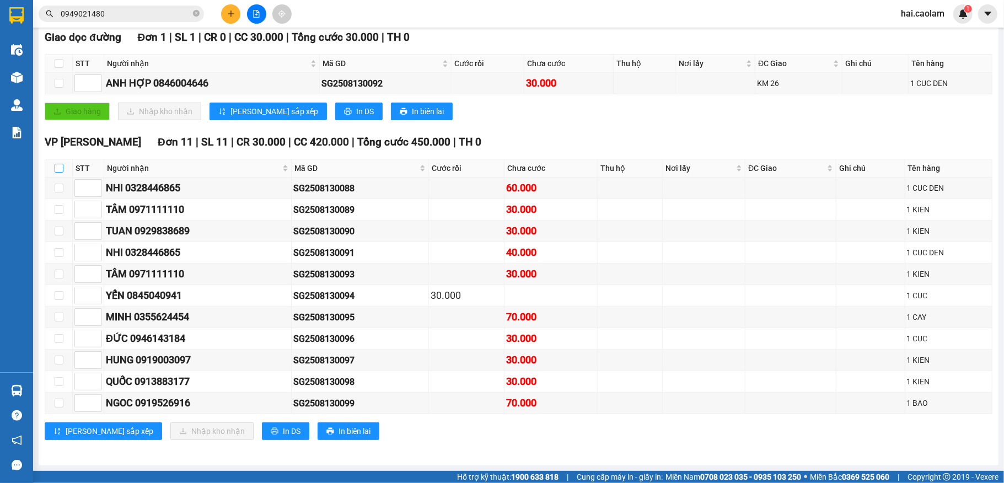
checkbox input "true"
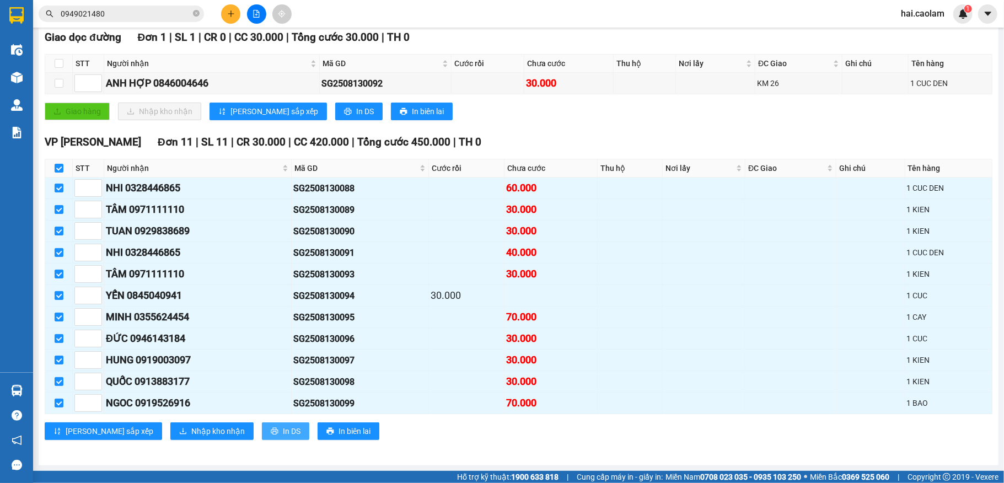
click at [283, 430] on span "In DS" at bounding box center [292, 431] width 18 height 12
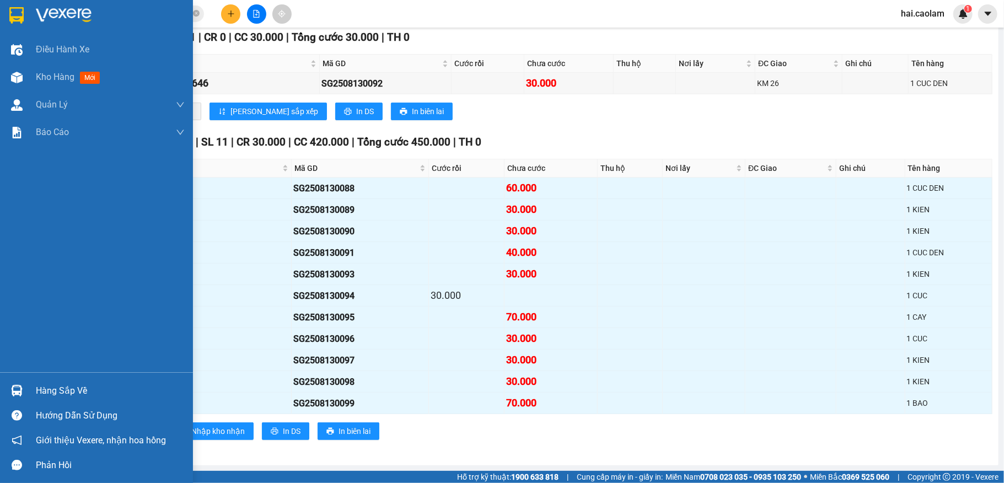
click at [66, 394] on div "Hàng sắp về" at bounding box center [110, 391] width 149 height 17
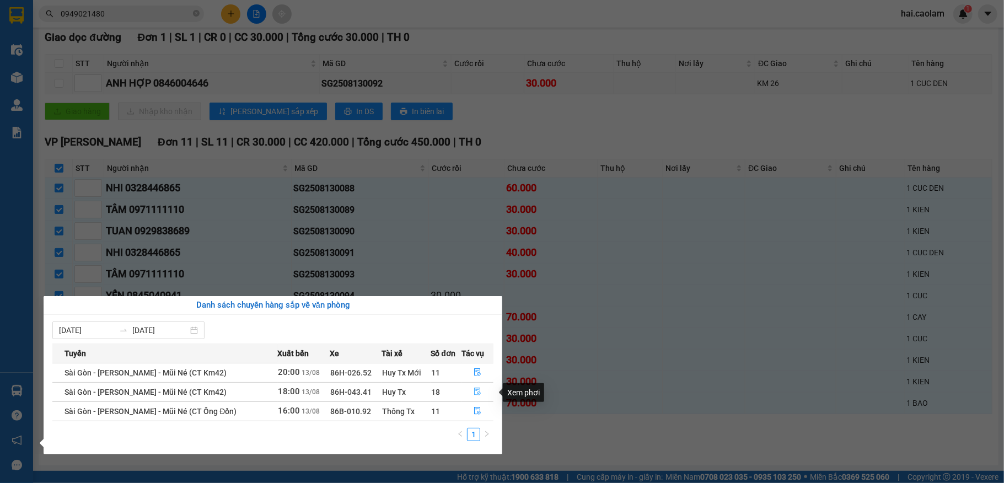
click at [479, 392] on icon "file-done" at bounding box center [478, 392] width 8 height 8
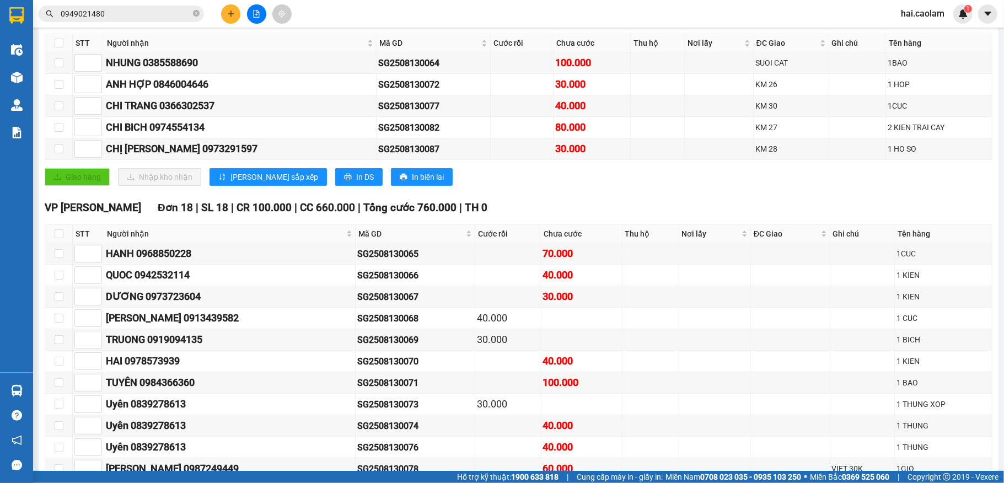
scroll to position [439, 0]
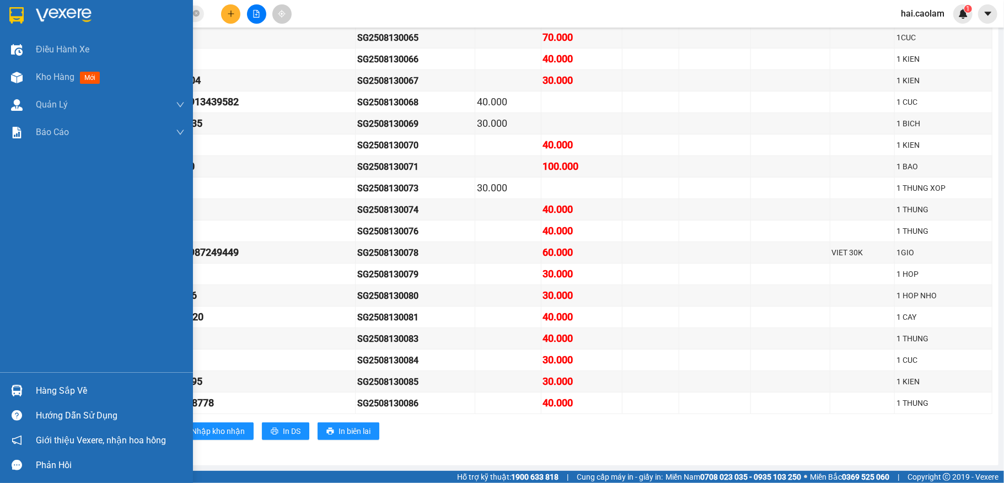
click at [62, 389] on div "Hàng sắp về" at bounding box center [110, 391] width 149 height 17
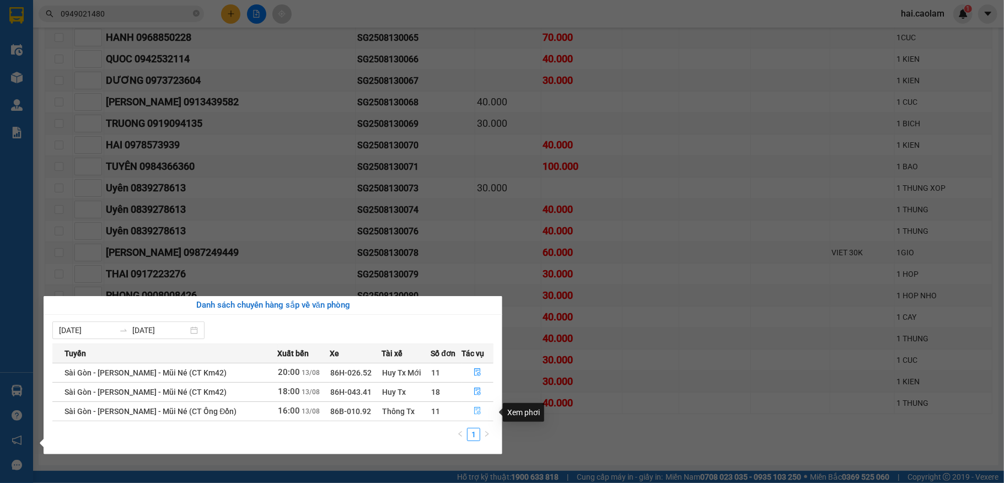
click at [474, 412] on icon "file-done" at bounding box center [478, 411] width 8 height 8
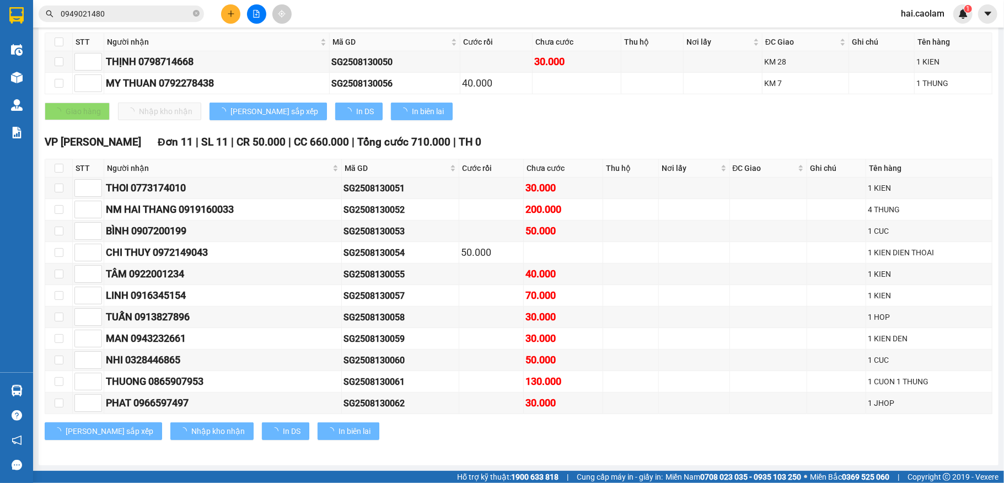
scroll to position [219, 0]
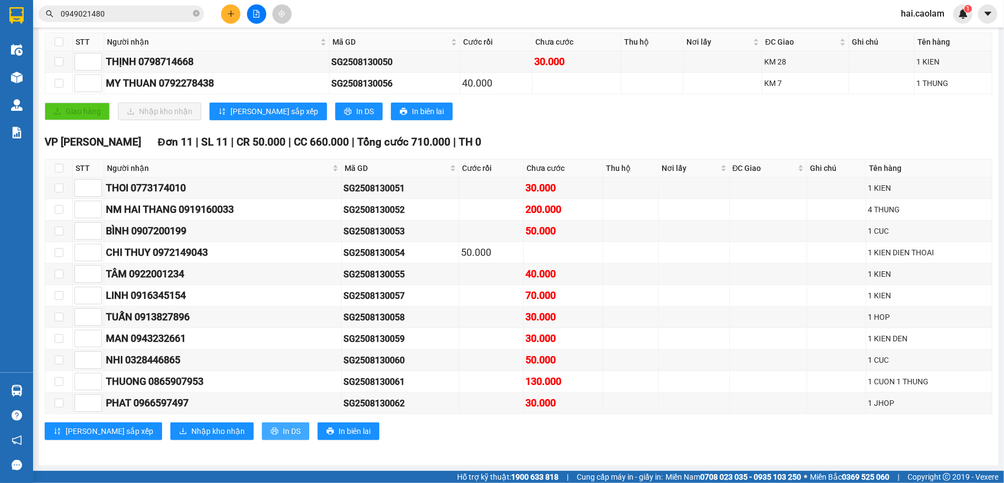
click at [283, 432] on span "In DS" at bounding box center [292, 431] width 18 height 12
click at [62, 164] on input "checkbox" at bounding box center [59, 168] width 9 height 9
checkbox input "true"
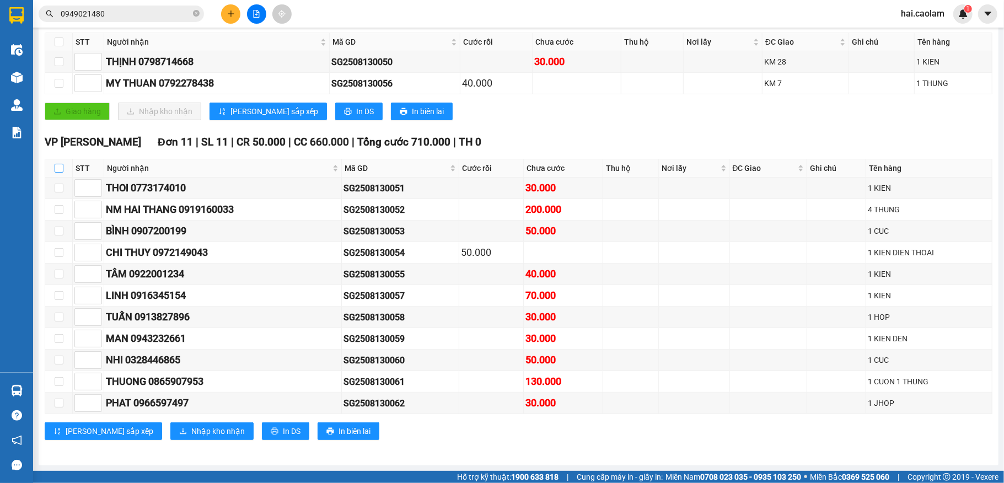
checkbox input "true"
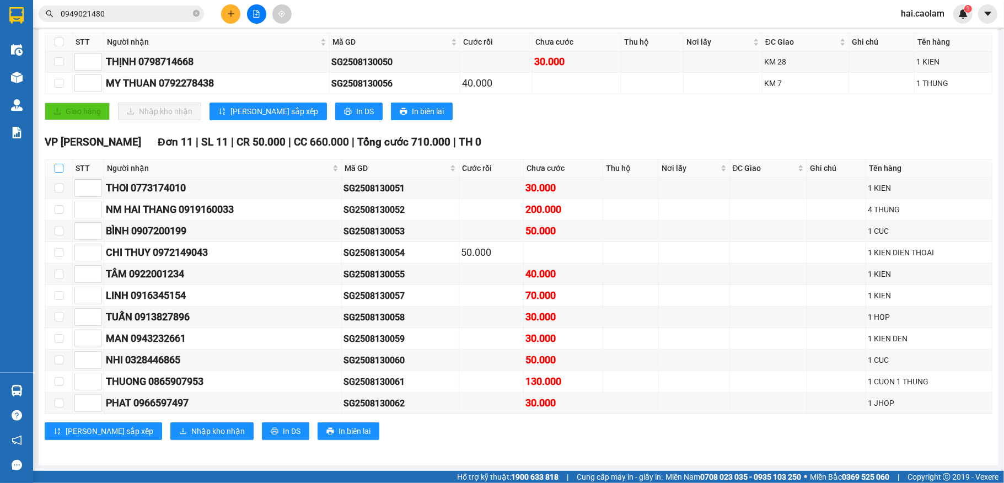
checkbox input "true"
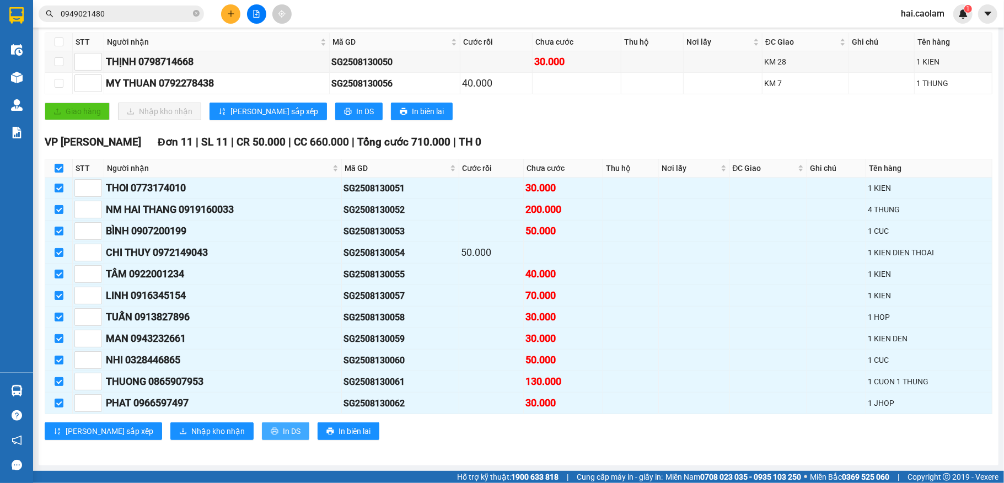
click at [283, 426] on span "In DS" at bounding box center [292, 431] width 18 height 12
click at [283, 432] on span "In DS" at bounding box center [292, 431] width 18 height 12
click at [262, 430] on button "In DS" at bounding box center [285, 431] width 47 height 18
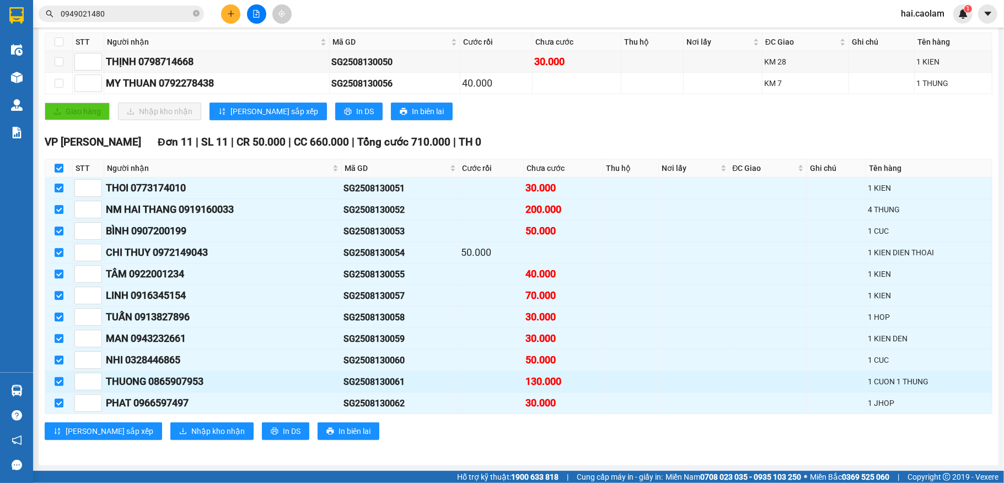
scroll to position [157, 0]
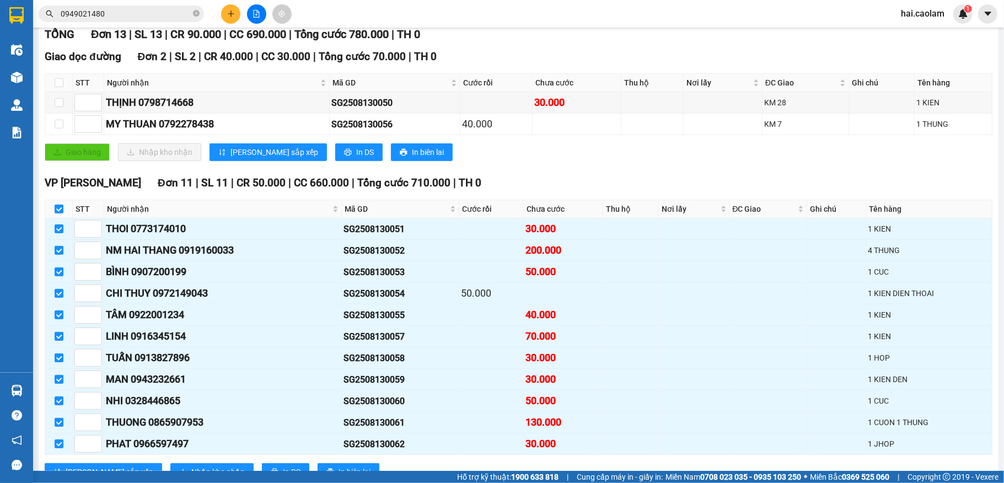
click at [536, 161] on div "Giao hàng Nhập kho nhận Lưu sắp xếp In DS In biên lai" at bounding box center [519, 152] width 948 height 18
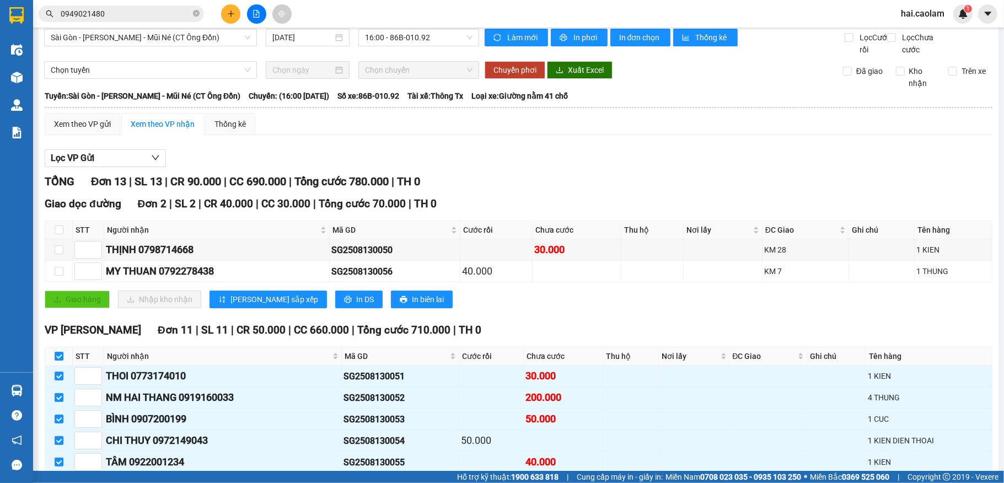
scroll to position [0, 0]
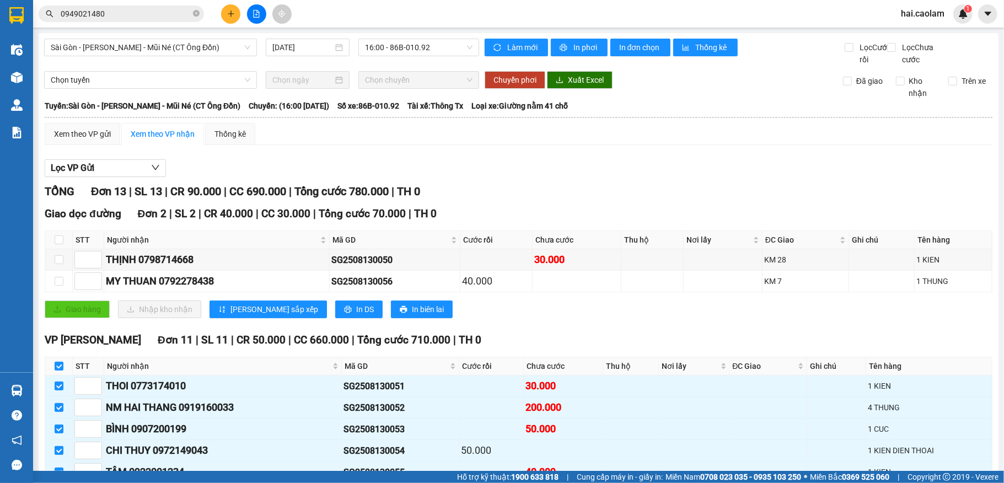
click at [529, 145] on div "Xem theo VP gửi Xem theo VP nhận Thống kê" at bounding box center [519, 134] width 948 height 22
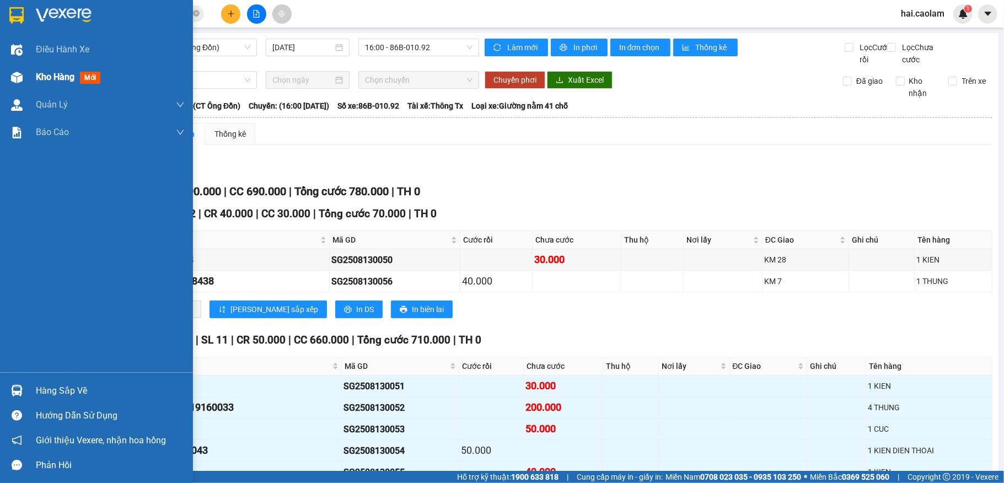
click at [61, 79] on span "Kho hàng" at bounding box center [55, 77] width 39 height 10
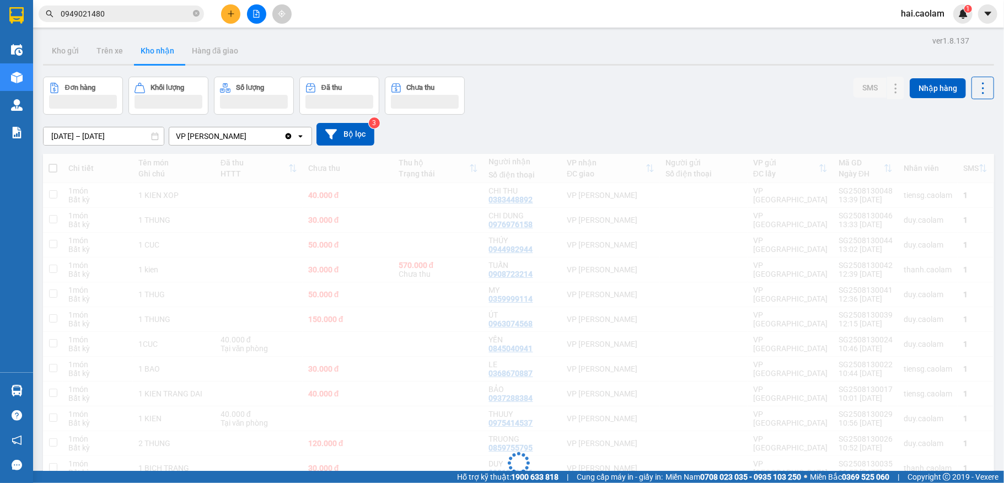
click at [93, 78] on button "Đơn hàng" at bounding box center [83, 96] width 80 height 38
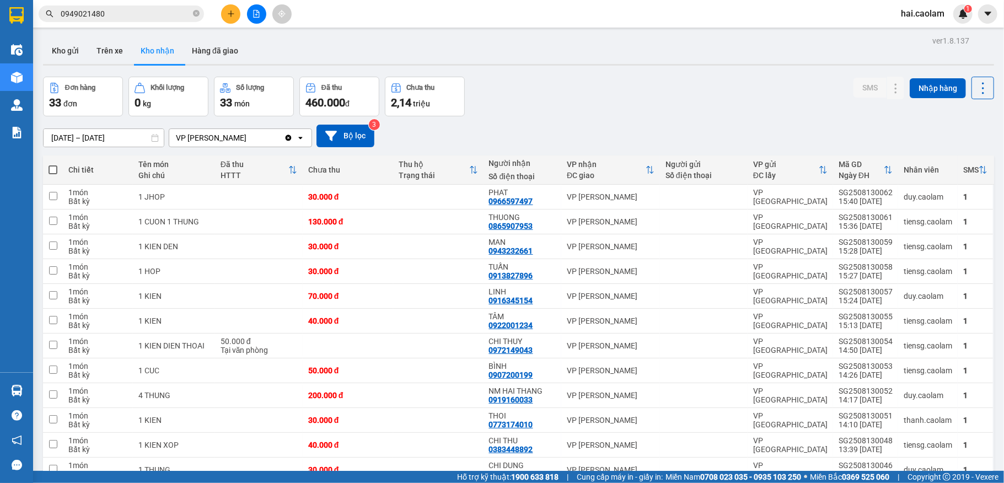
drag, startPoint x: 649, startPoint y: 78, endPoint x: 655, endPoint y: 65, distance: 14.6
click at [653, 77] on div "Đơn hàng 33 đơn Khối lượng 0 kg Số lượng 33 món Đã thu 460.000 đ Chưa thu 2,14 …" at bounding box center [518, 97] width 951 height 40
drag, startPoint x: 653, startPoint y: 97, endPoint x: 660, endPoint y: 80, distance: 18.8
click at [653, 97] on div "Đơn hàng 33 đơn Khối lượng 0 kg Số lượng 33 món Đã thu 460.000 đ Chưa thu 2,14 …" at bounding box center [518, 97] width 951 height 40
click at [591, 84] on div "Đơn hàng 33 đơn Khối lượng 0 kg Số lượng 33 món Đã thu 460.000 đ Chưa thu 2,14 …" at bounding box center [518, 97] width 951 height 40
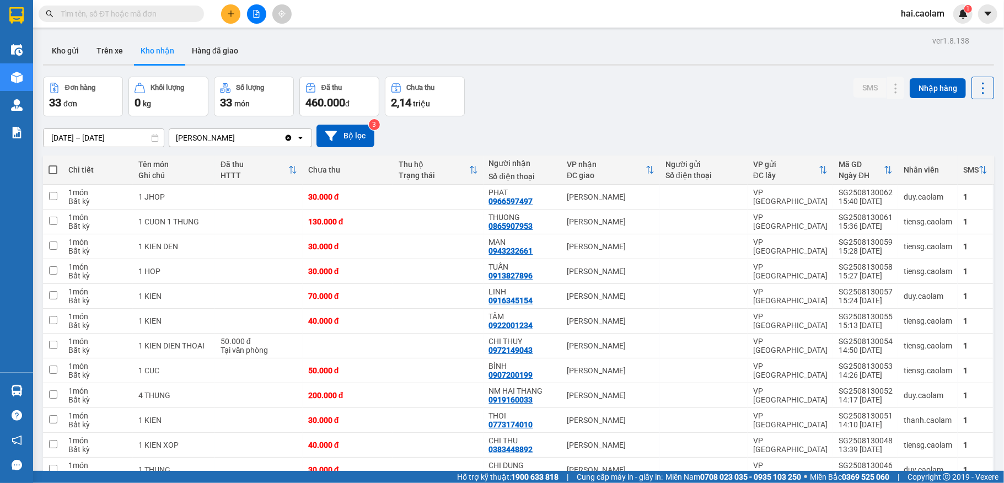
click at [673, 131] on div "01/06/2025 – 31/08/2025 Press the down arrow key to interact with the calendar …" at bounding box center [518, 136] width 951 height 23
click at [555, 108] on div "Đơn hàng 33 đơn Khối lượng 0 kg Số lượng 33 món Đã thu 460.000 đ Chưa thu 2,14 …" at bounding box center [518, 97] width 951 height 40
click at [131, 16] on input "text" at bounding box center [126, 14] width 130 height 12
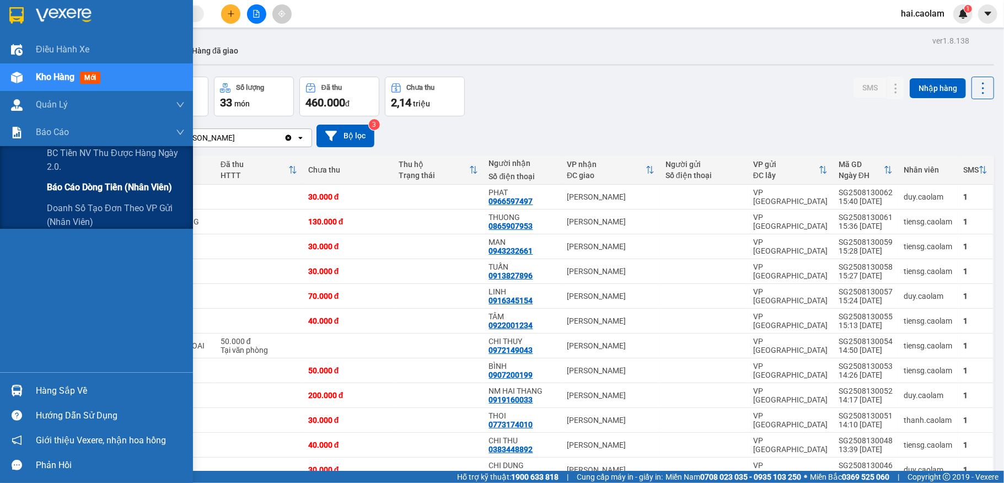
click at [113, 190] on span "Báo cáo dòng tiền (nhân viên)" at bounding box center [109, 187] width 125 height 14
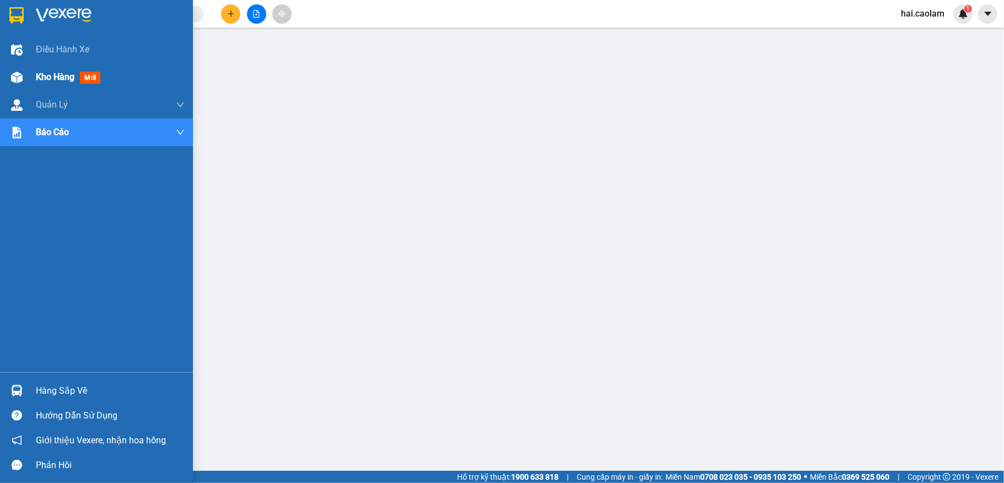
click at [20, 76] on img at bounding box center [17, 78] width 12 height 12
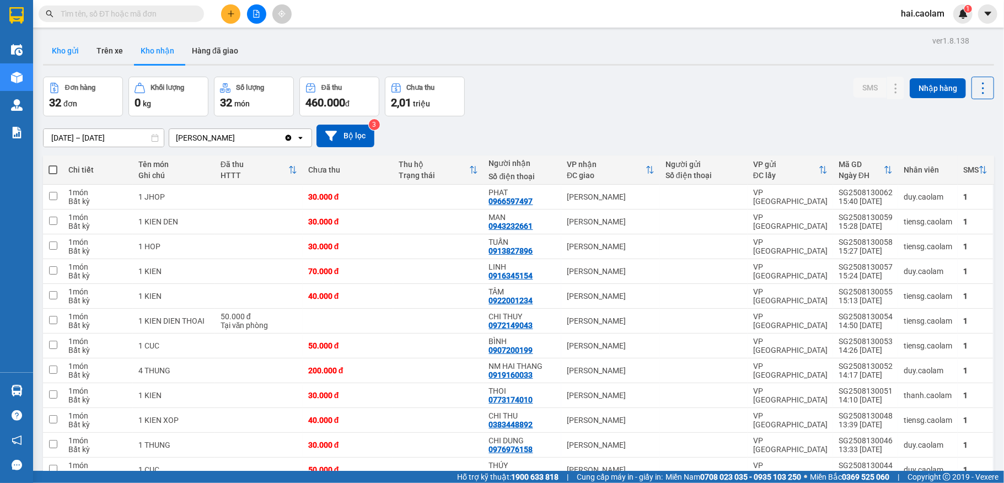
click at [80, 49] on button "Kho gửi" at bounding box center [65, 50] width 45 height 26
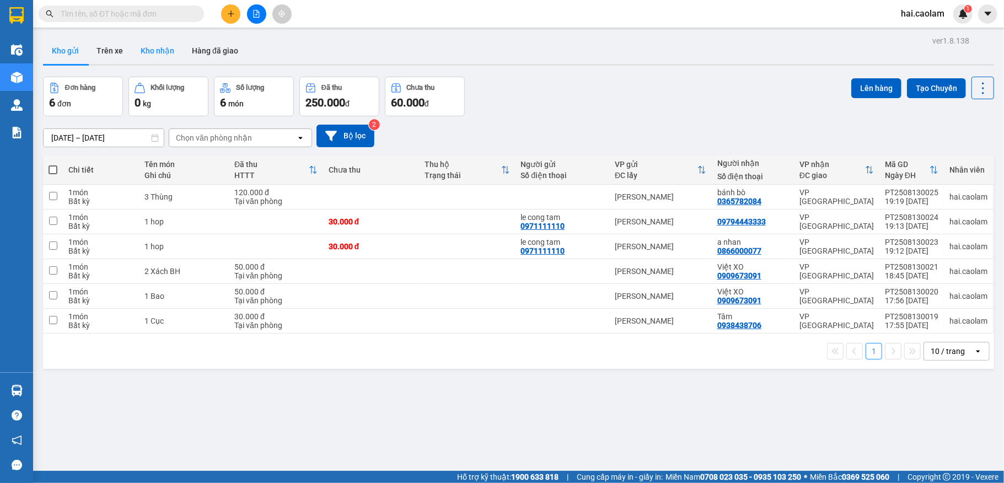
click at [162, 45] on button "Kho nhận" at bounding box center [157, 50] width 51 height 26
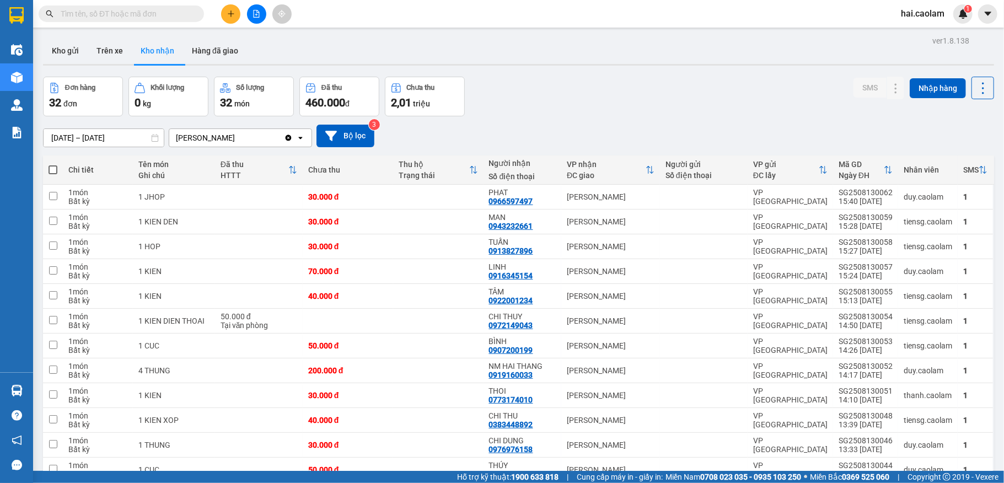
click at [151, 21] on span at bounding box center [121, 14] width 165 height 17
click at [151, 20] on span at bounding box center [121, 14] width 165 height 17
click at [152, 18] on input "text" at bounding box center [126, 14] width 130 height 12
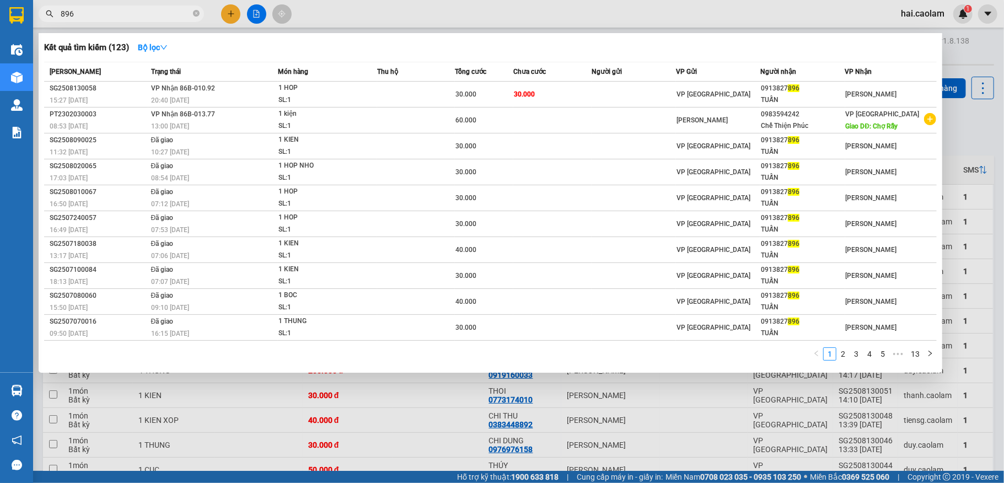
type input "896"
click at [557, 18] on div at bounding box center [502, 241] width 1004 height 483
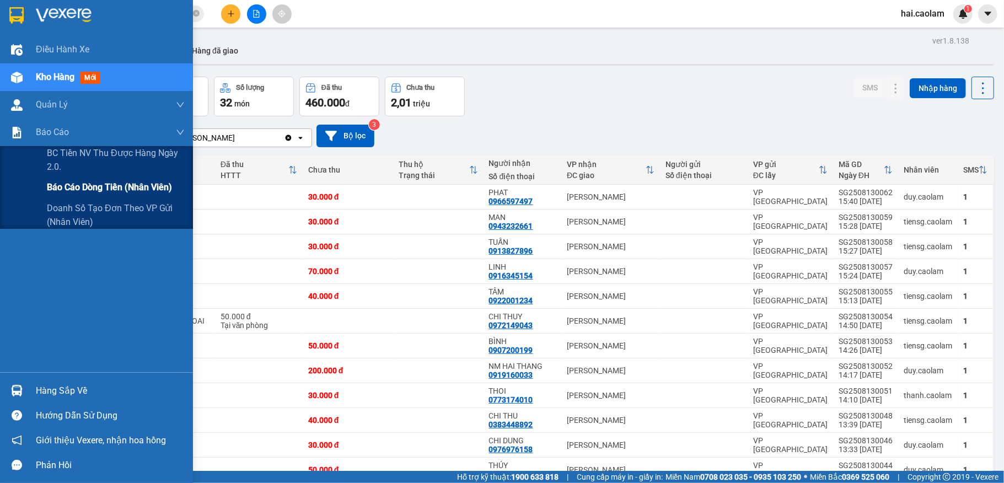
drag, startPoint x: 103, startPoint y: 190, endPoint x: 128, endPoint y: 199, distance: 27.6
click at [104, 189] on span "Báo cáo dòng tiền (nhân viên)" at bounding box center [109, 187] width 125 height 14
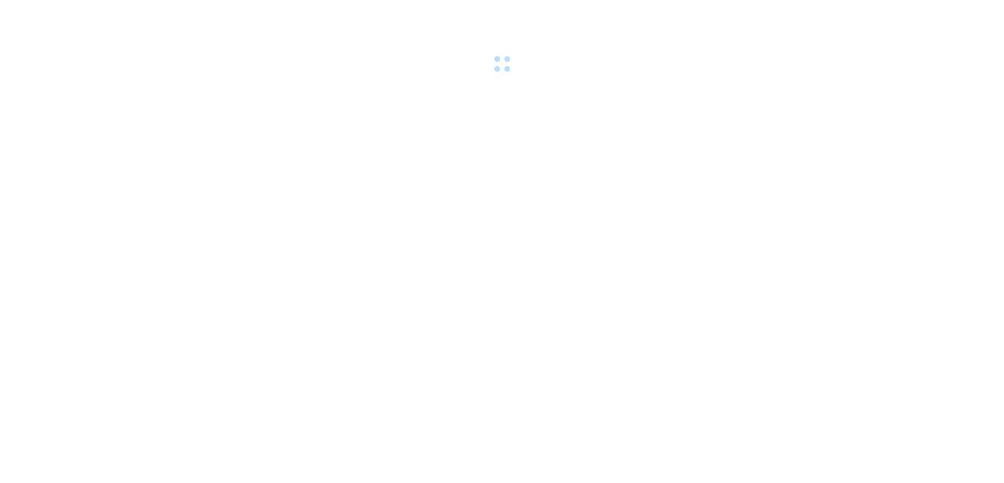
click at [571, 110] on body at bounding box center [502, 241] width 1004 height 483
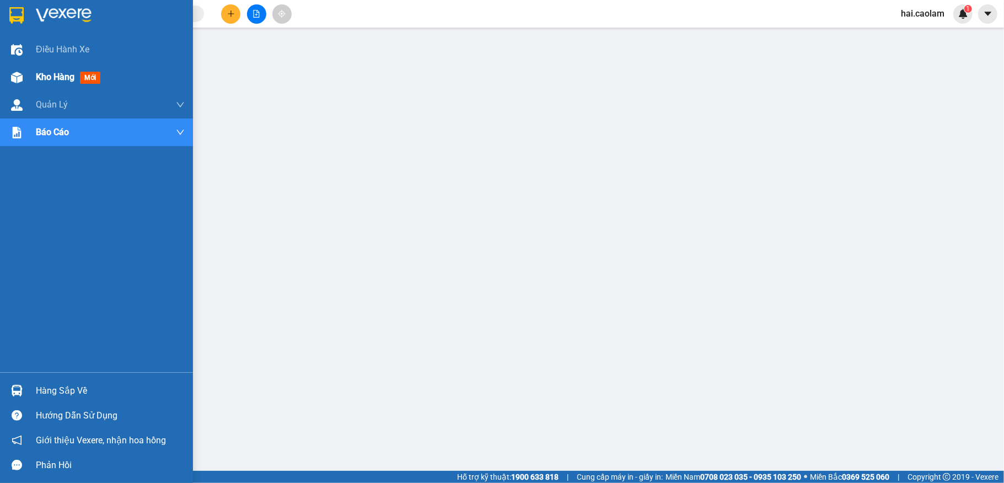
click at [34, 80] on div "Kho hàng mới" at bounding box center [96, 77] width 193 height 28
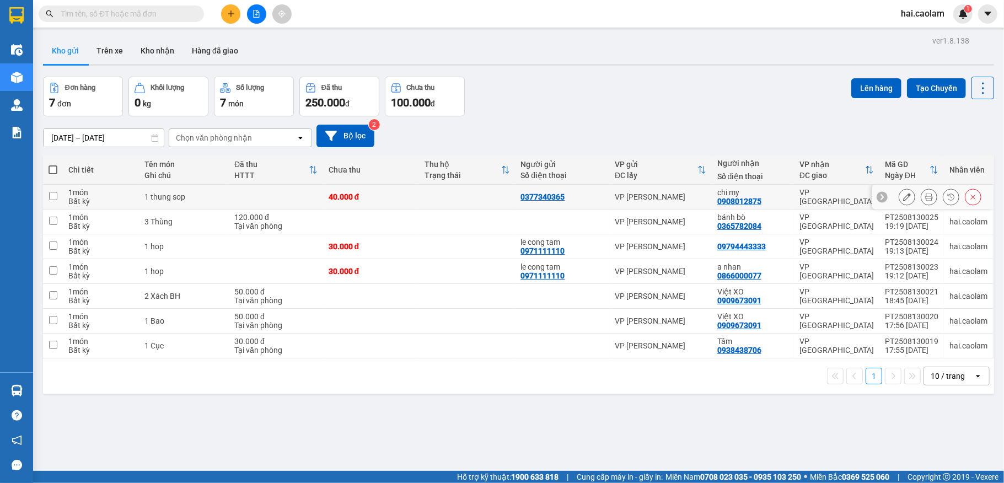
drag, startPoint x: 917, startPoint y: 199, endPoint x: 902, endPoint y: 197, distance: 15.5
click at [925, 199] on icon at bounding box center [929, 197] width 8 height 8
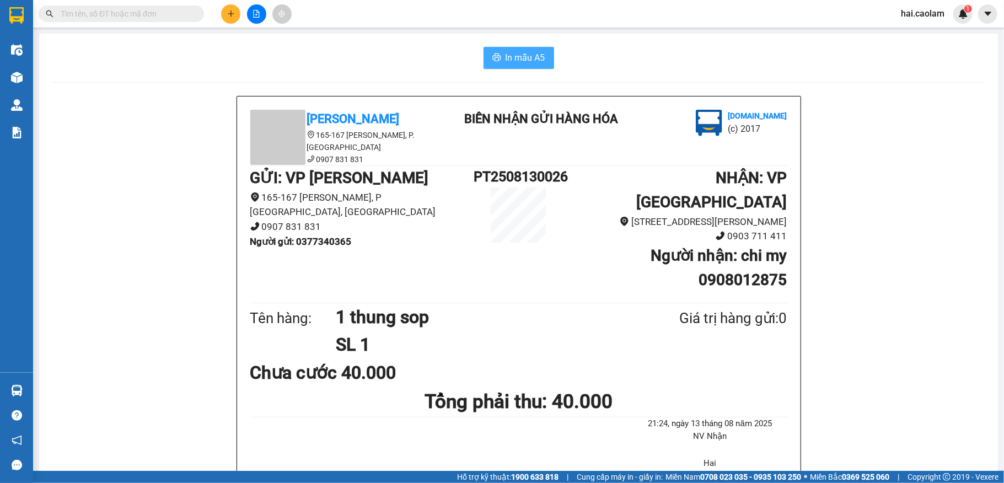
click at [513, 63] on span "In mẫu A5" at bounding box center [525, 58] width 40 height 14
click at [534, 64] on span "In mẫu A5" at bounding box center [525, 58] width 40 height 14
click at [151, 14] on input "text" at bounding box center [126, 14] width 130 height 12
click at [150, 14] on input "text" at bounding box center [126, 14] width 130 height 12
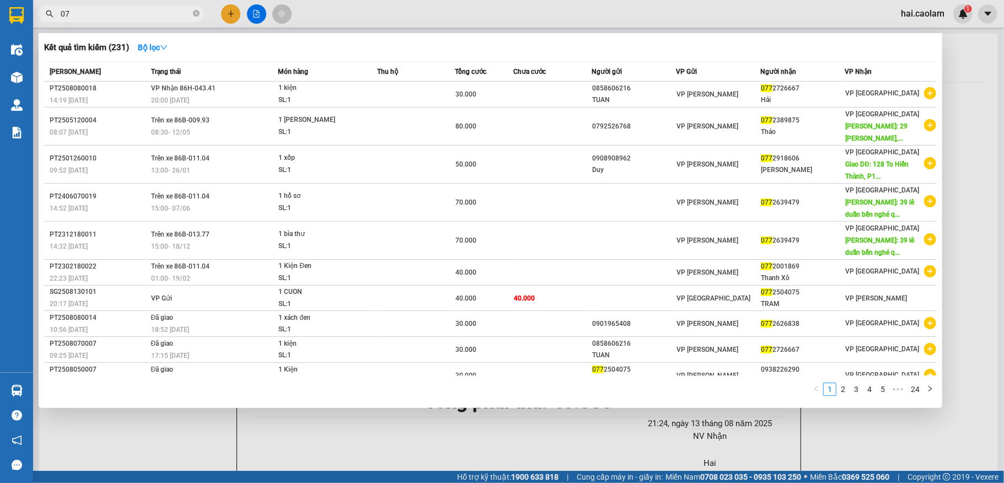
type input "0"
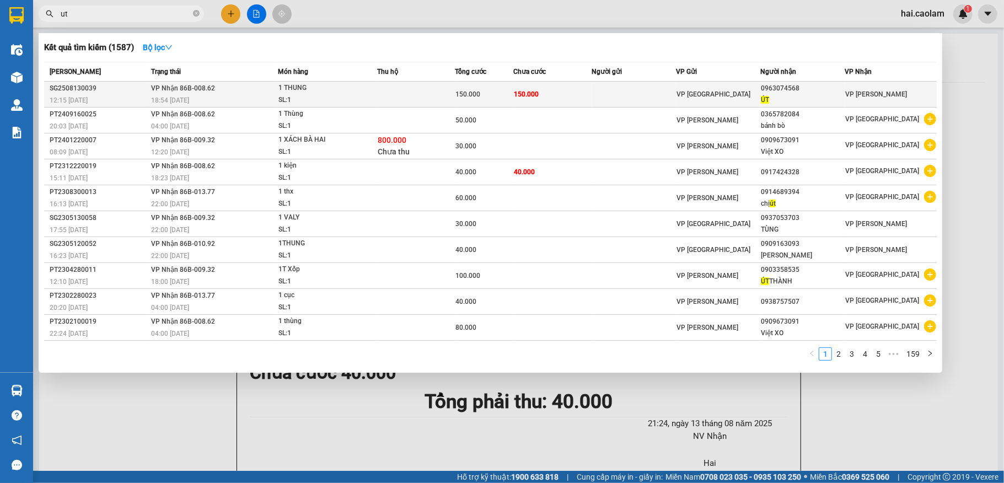
type input "ut"
click at [499, 86] on td "150.000" at bounding box center [484, 95] width 58 height 26
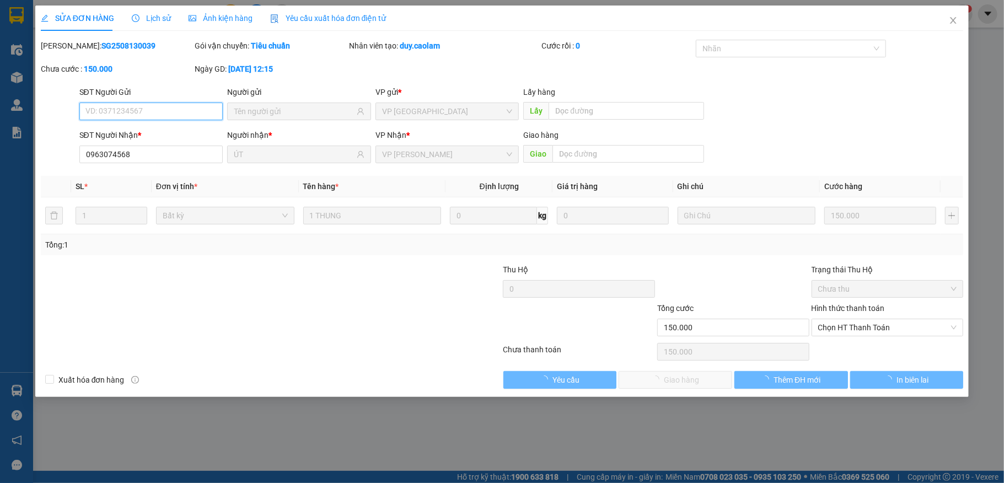
type input "0963074568"
type input "ÚT"
type input "150.000"
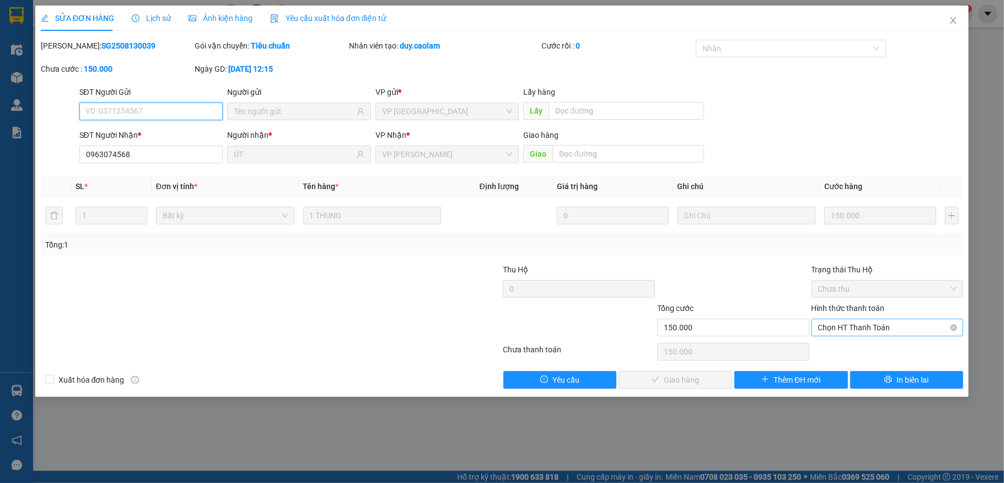
click at [856, 329] on span "Chọn HT Thanh Toán" at bounding box center [887, 327] width 139 height 17
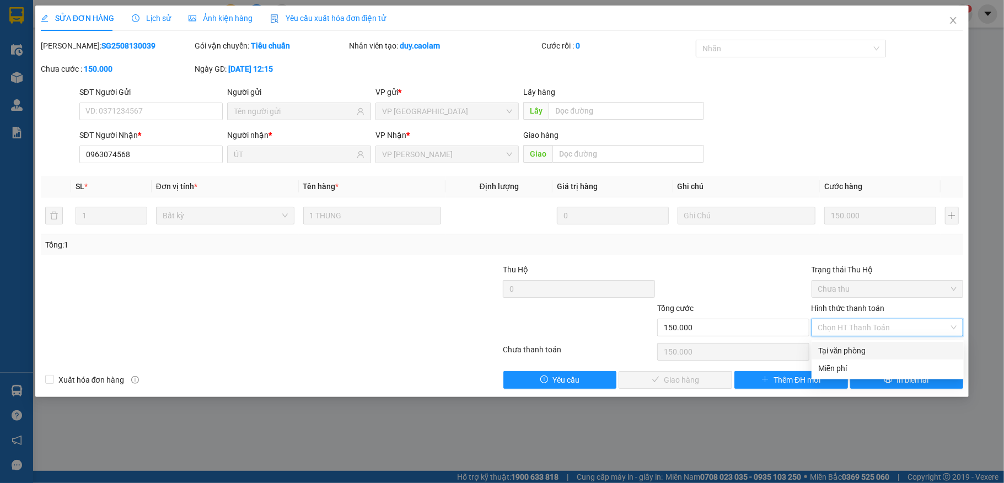
click at [869, 355] on div "Tại văn phòng" at bounding box center [887, 351] width 139 height 12
type input "0"
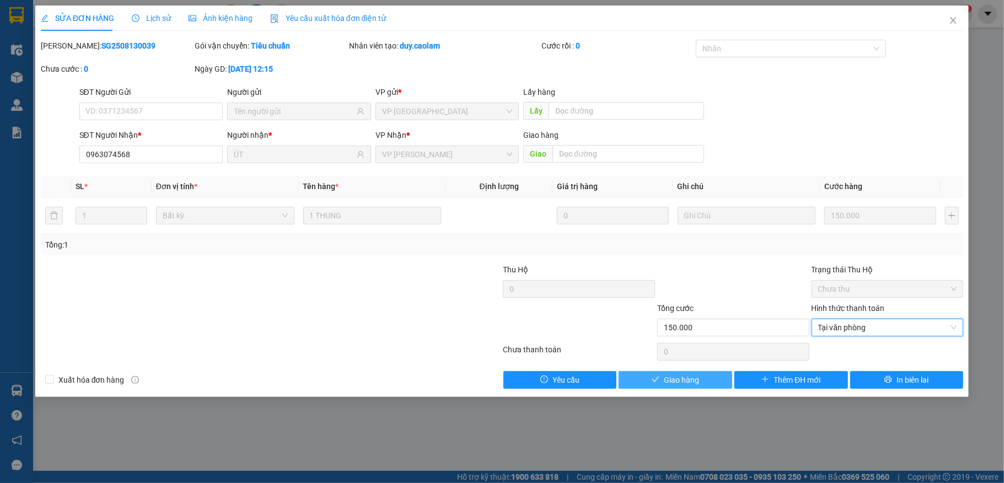
click at [732, 368] on div "Total Paid Fee 0 Total UnPaid Fee 150.000 Cash Collection Total Fee Mã ĐH: SG25…" at bounding box center [502, 214] width 923 height 349
click at [717, 381] on button "Giao hàng" at bounding box center [676, 380] width 114 height 18
